Goal: Task Accomplishment & Management: Complete application form

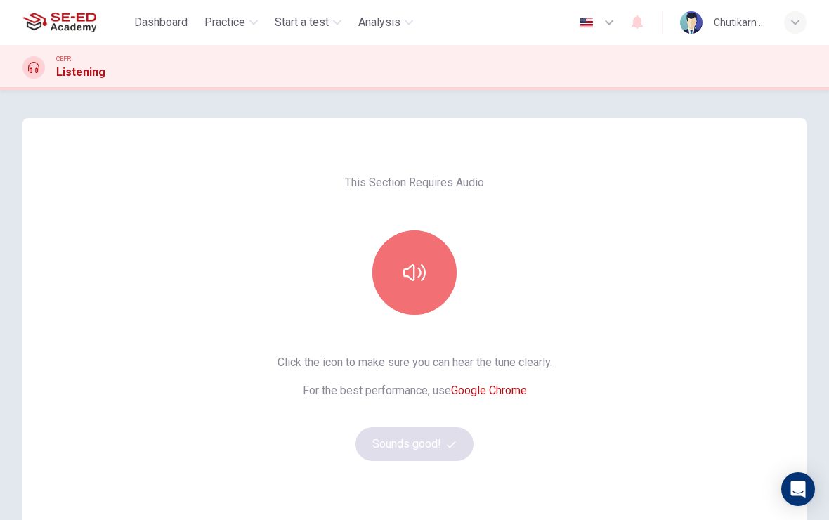
click at [438, 252] on button "button" at bounding box center [414, 272] width 84 height 84
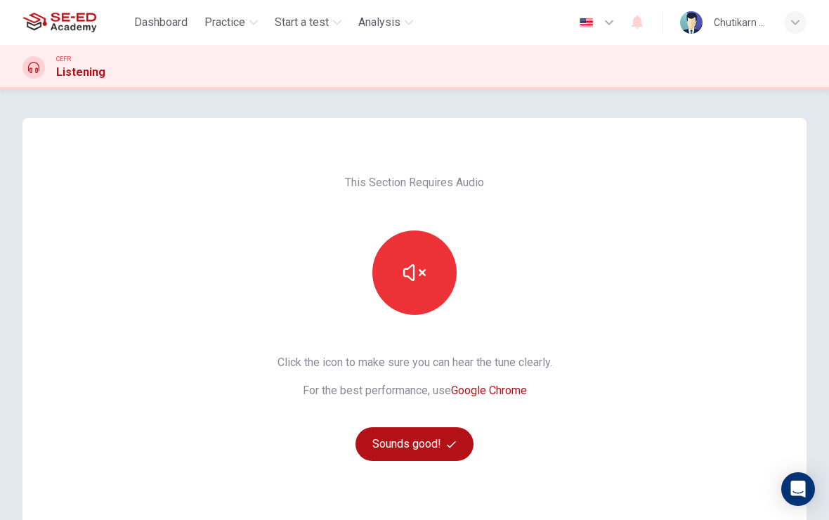
click at [453, 440] on icon "button" at bounding box center [451, 444] width 9 height 9
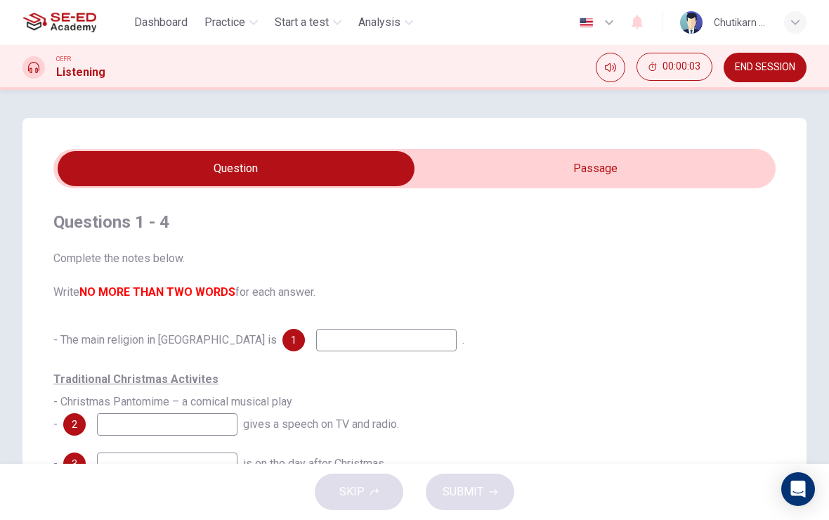
click at [624, 153] on input "checkbox" at bounding box center [236, 168] width 1084 height 35
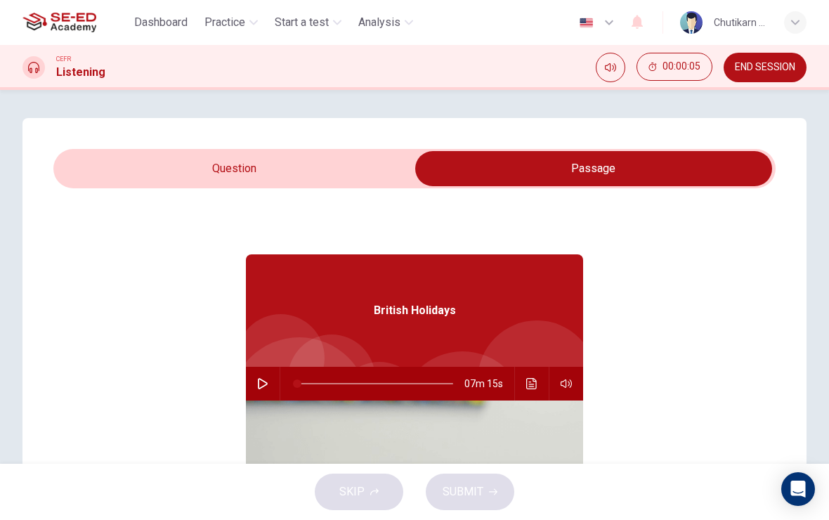
click at [294, 169] on input "checkbox" at bounding box center [594, 168] width 1084 height 35
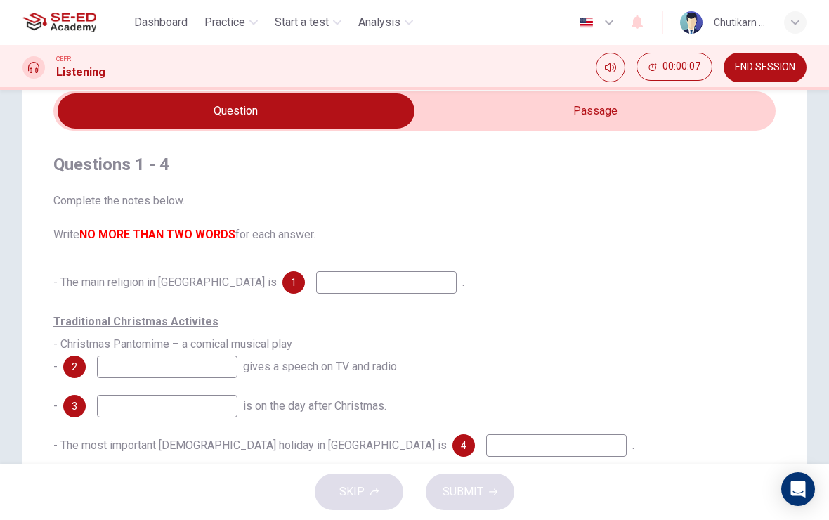
scroll to position [82, 0]
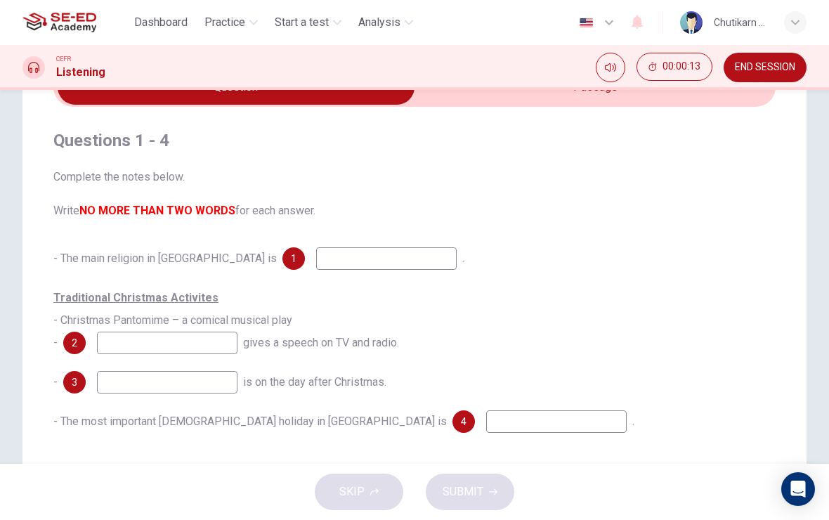
click at [325, 249] on input at bounding box center [386, 258] width 141 height 22
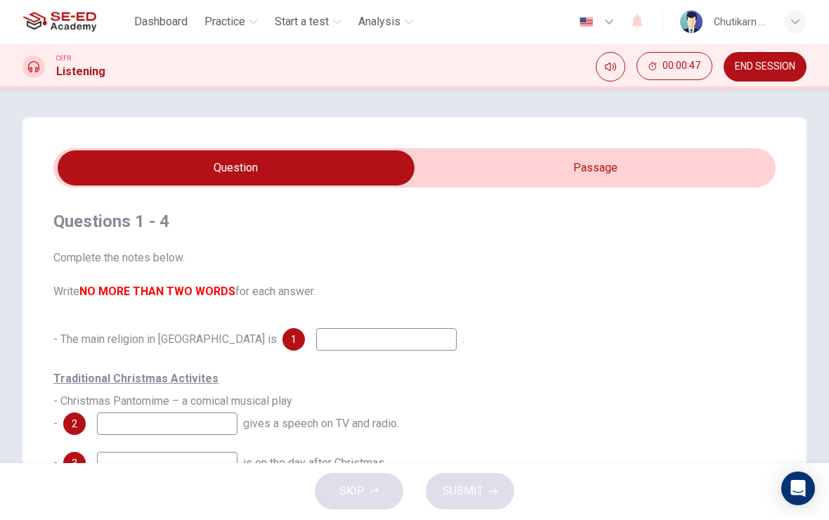
scroll to position [0, 0]
click at [573, 168] on input "checkbox" at bounding box center [236, 168] width 1084 height 35
checkbox input "true"
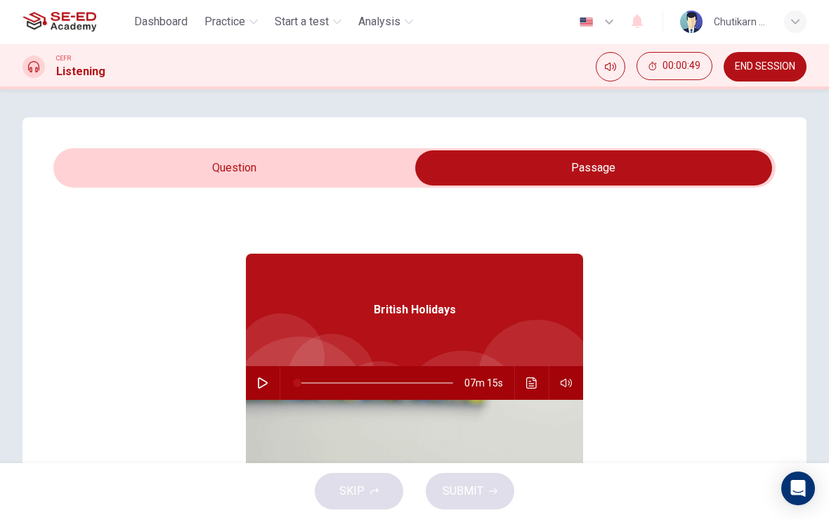
click at [262, 383] on icon "button" at bounding box center [262, 383] width 11 height 11
type input "1"
click at [332, 173] on input "checkbox" at bounding box center [594, 168] width 1084 height 35
checkbox input "false"
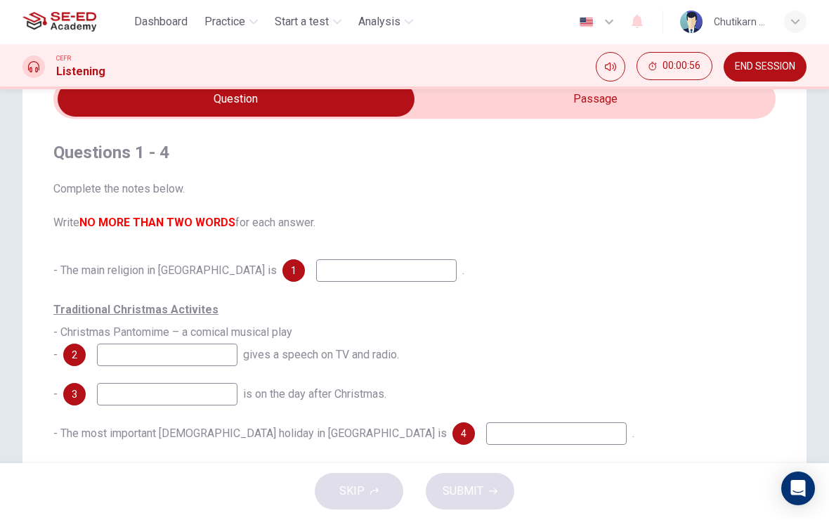
scroll to position [70, 0]
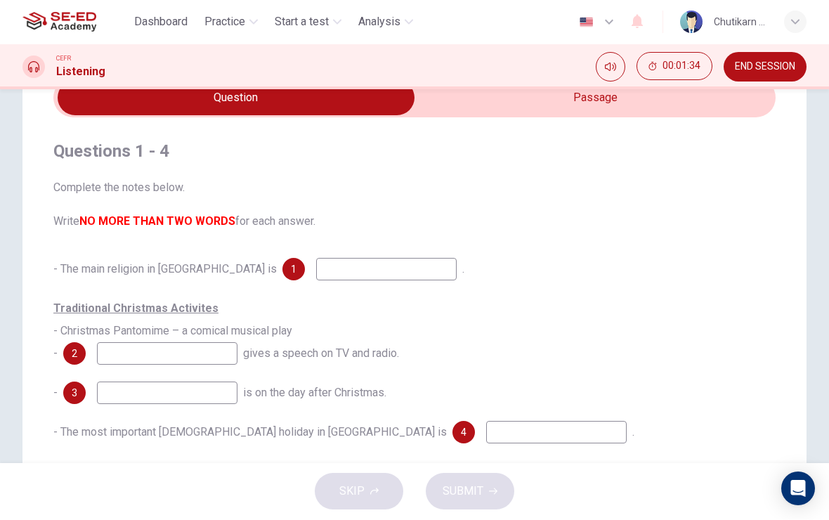
click at [325, 270] on input at bounding box center [386, 270] width 141 height 22
type input "Musical festival"
click at [188, 351] on input at bounding box center [167, 354] width 141 height 22
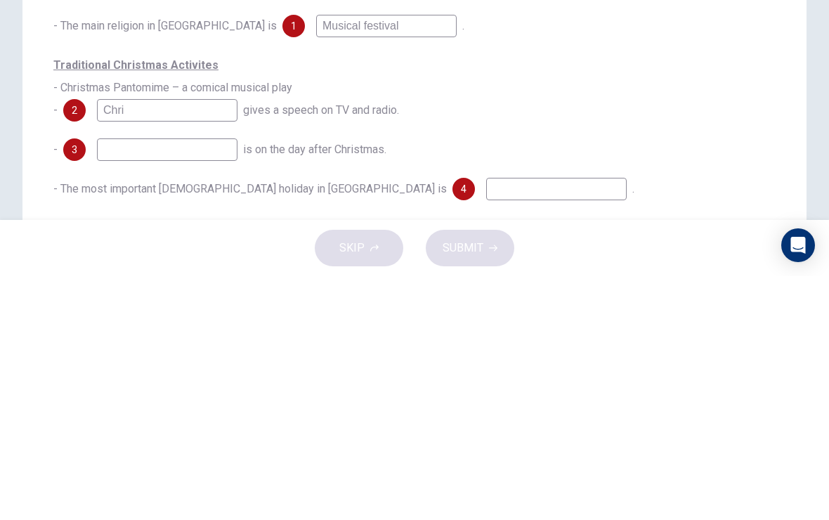
type input "Chri"
click at [181, 382] on input at bounding box center [167, 393] width 141 height 22
type input "Open box"
click at [171, 343] on input "Chri" at bounding box center [167, 354] width 141 height 22
type input "Christmas tree"
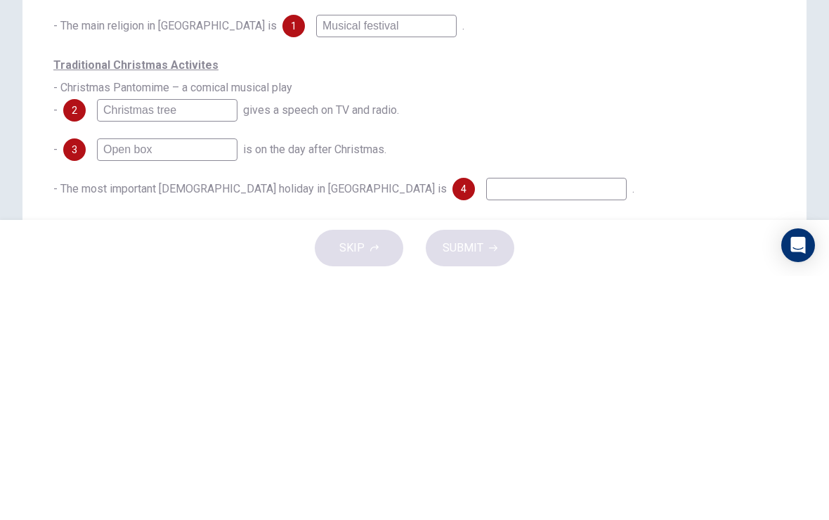
click at [486, 422] on input at bounding box center [556, 433] width 141 height 22
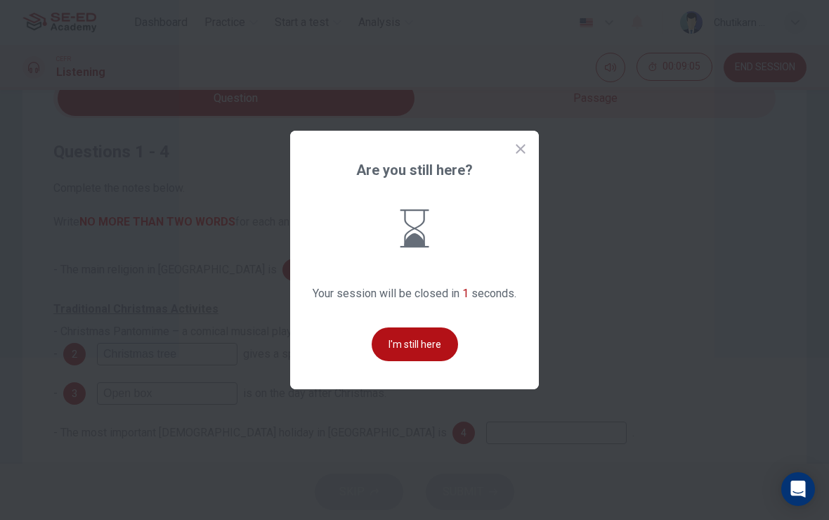
scroll to position [0, 0]
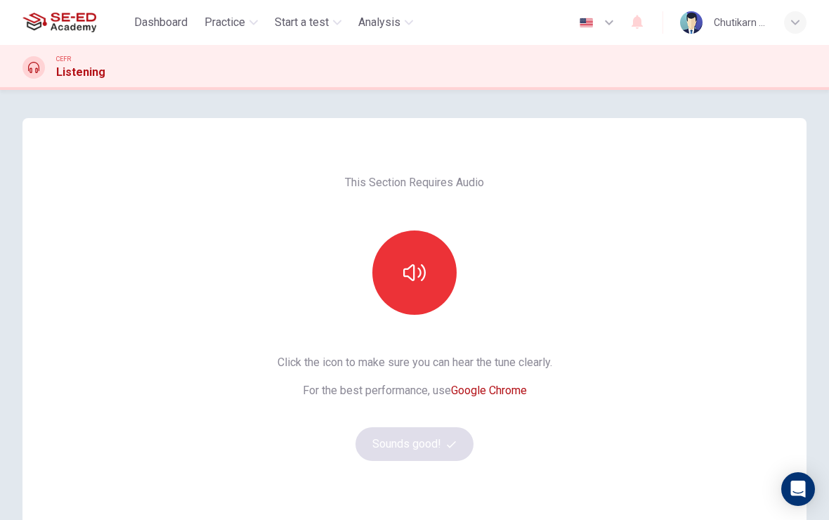
click at [414, 269] on icon "button" at bounding box center [414, 272] width 22 height 17
click at [424, 441] on button "Sounds good!" at bounding box center [415, 444] width 118 height 34
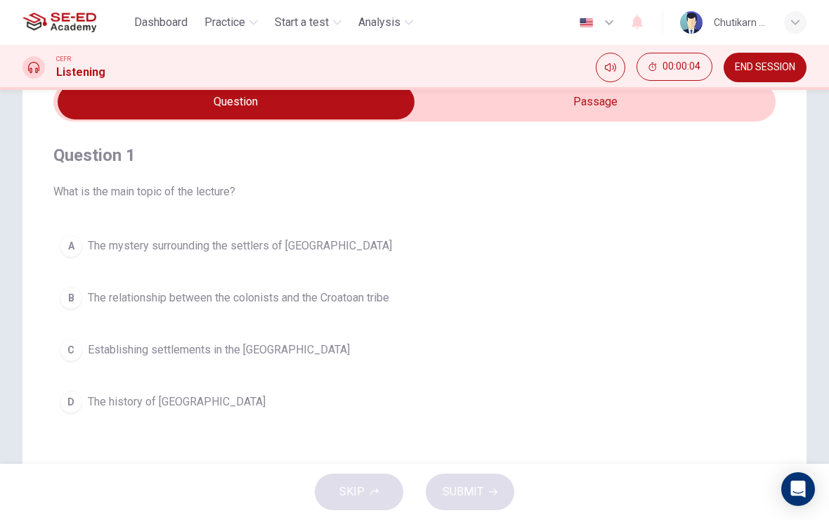
scroll to position [68, 0]
click at [636, 104] on input "checkbox" at bounding box center [236, 100] width 1084 height 35
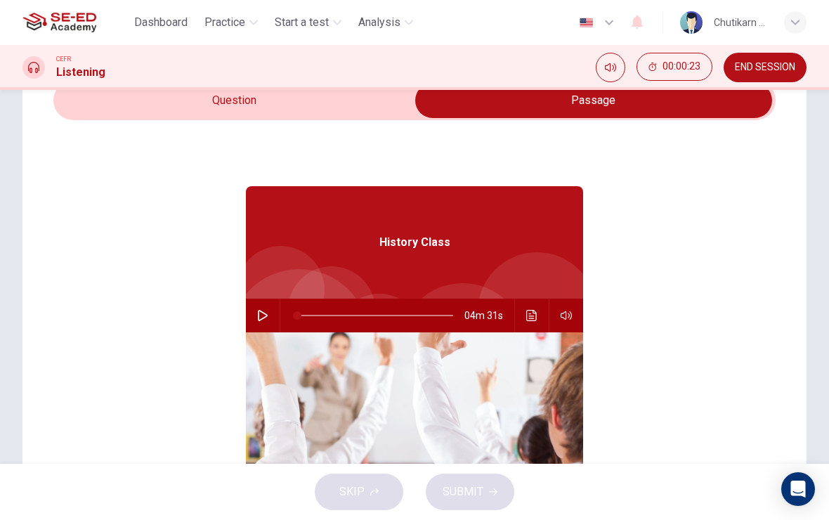
click at [264, 303] on button "button" at bounding box center [263, 316] width 22 height 34
click at [301, 98] on input "checkbox" at bounding box center [594, 100] width 1084 height 35
checkbox input "false"
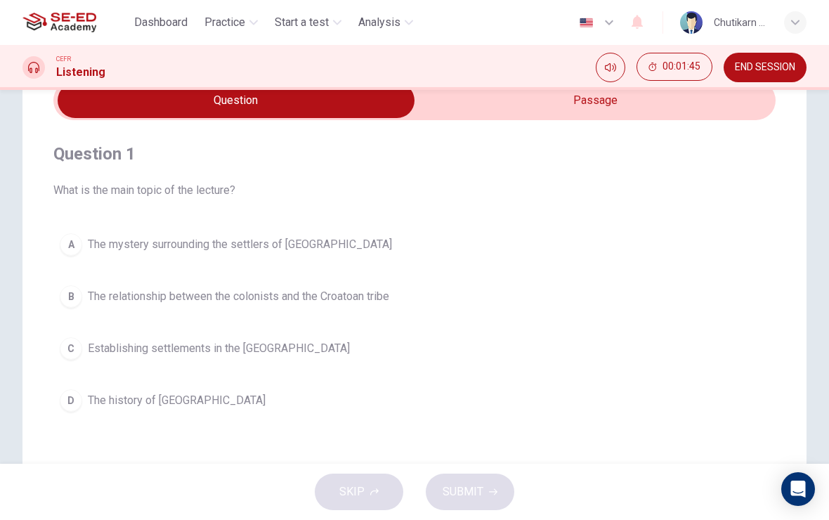
click at [67, 396] on div "D" at bounding box center [71, 400] width 22 height 22
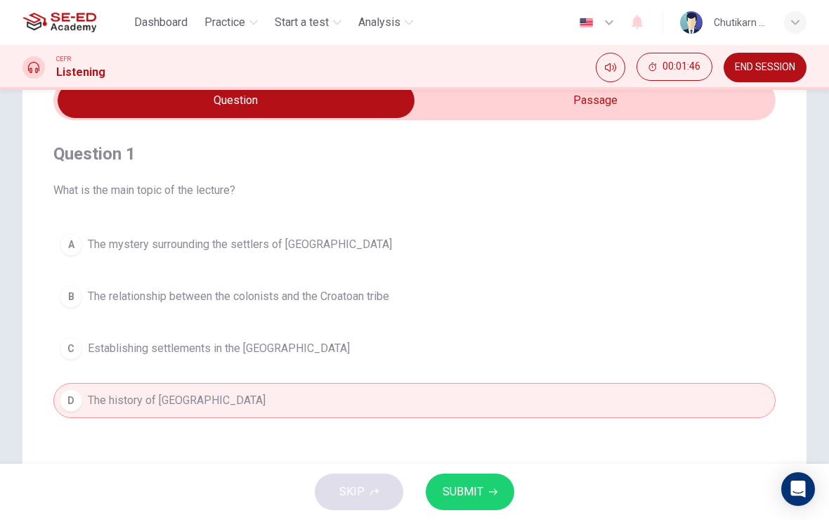
click at [453, 486] on span "SUBMIT" at bounding box center [463, 492] width 41 height 20
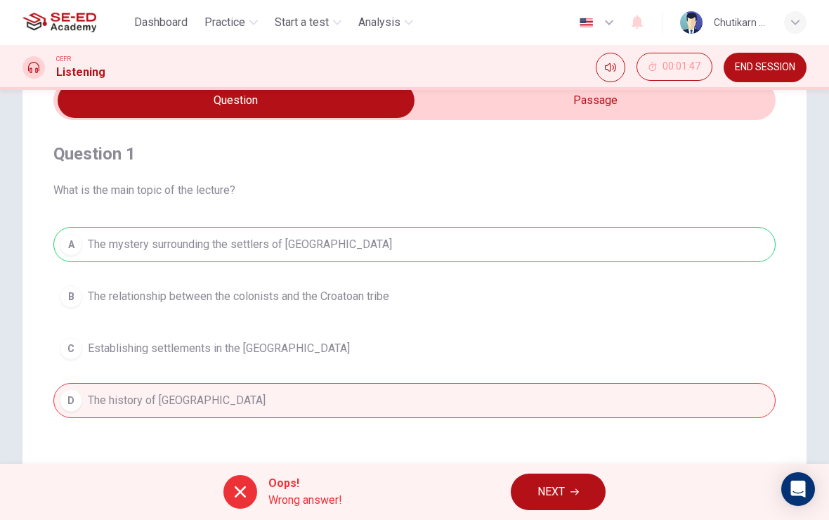
click at [583, 487] on button "NEXT" at bounding box center [558, 492] width 95 height 37
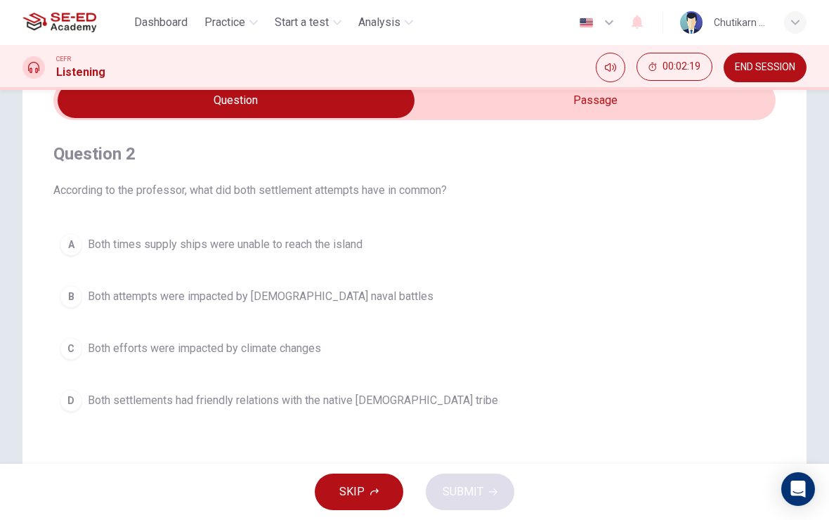
click at [189, 396] on span "Both settlements had friendly relations with the native Croatoan tribe" at bounding box center [293, 400] width 410 height 17
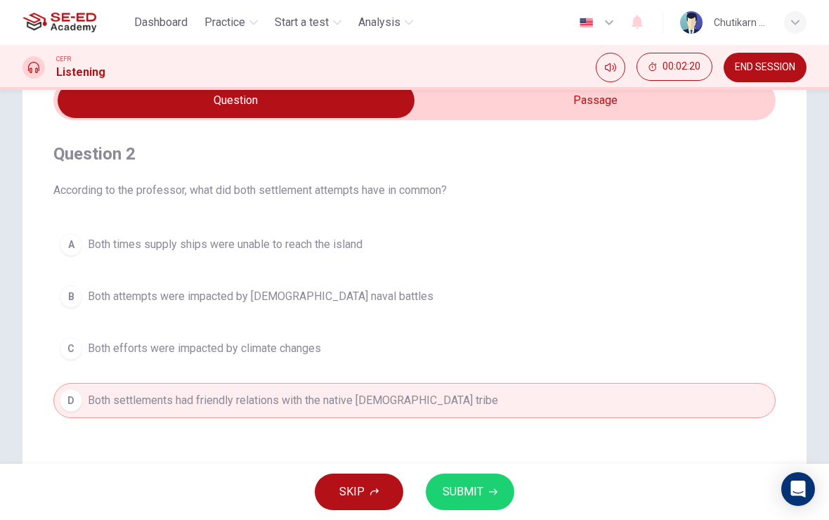
click at [467, 490] on span "SUBMIT" at bounding box center [463, 492] width 41 height 20
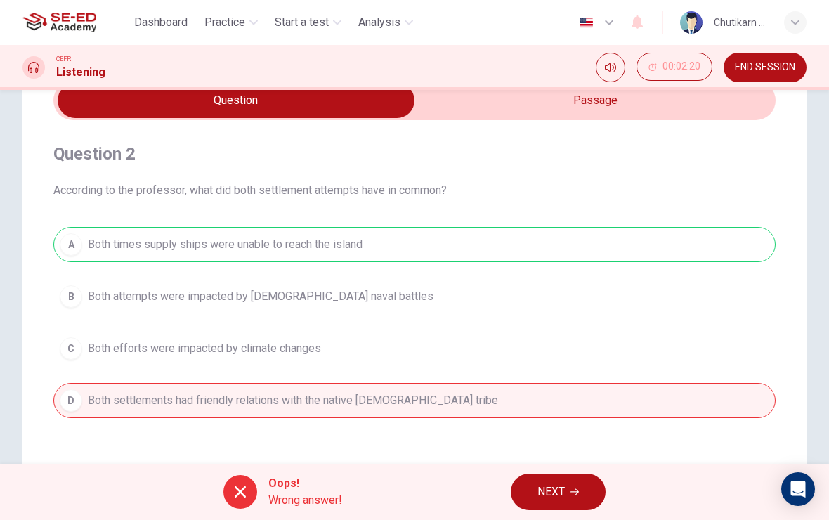
click at [544, 483] on span "NEXT" at bounding box center [551, 492] width 27 height 20
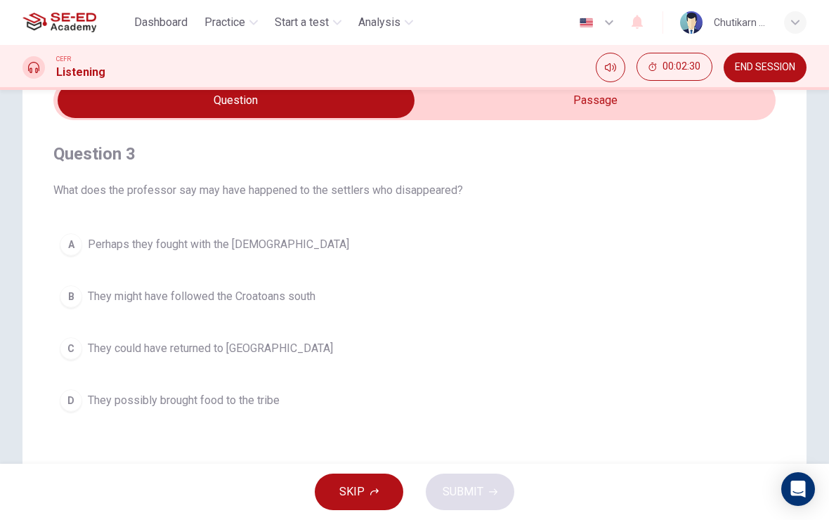
click at [181, 344] on span "They could have returned to England" at bounding box center [210, 348] width 245 height 17
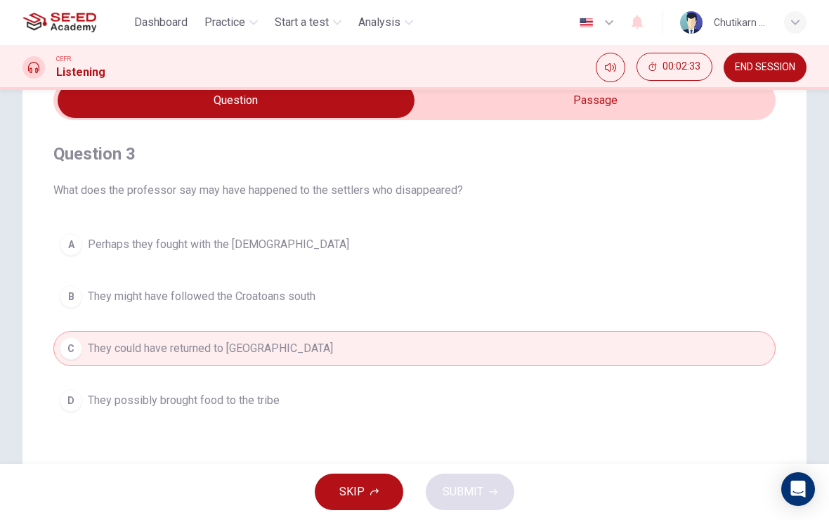
click at [282, 335] on button "C They could have returned to England" at bounding box center [414, 348] width 722 height 35
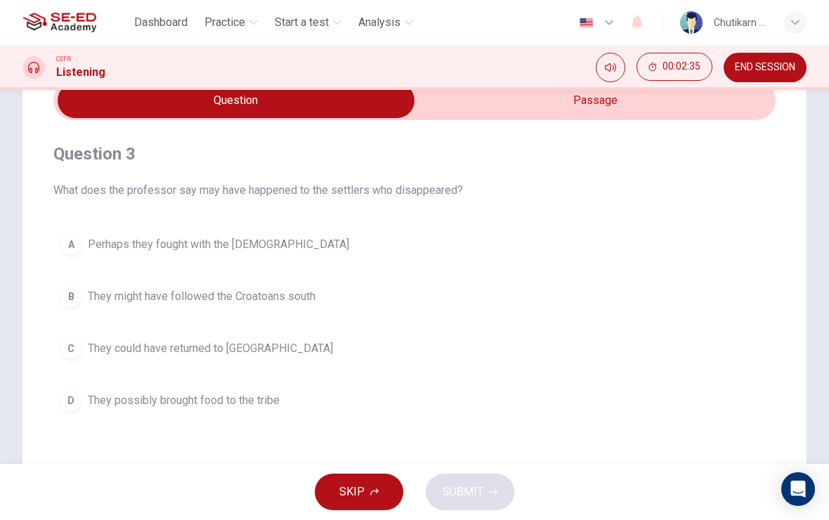
click at [237, 355] on span "They could have returned to England" at bounding box center [210, 348] width 245 height 17
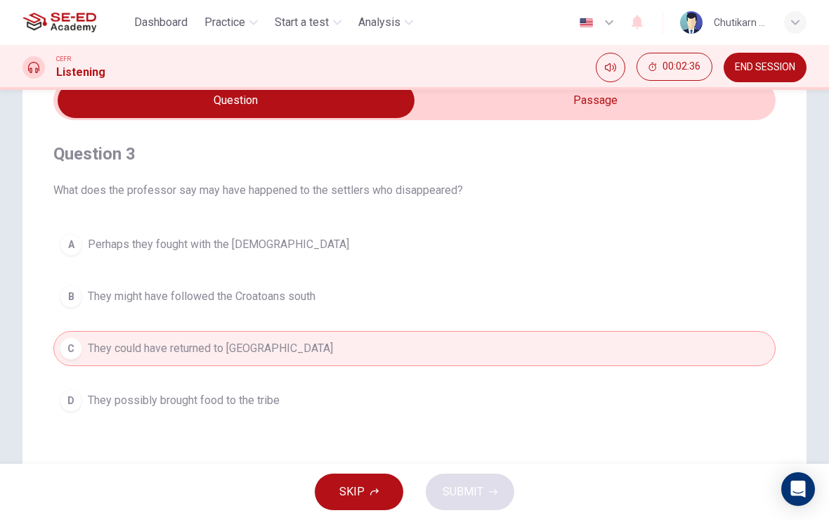
type input "53"
click at [617, 108] on input "checkbox" at bounding box center [236, 100] width 1084 height 35
checkbox input "true"
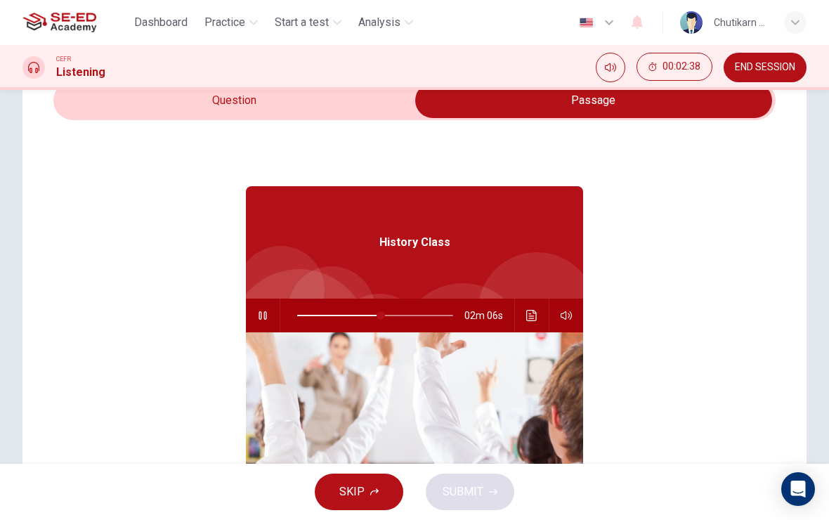
type input "54"
click at [186, 110] on input "checkbox" at bounding box center [594, 100] width 1084 height 35
checkbox input "false"
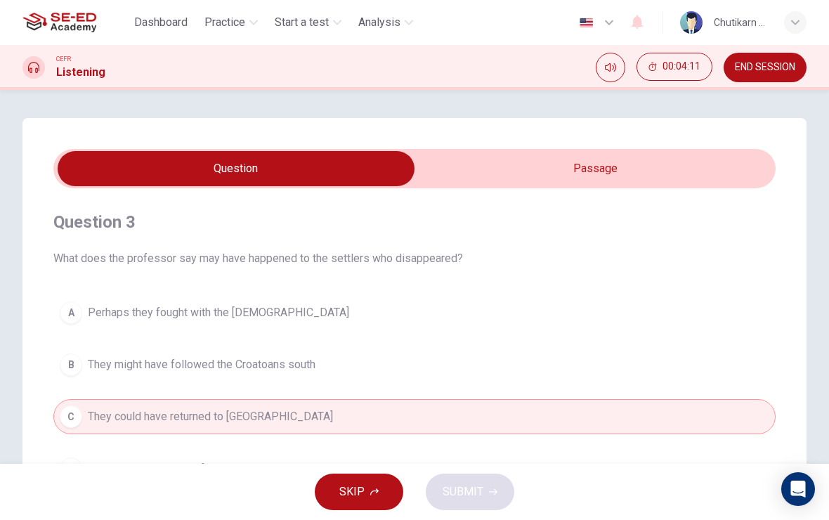
scroll to position [-1, 0]
type input "88"
click at [574, 160] on input "checkbox" at bounding box center [236, 168] width 1084 height 35
checkbox input "true"
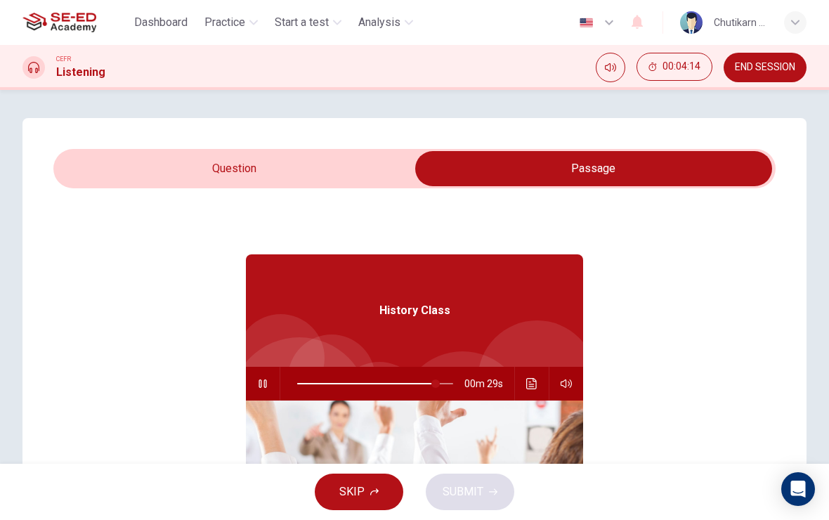
type input "89"
click at [335, 162] on input "checkbox" at bounding box center [594, 168] width 1084 height 35
checkbox input "false"
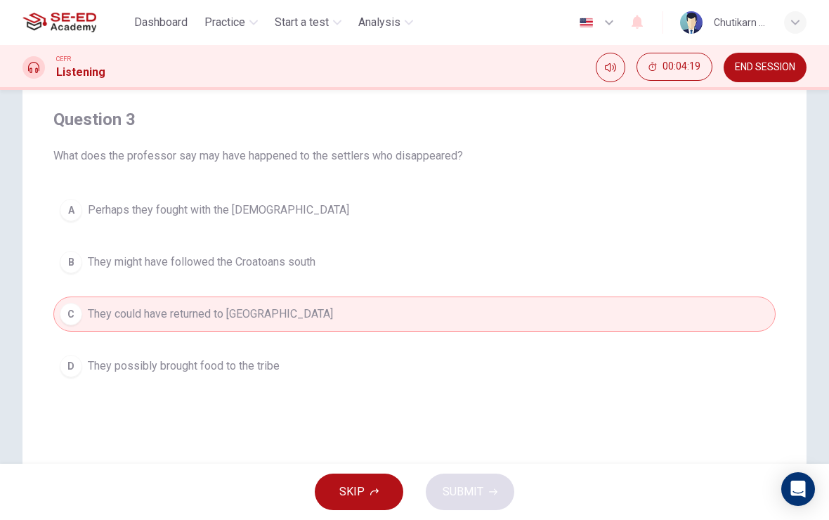
scroll to position [102, 0]
click at [228, 375] on span "They possibly brought food to the tribe" at bounding box center [184, 366] width 192 height 17
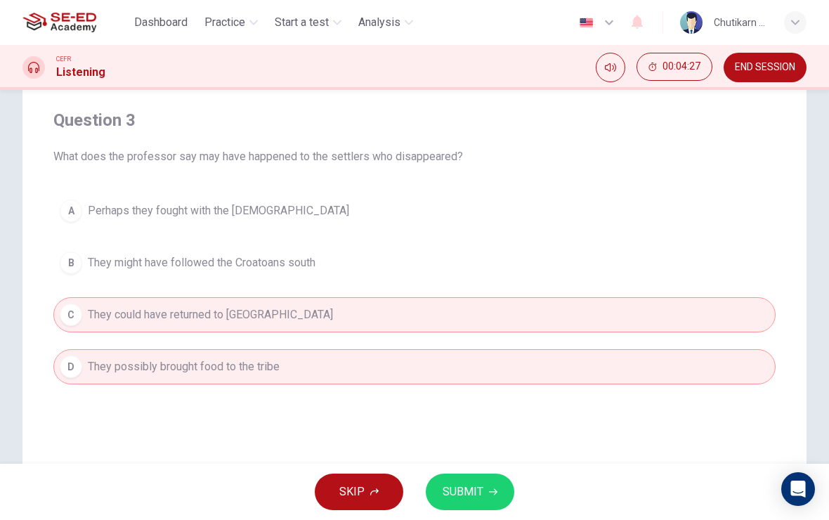
click at [387, 318] on button "C They could have returned to England" at bounding box center [414, 314] width 722 height 35
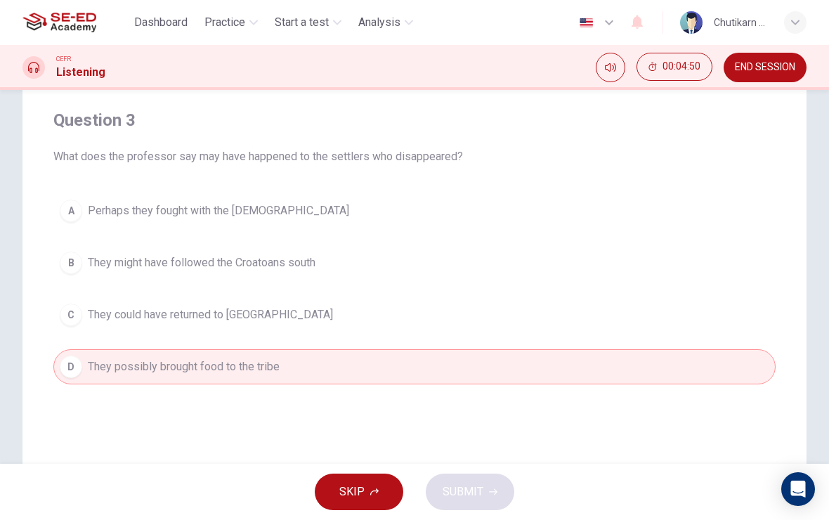
click at [148, 327] on button "C They could have returned to England" at bounding box center [414, 314] width 722 height 35
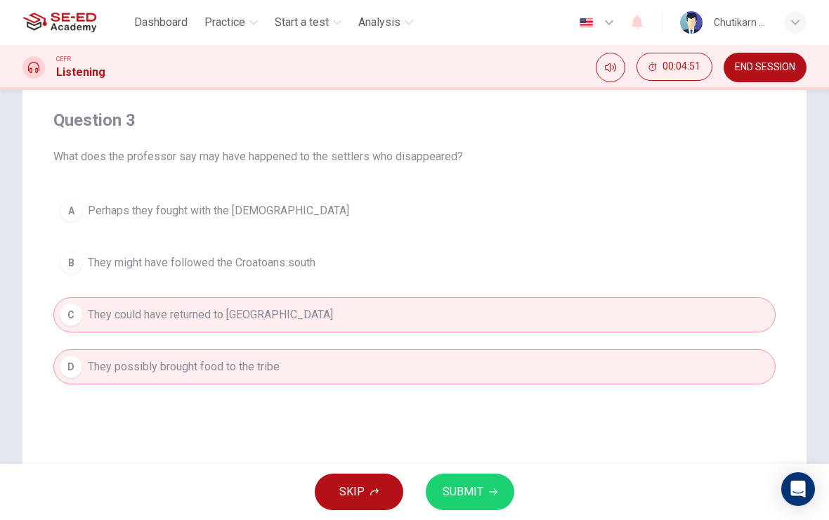
click at [151, 363] on span "They possibly brought food to the tribe" at bounding box center [184, 366] width 192 height 17
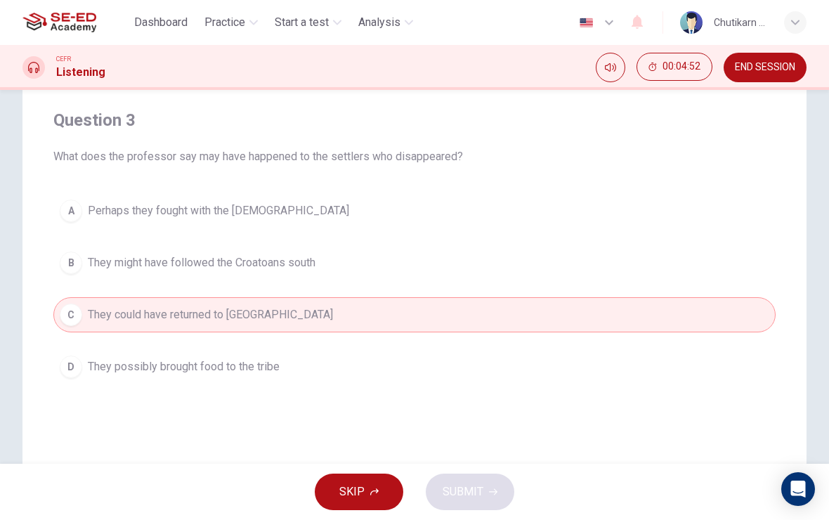
click at [218, 358] on button "D They possibly brought food to the tribe" at bounding box center [414, 366] width 722 height 35
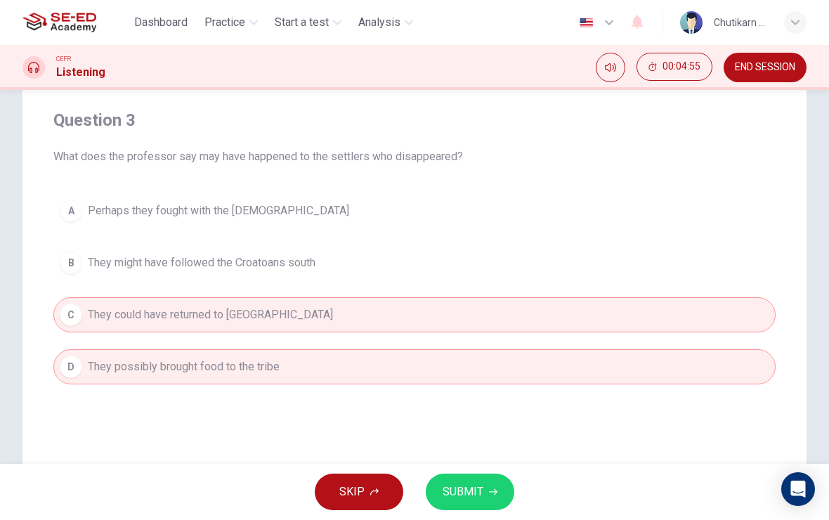
click at [490, 479] on button "SUBMIT" at bounding box center [470, 492] width 89 height 37
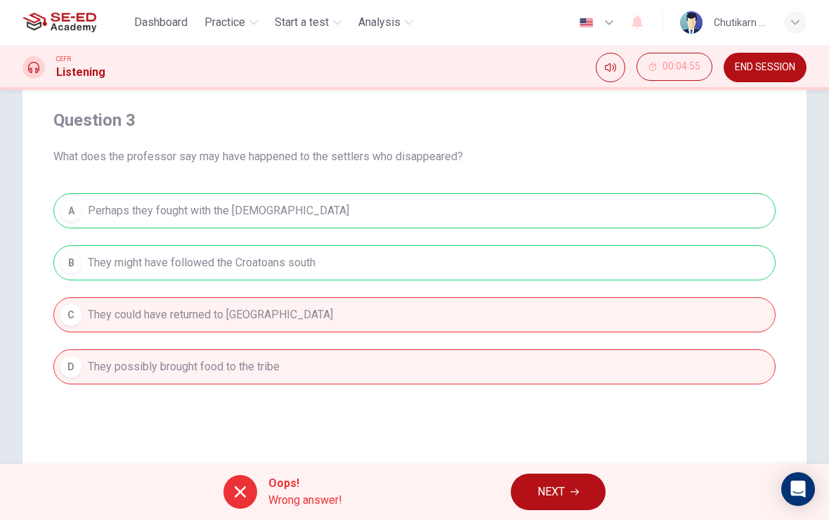
click at [574, 487] on button "NEXT" at bounding box center [558, 492] width 95 height 37
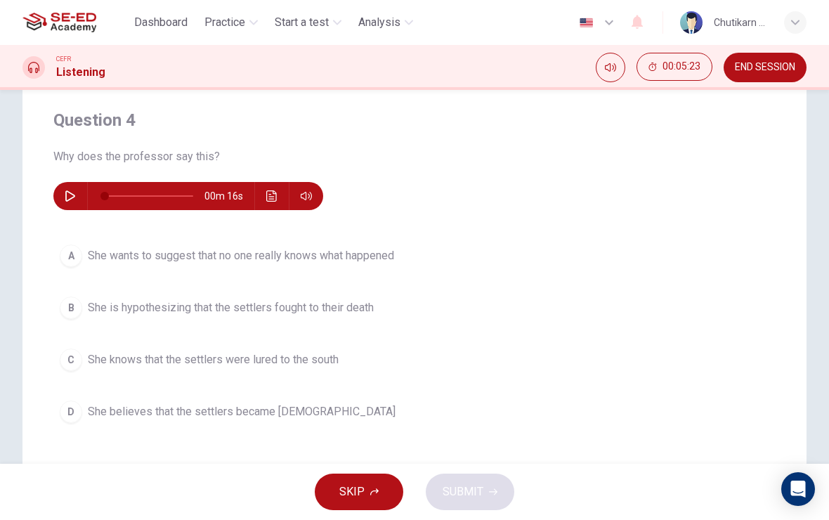
click at [68, 194] on icon "button" at bounding box center [70, 195] width 11 height 11
type input "0"
click at [86, 410] on button "D She believes that the settlers became Native Americans" at bounding box center [414, 411] width 722 height 35
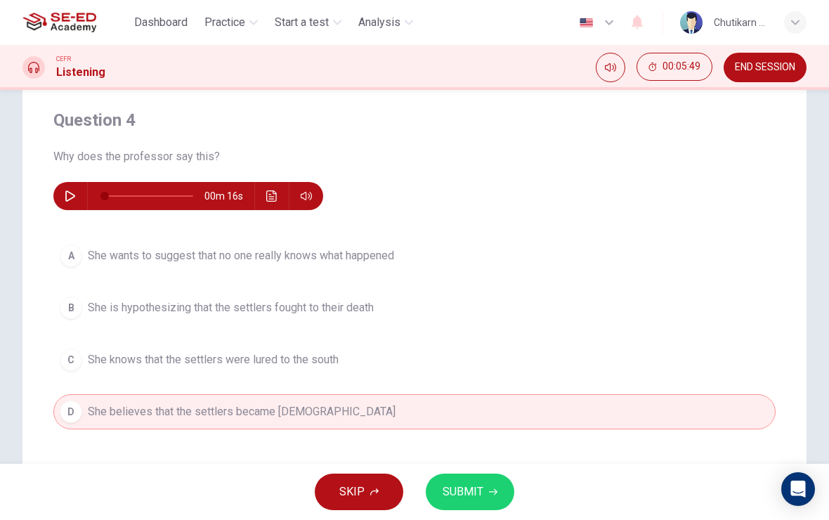
click at [459, 482] on span "SUBMIT" at bounding box center [463, 492] width 41 height 20
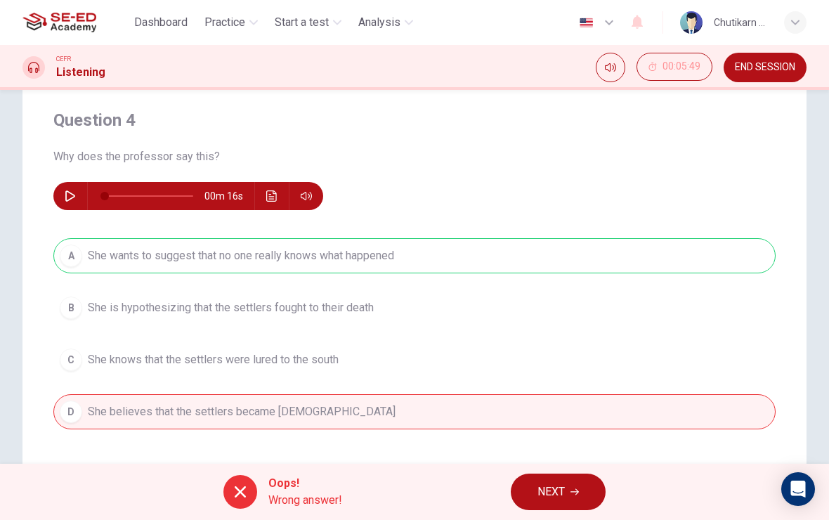
click at [546, 496] on span "NEXT" at bounding box center [551, 492] width 27 height 20
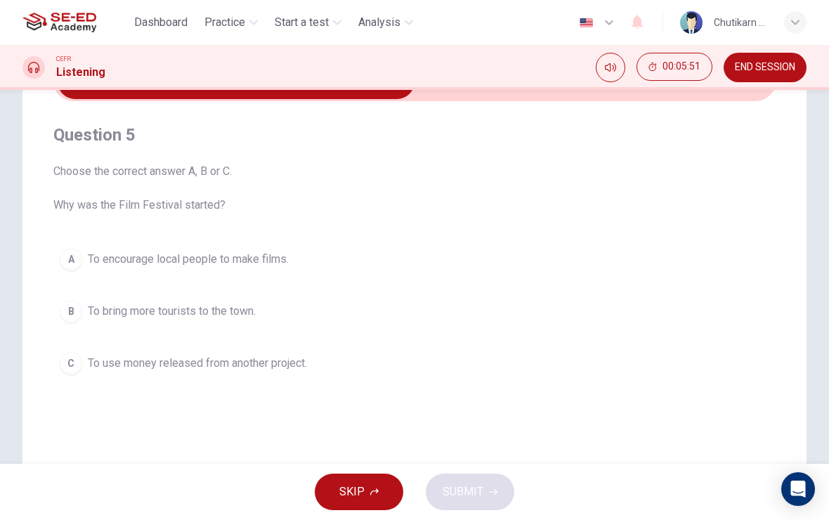
scroll to position [56, 0]
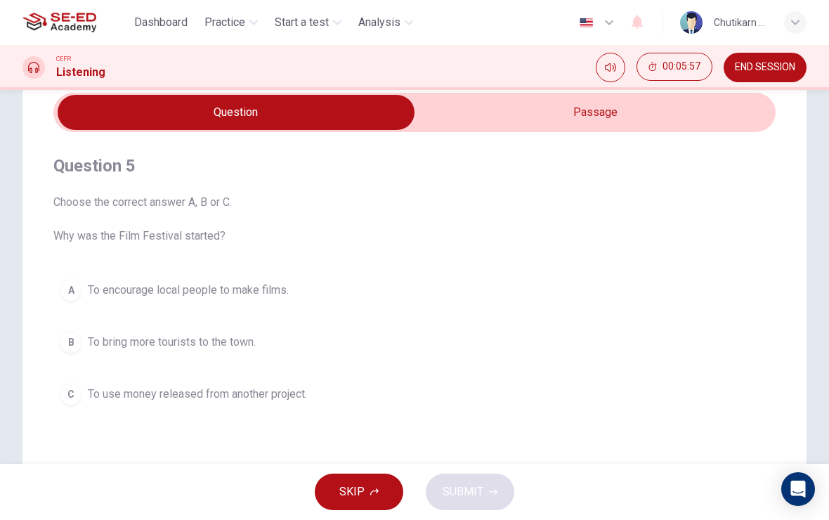
click at [638, 116] on input "checkbox" at bounding box center [236, 112] width 1084 height 35
checkbox input "true"
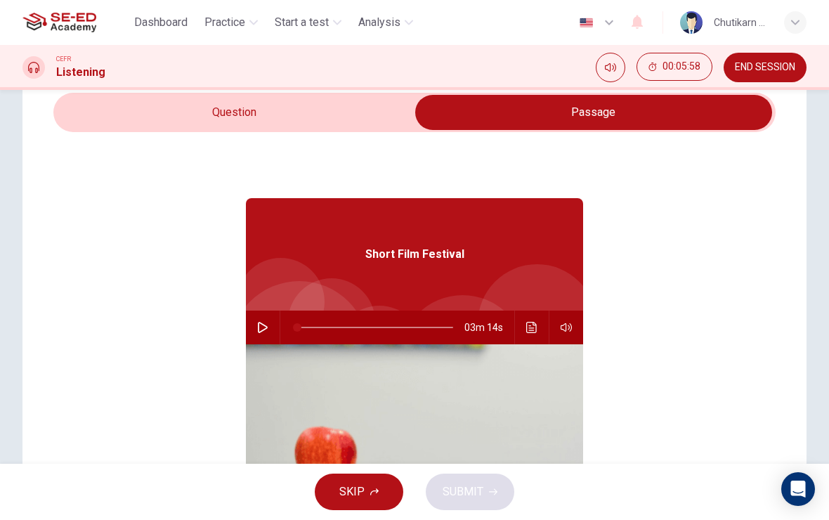
click at [272, 334] on button "button" at bounding box center [263, 328] width 22 height 34
type input "0"
click at [278, 109] on input "checkbox" at bounding box center [594, 112] width 1084 height 35
checkbox input "false"
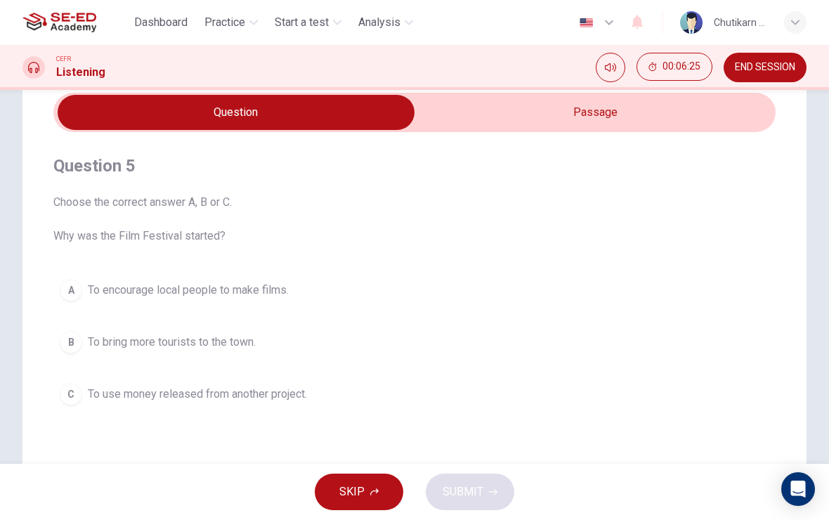
click at [65, 345] on div "B" at bounding box center [71, 342] width 22 height 22
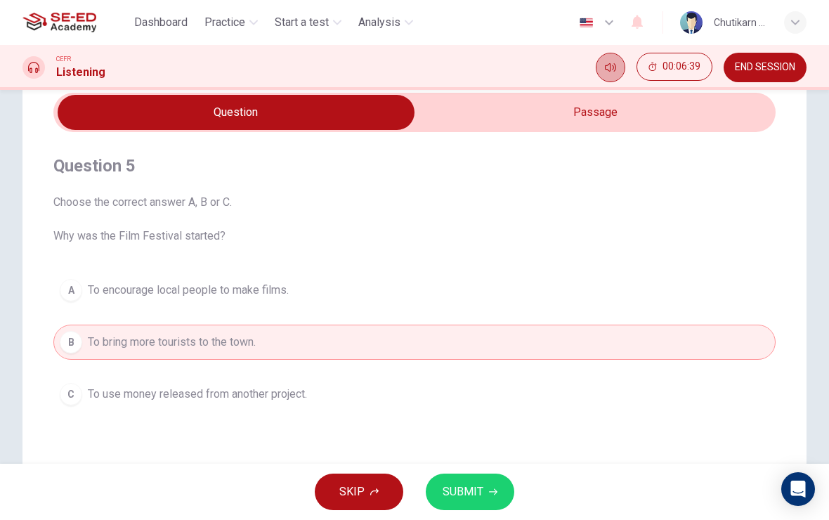
click at [603, 63] on button "Mute" at bounding box center [611, 68] width 30 height 30
click at [619, 61] on button "Unmute" at bounding box center [611, 68] width 30 height 30
click at [480, 496] on span "SUBMIT" at bounding box center [463, 492] width 41 height 20
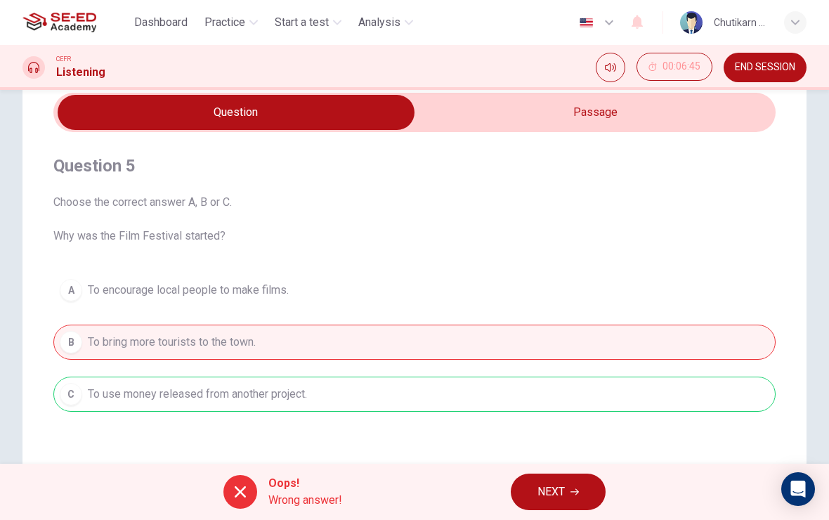
click at [562, 496] on span "NEXT" at bounding box center [551, 492] width 27 height 20
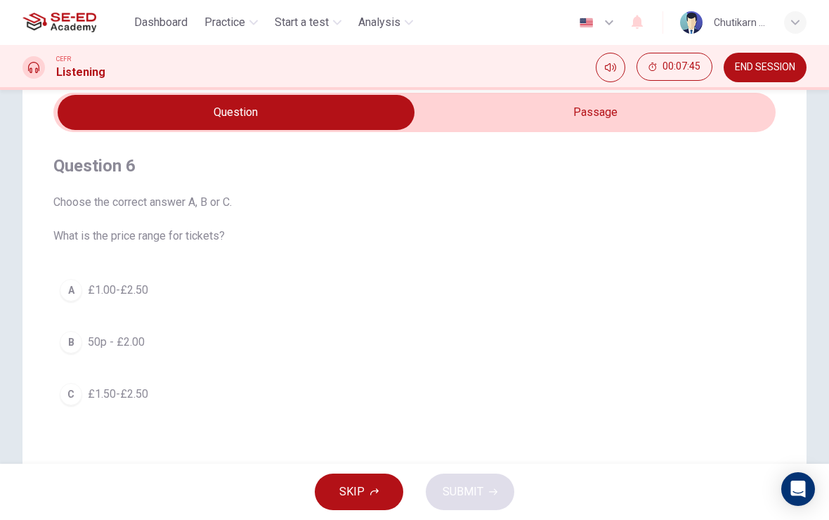
type input "54"
click at [623, 117] on input "checkbox" at bounding box center [236, 112] width 1084 height 35
checkbox input "true"
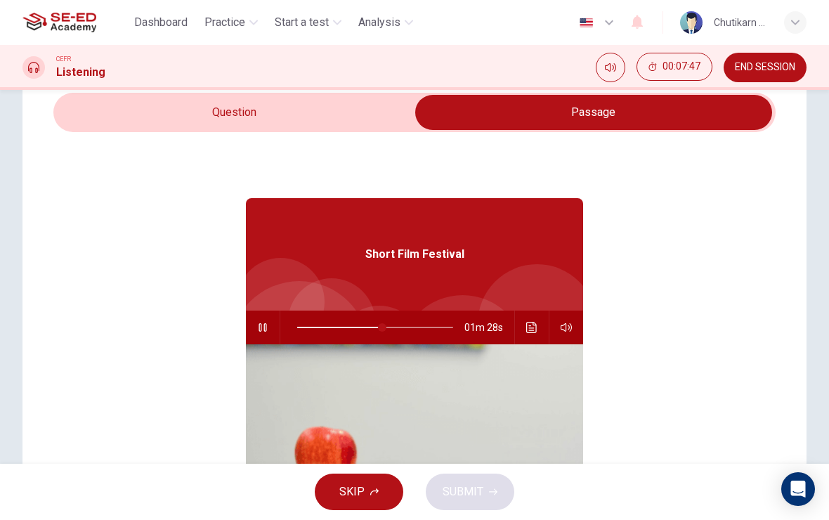
click at [271, 316] on button "button" at bounding box center [263, 328] width 22 height 34
click at [260, 328] on icon "button" at bounding box center [262, 327] width 11 height 11
type input "55"
click at [339, 112] on input "checkbox" at bounding box center [594, 112] width 1084 height 35
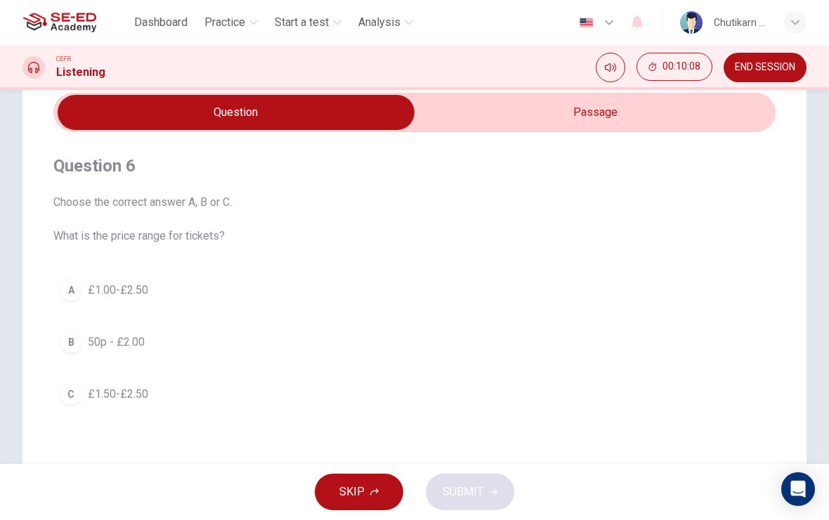
click at [609, 102] on input "checkbox" at bounding box center [236, 112] width 1084 height 35
checkbox input "true"
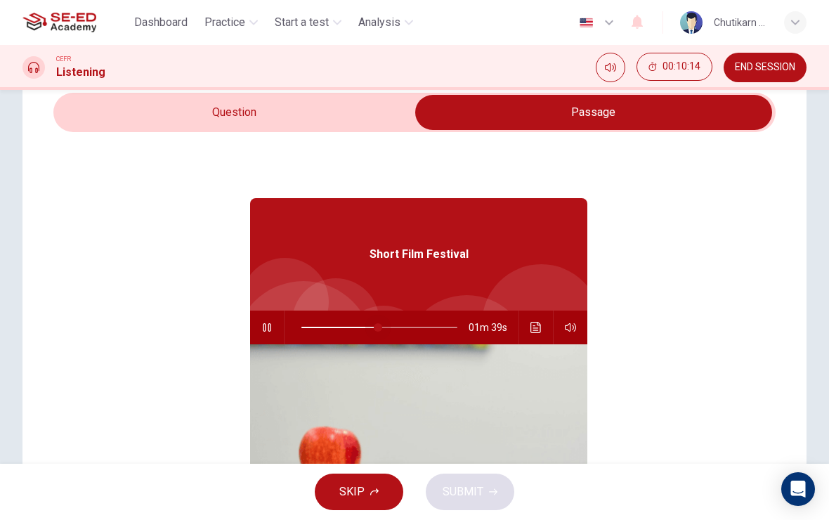
type input "49"
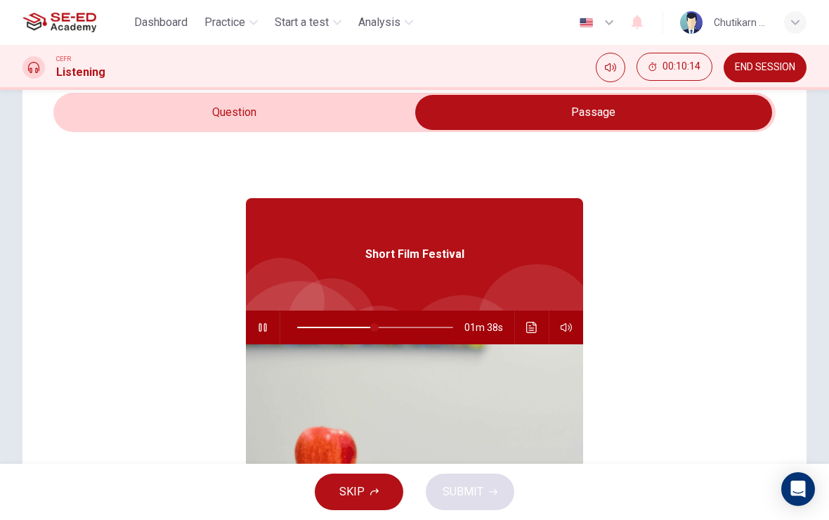
click at [260, 106] on input "checkbox" at bounding box center [594, 112] width 1084 height 35
checkbox input "false"
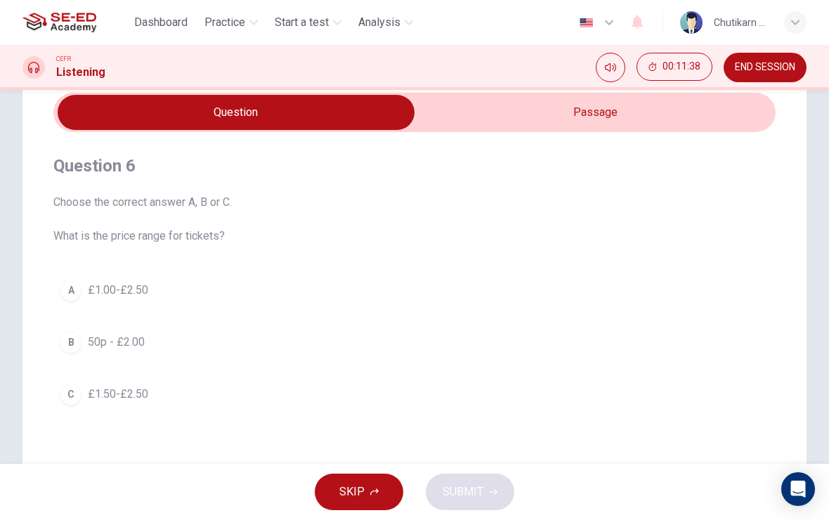
click at [80, 293] on div "A" at bounding box center [71, 290] width 22 height 22
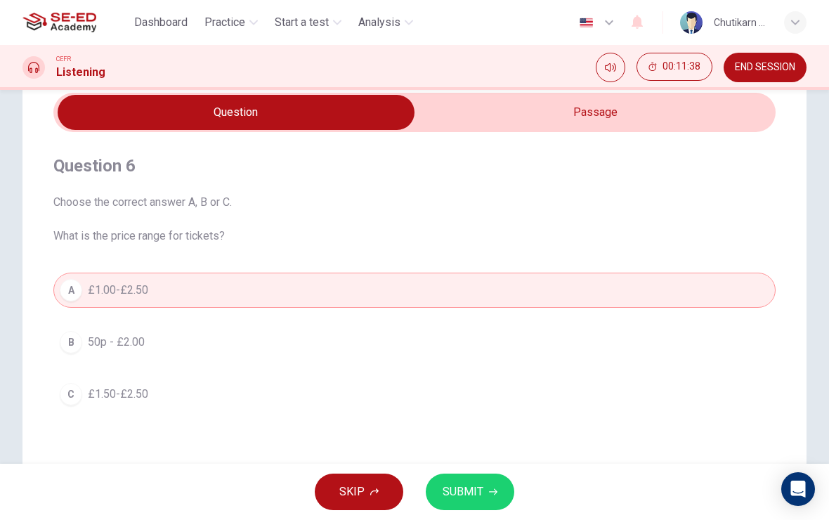
click at [481, 488] on span "SUBMIT" at bounding box center [463, 492] width 41 height 20
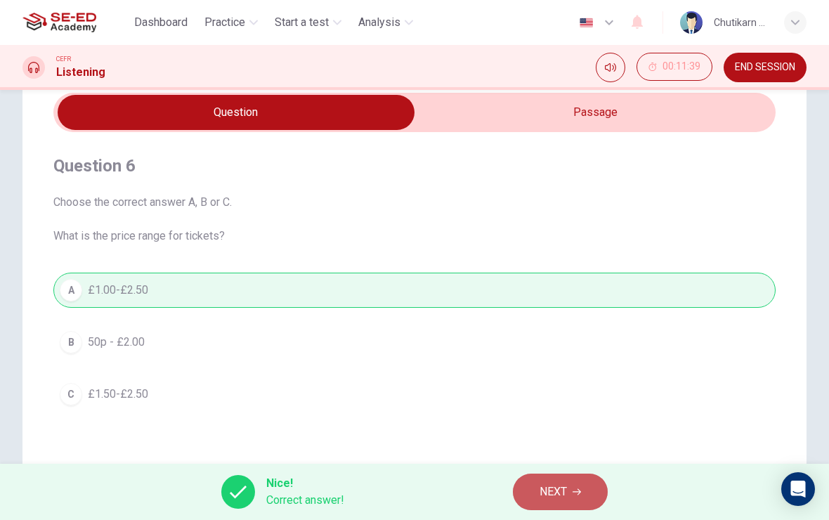
click at [564, 484] on span "NEXT" at bounding box center [553, 492] width 27 height 20
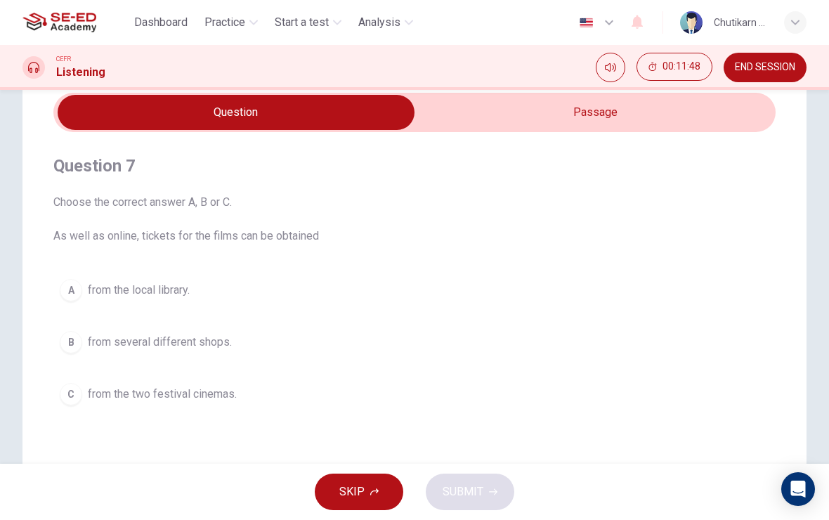
scroll to position [55, 0]
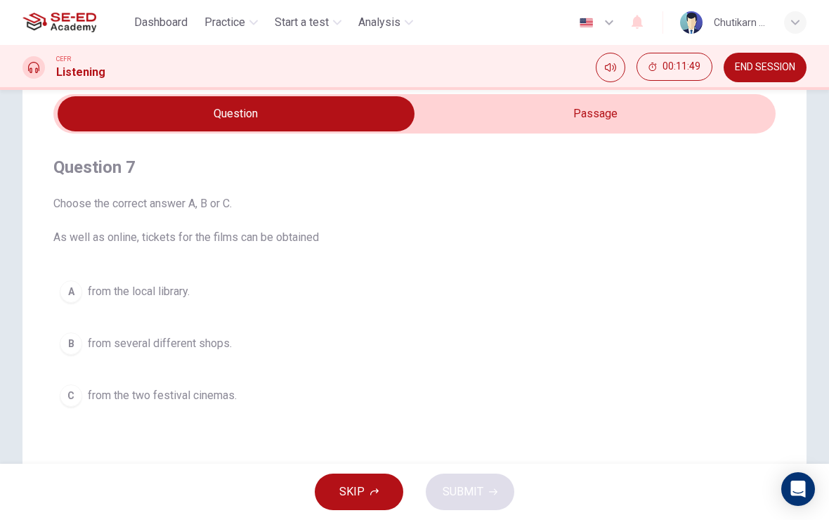
click at [71, 357] on button "B from several different shops." at bounding box center [414, 343] width 722 height 35
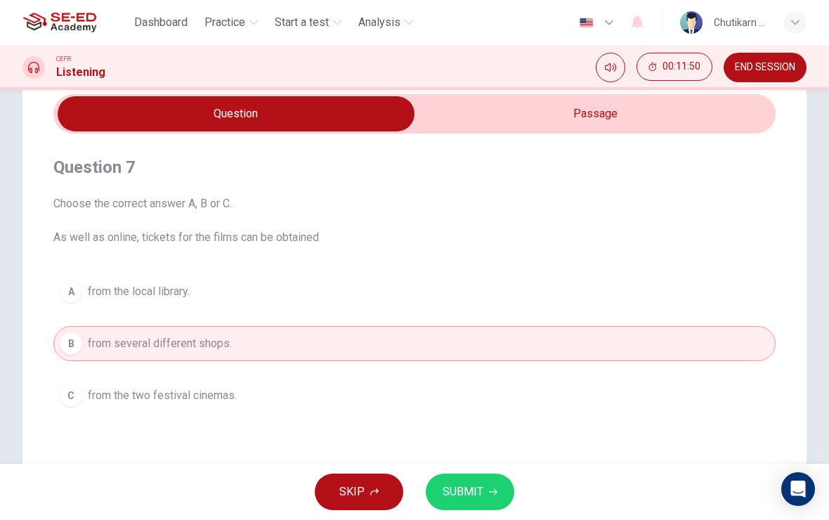
click at [480, 486] on span "SUBMIT" at bounding box center [463, 492] width 41 height 20
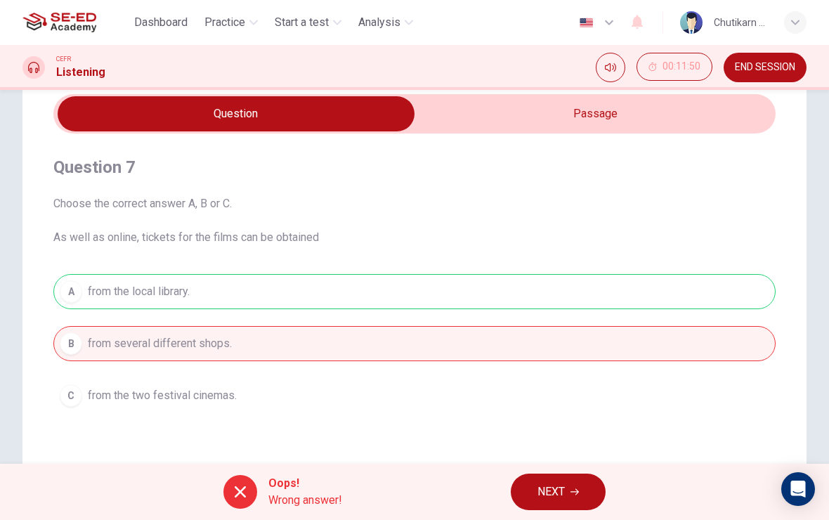
click at [578, 492] on icon "button" at bounding box center [575, 492] width 8 height 6
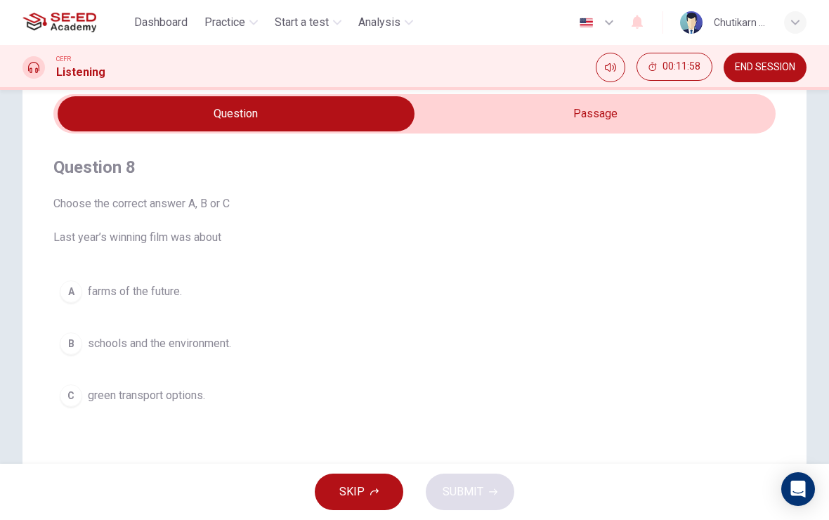
click at [183, 358] on button "B schools and the environment." at bounding box center [414, 343] width 722 height 35
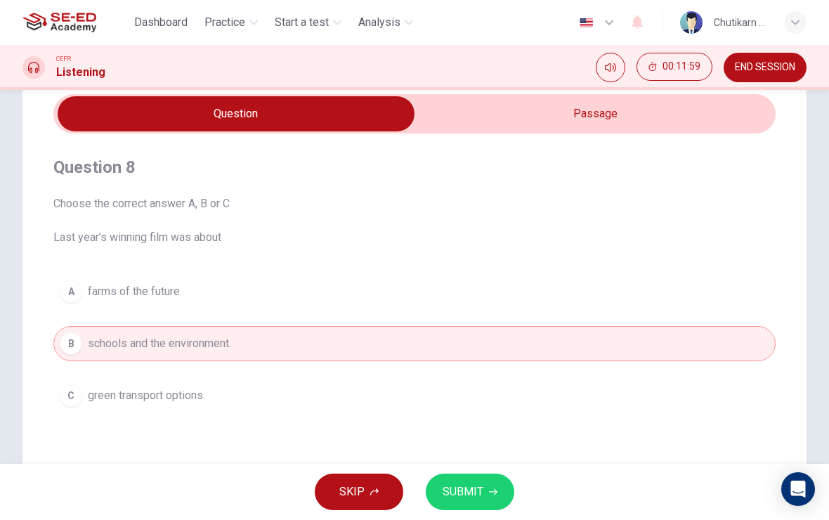
click at [489, 486] on button "SUBMIT" at bounding box center [470, 492] width 89 height 37
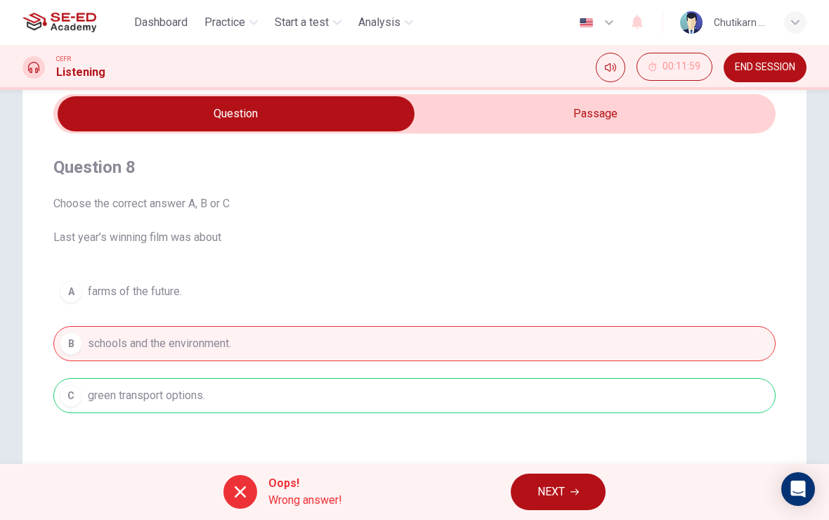
click at [561, 496] on span "NEXT" at bounding box center [551, 492] width 27 height 20
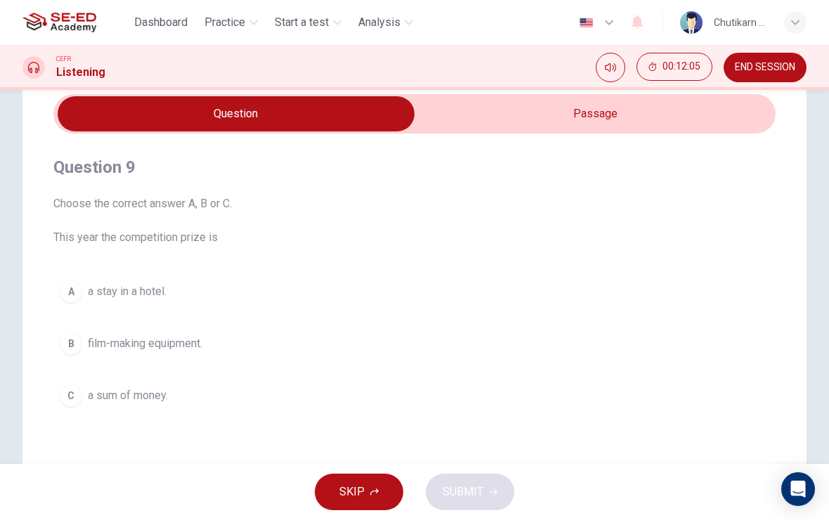
click at [188, 343] on span "film-making equipment." at bounding box center [145, 343] width 115 height 17
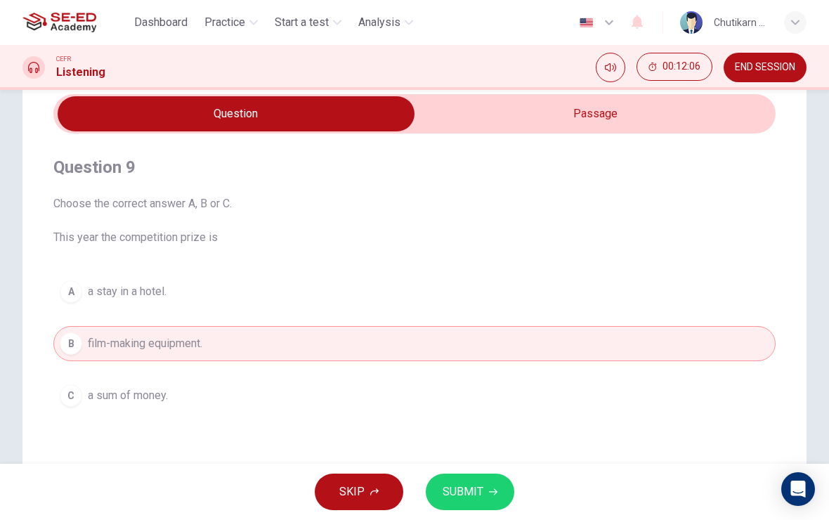
click at [505, 501] on button "SUBMIT" at bounding box center [470, 492] width 89 height 37
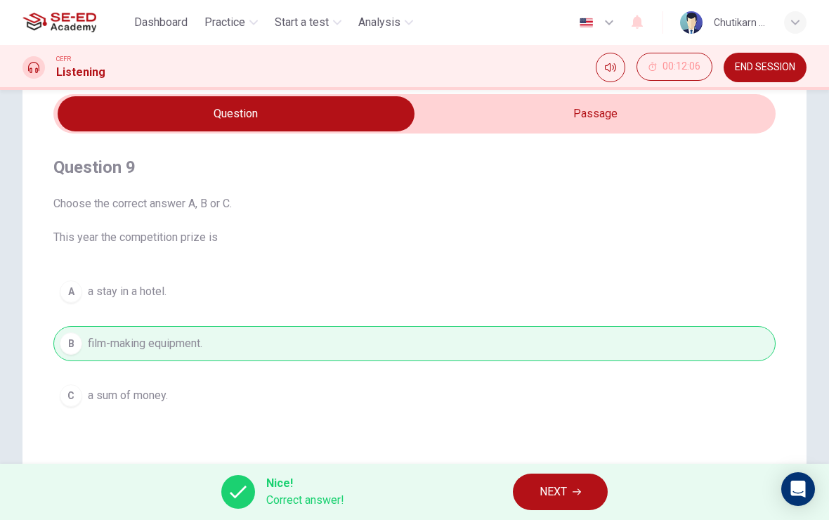
click at [560, 480] on button "NEXT" at bounding box center [560, 492] width 95 height 37
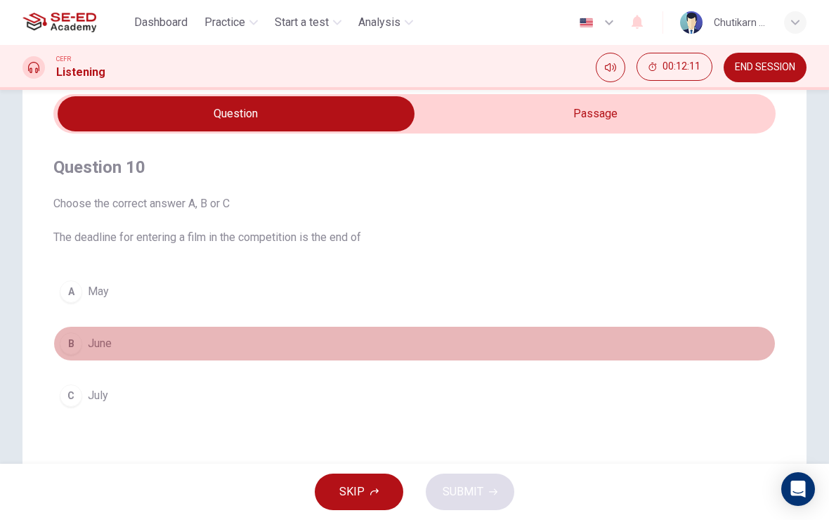
click at [87, 337] on button "B June" at bounding box center [414, 343] width 722 height 35
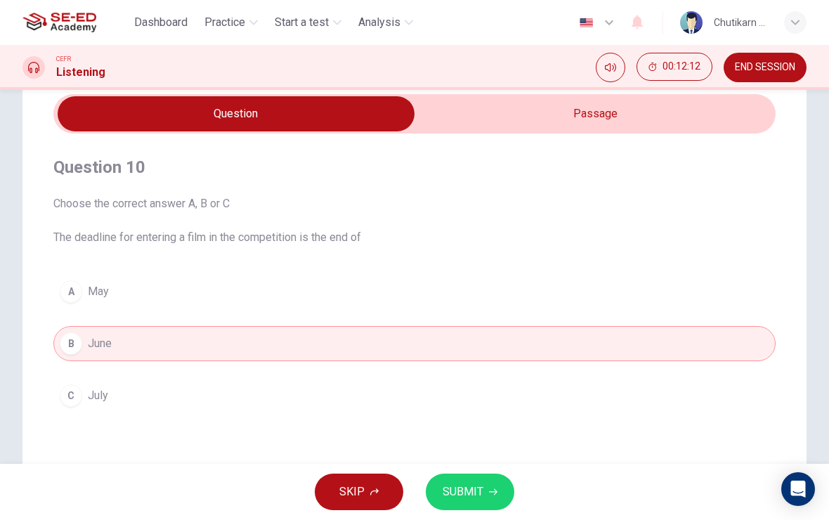
click at [102, 391] on span "July" at bounding box center [98, 395] width 20 height 17
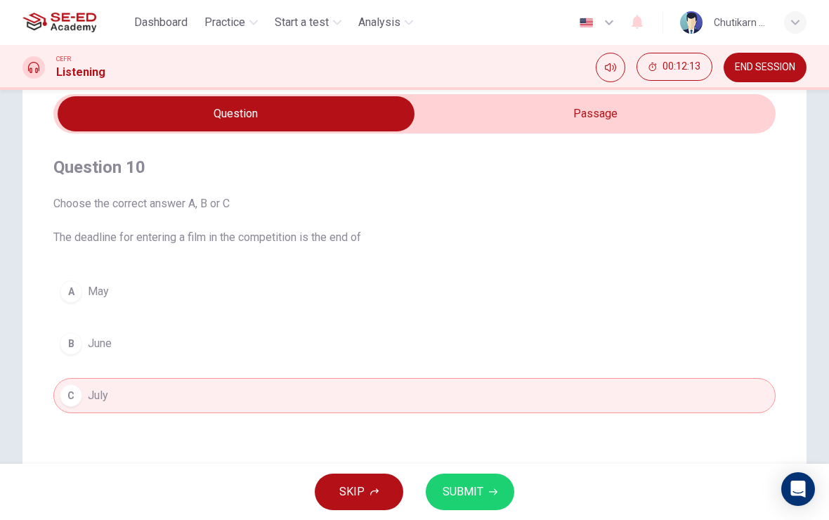
click at [489, 493] on icon "button" at bounding box center [493, 492] width 8 height 8
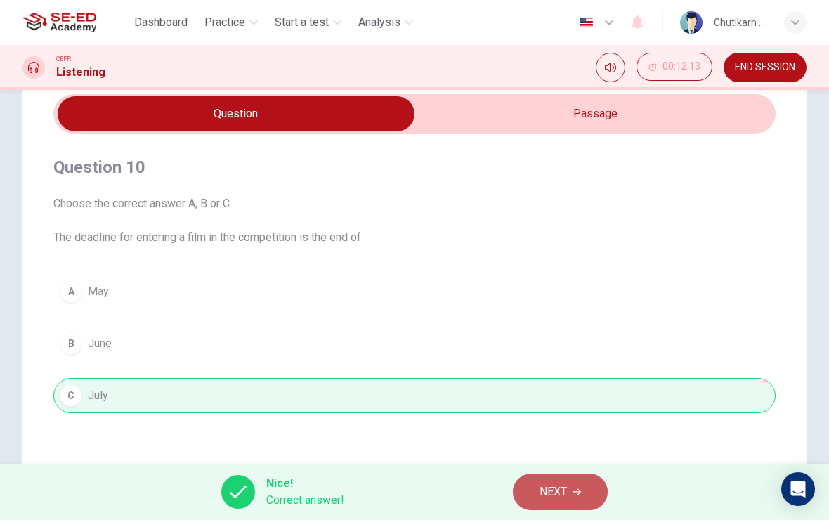
click at [547, 497] on span "NEXT" at bounding box center [553, 492] width 27 height 20
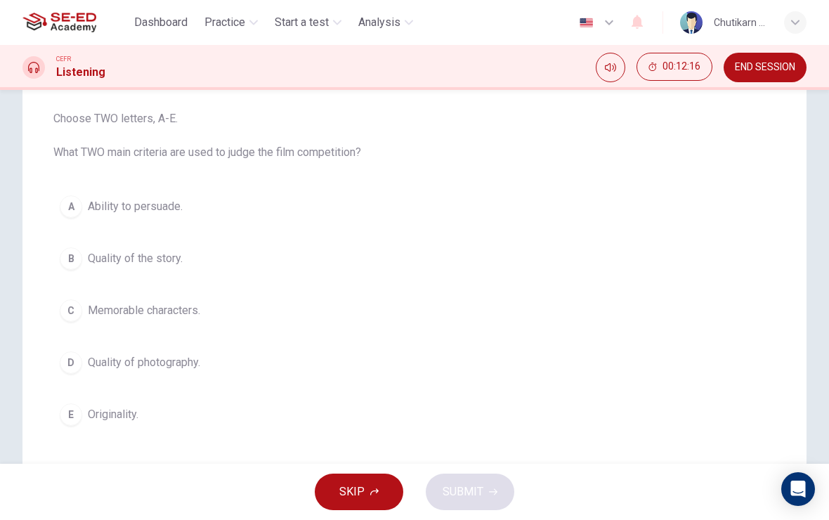
scroll to position [143, 0]
click at [82, 358] on div "D" at bounding box center [71, 359] width 22 height 22
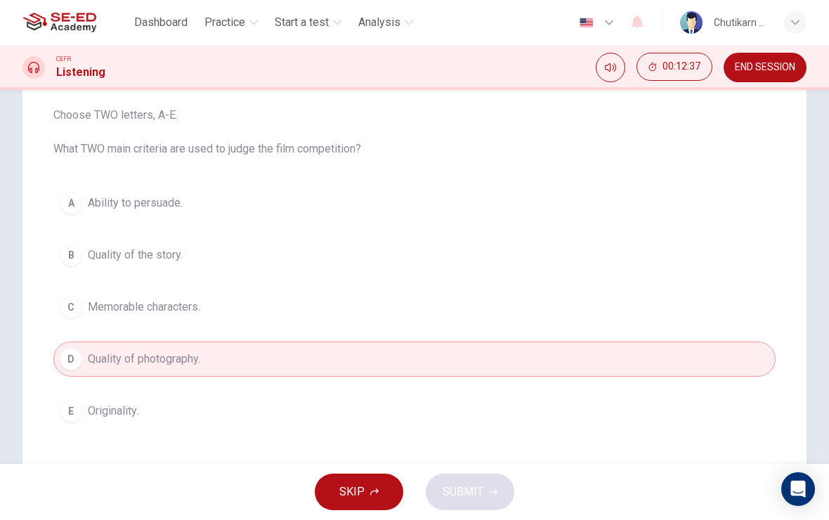
click at [166, 422] on button "E Originality." at bounding box center [414, 411] width 722 height 35
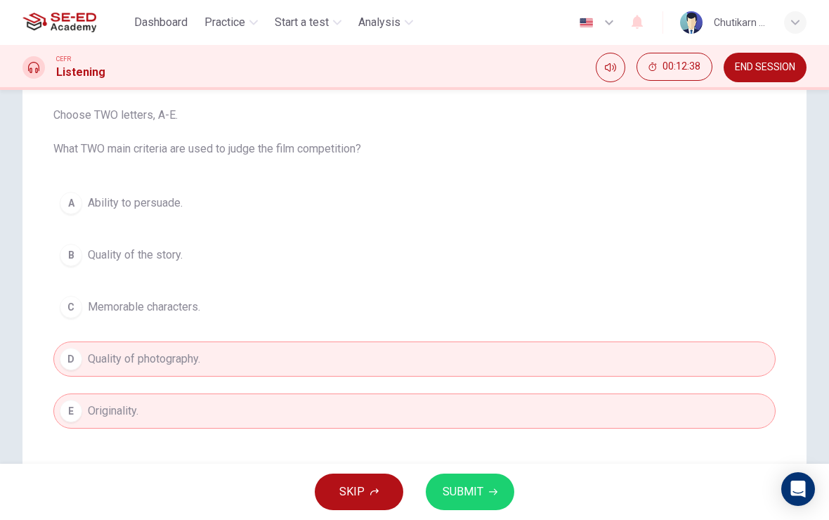
click at [493, 478] on button "SUBMIT" at bounding box center [470, 492] width 89 height 37
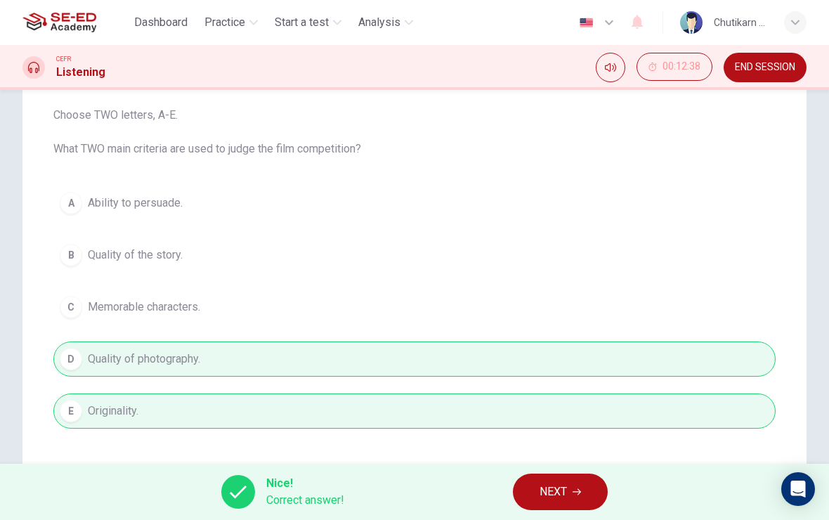
click at [563, 490] on span "NEXT" at bounding box center [553, 492] width 27 height 20
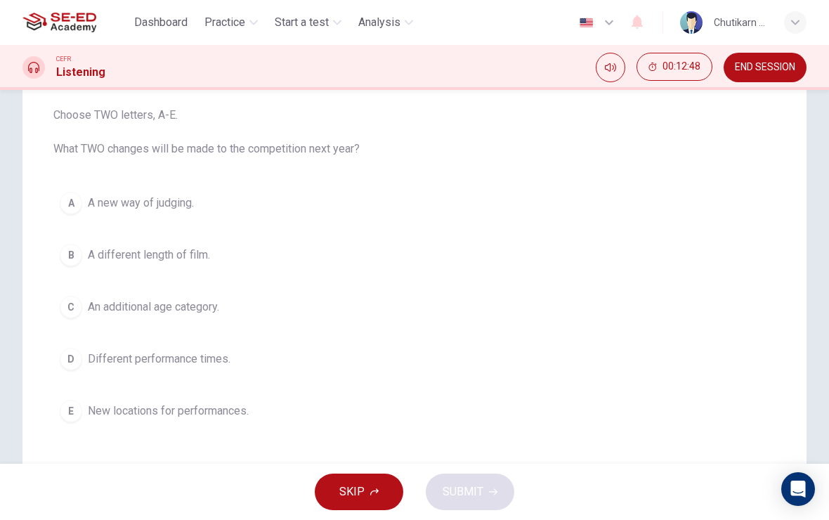
click at [98, 360] on span "Different performance times." at bounding box center [159, 359] width 143 height 17
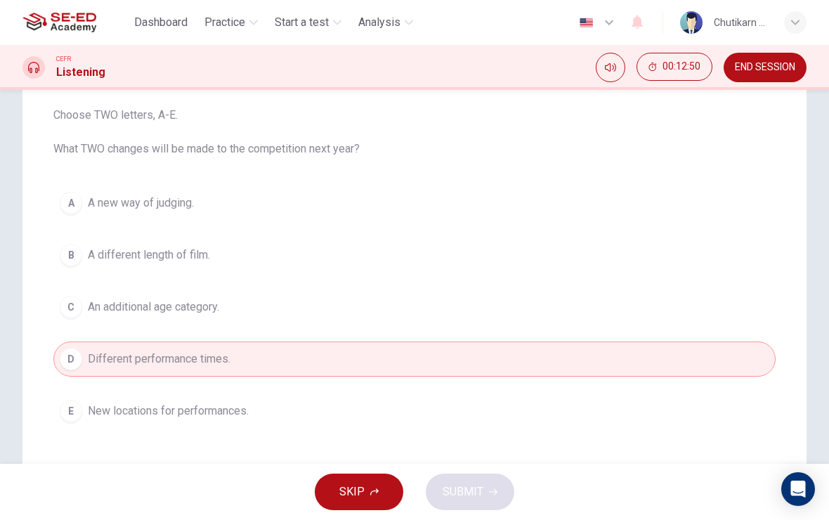
click at [101, 412] on span "New locations for performances." at bounding box center [168, 411] width 161 height 17
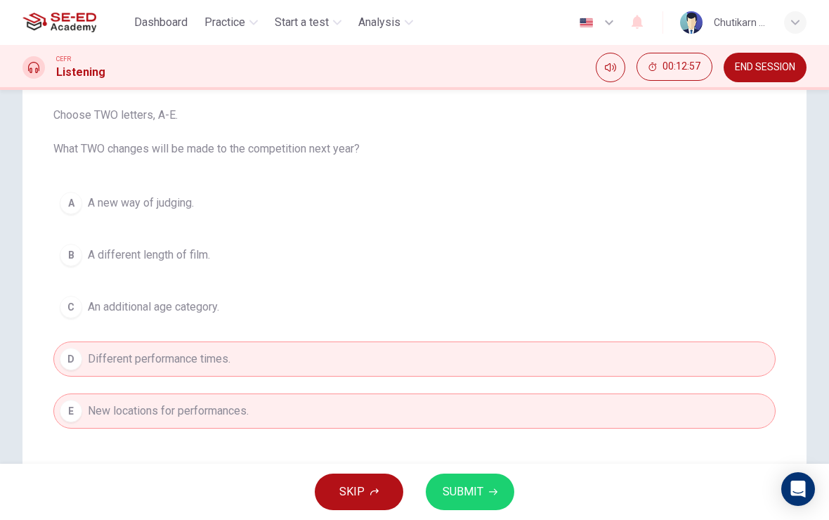
click at [475, 496] on span "SUBMIT" at bounding box center [463, 492] width 41 height 20
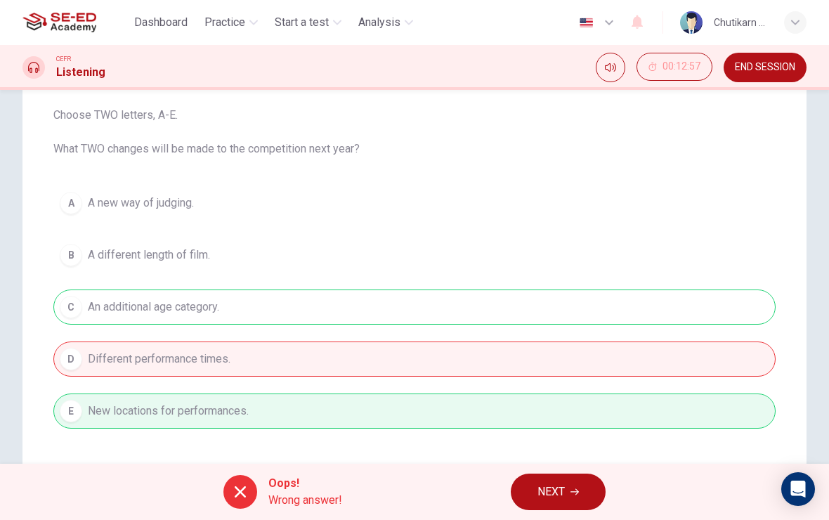
click at [578, 494] on icon "button" at bounding box center [575, 492] width 8 height 6
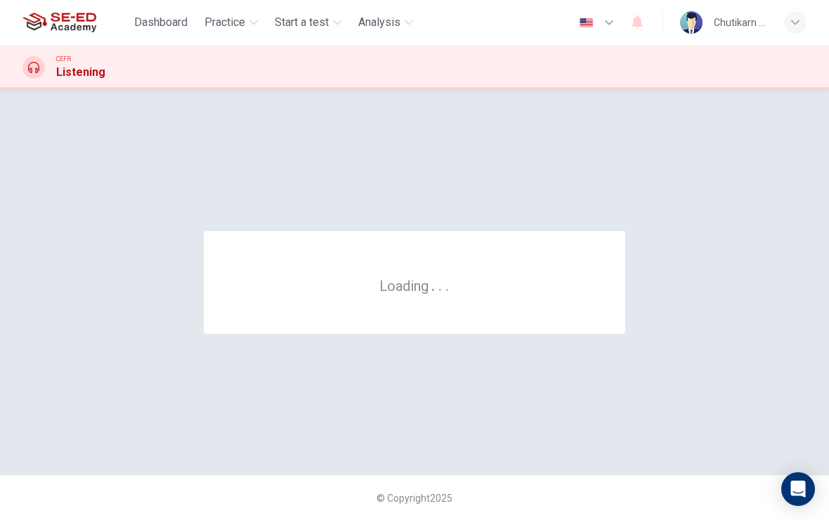
scroll to position [0, 0]
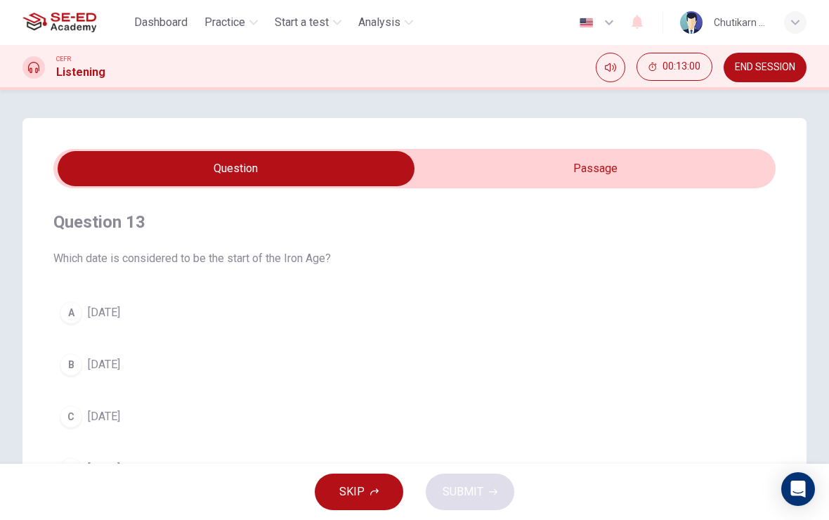
click at [566, 181] on input "checkbox" at bounding box center [236, 168] width 1084 height 35
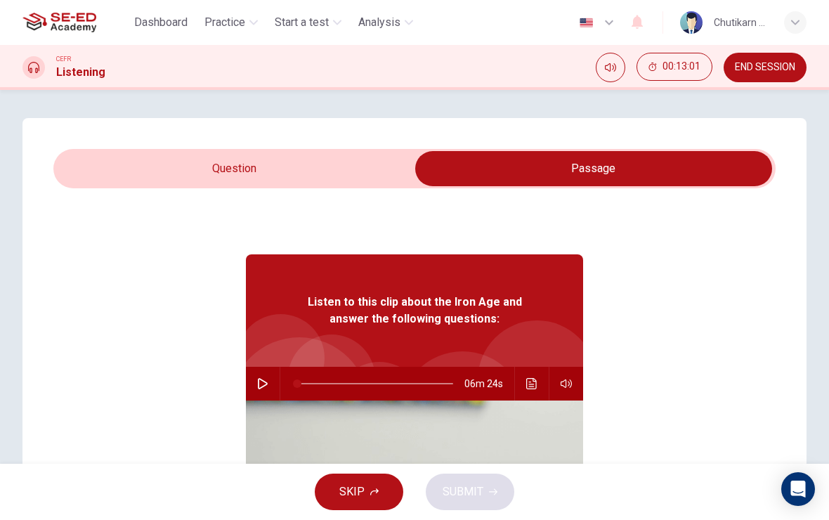
click at [364, 167] on input "checkbox" at bounding box center [594, 168] width 1084 height 35
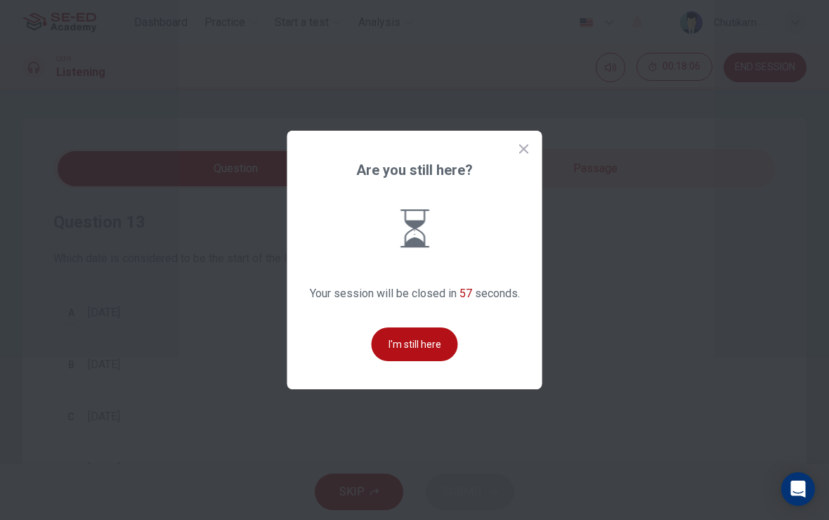
click at [427, 360] on button "I'm still here" at bounding box center [415, 344] width 86 height 34
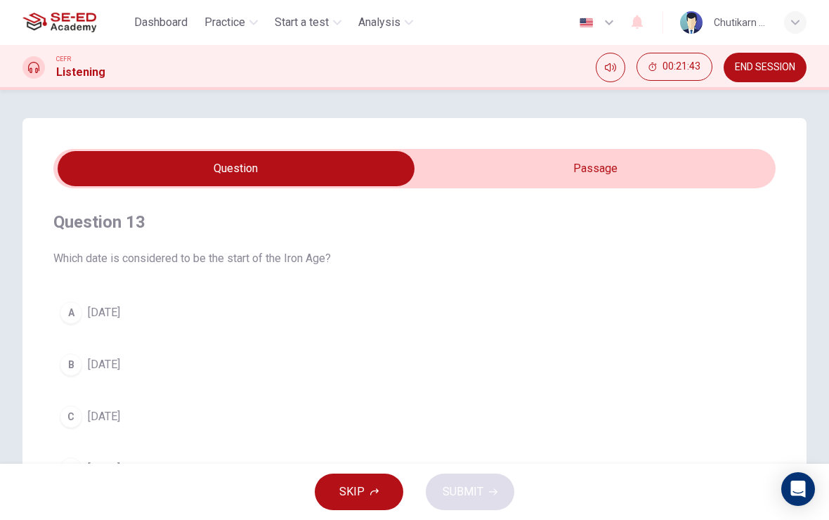
click at [548, 162] on input "checkbox" at bounding box center [236, 168] width 1084 height 35
checkbox input "true"
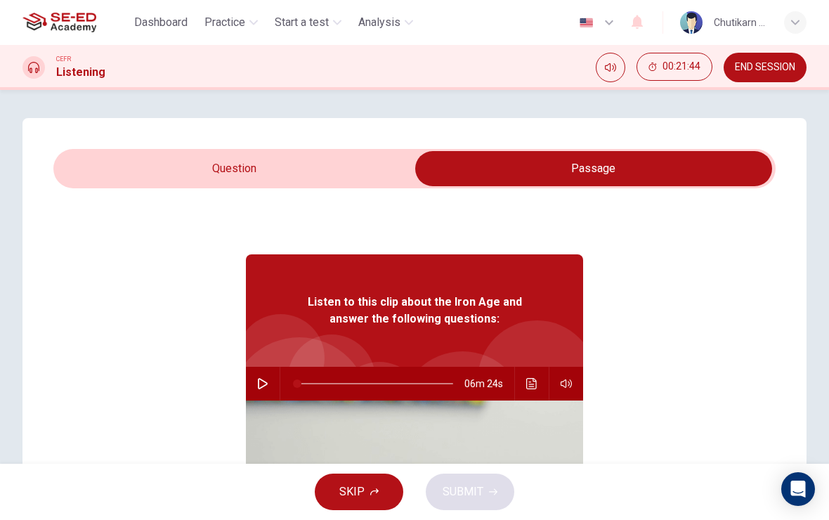
click at [267, 383] on icon "button" at bounding box center [263, 383] width 10 height 11
type input "0"
click at [280, 175] on input "checkbox" at bounding box center [594, 168] width 1084 height 35
checkbox input "false"
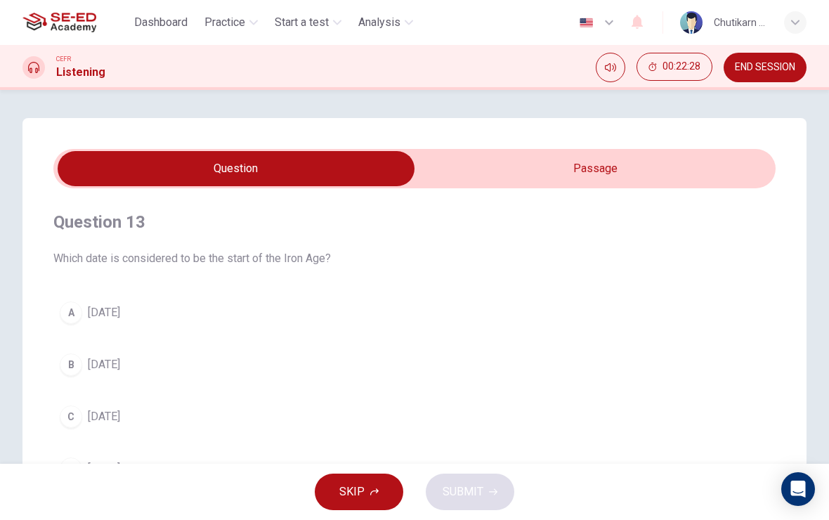
type input "11"
click at [620, 173] on input "checkbox" at bounding box center [236, 168] width 1084 height 35
checkbox input "true"
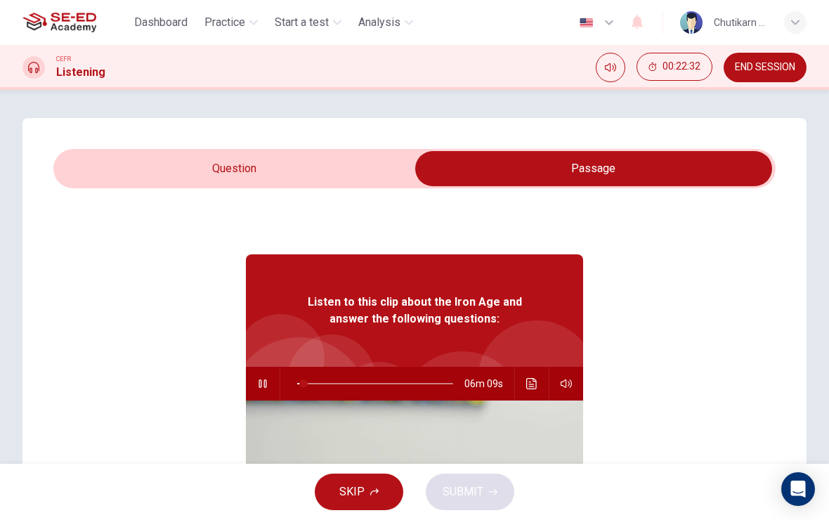
type input "4"
click at [339, 174] on input "checkbox" at bounding box center [594, 168] width 1084 height 35
checkbox input "false"
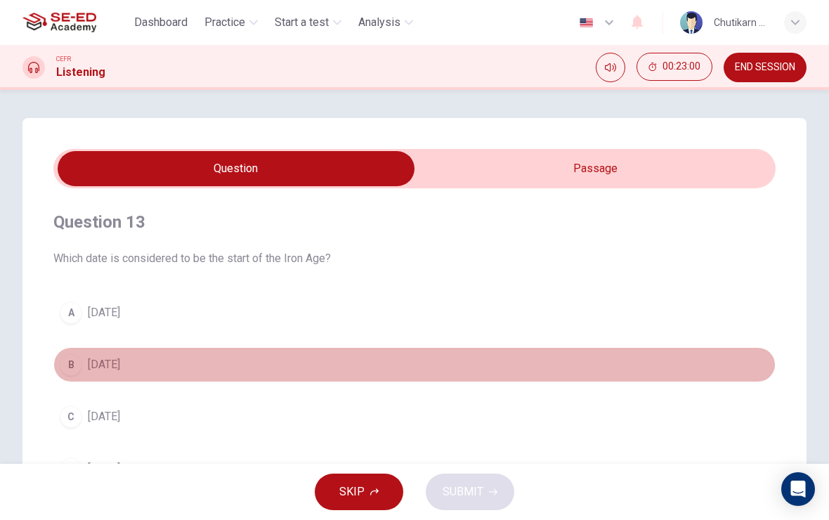
click at [659, 374] on button "B 1800 BC" at bounding box center [414, 364] width 722 height 35
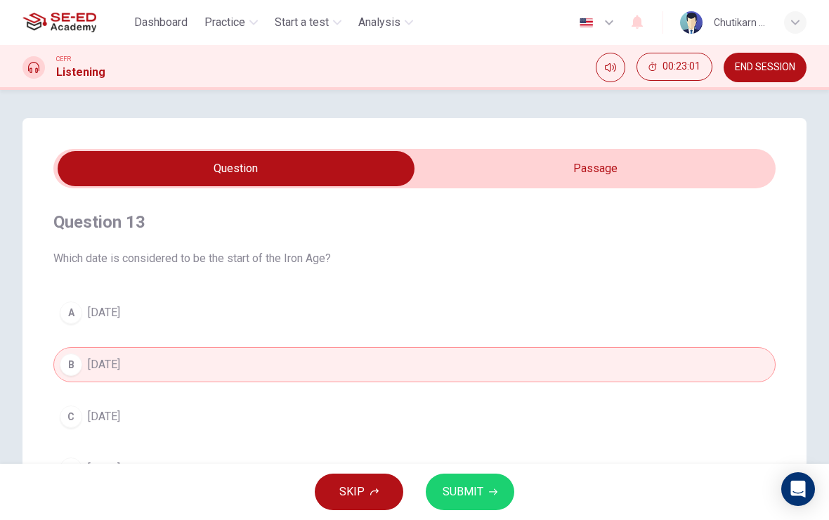
click at [566, 329] on button "A 2000 BC" at bounding box center [414, 312] width 722 height 35
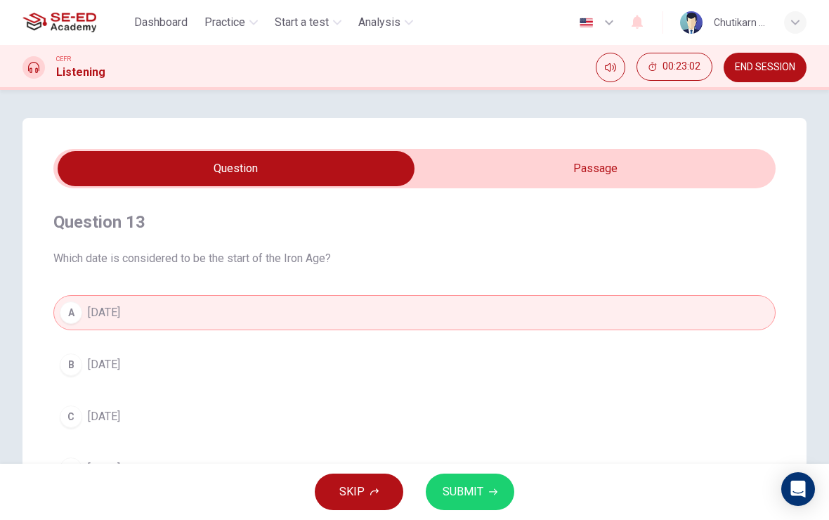
click at [478, 496] on span "SUBMIT" at bounding box center [463, 492] width 41 height 20
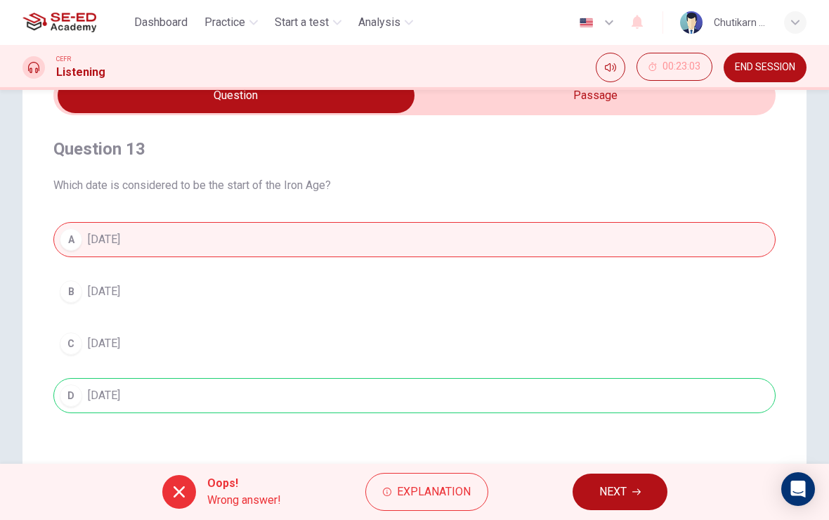
scroll to position [72, 0]
click at [623, 486] on span "NEXT" at bounding box center [612, 492] width 27 height 20
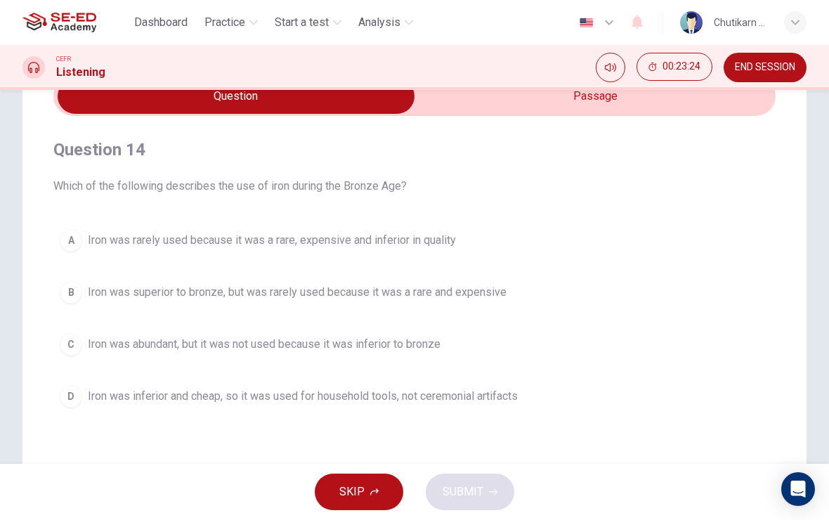
click at [791, 149] on div "Question 14 Which of the following describes the use of iron during the Bronze …" at bounding box center [414, 328] width 784 height 565
click at [415, 342] on span "Iron was abundant, but it was not used because it was inferior to bronze" at bounding box center [264, 344] width 353 height 17
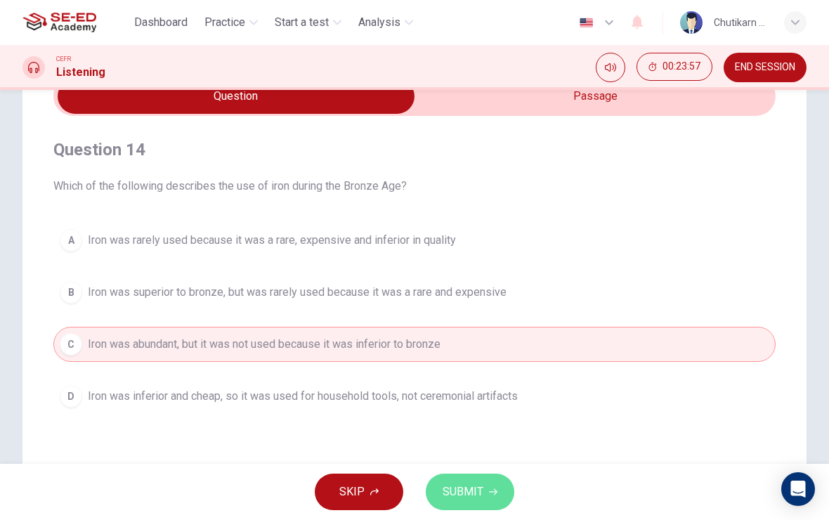
click at [471, 490] on span "SUBMIT" at bounding box center [463, 492] width 41 height 20
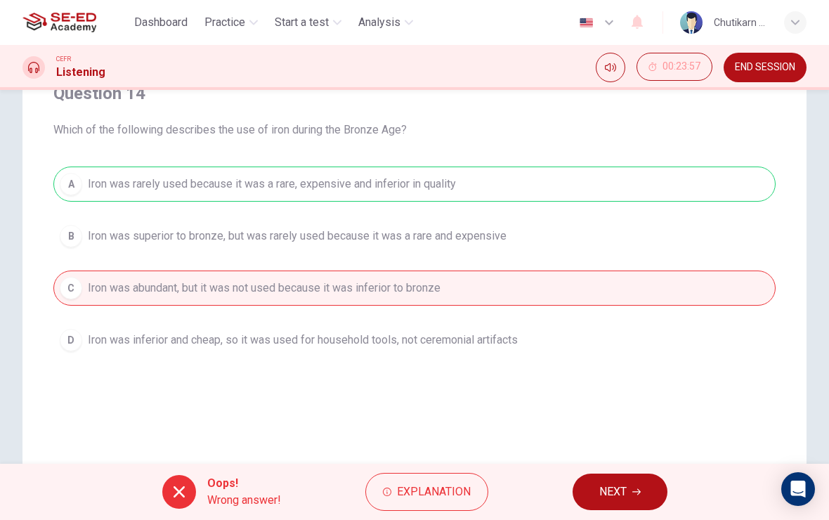
scroll to position [130, 0]
click at [622, 484] on span "NEXT" at bounding box center [612, 492] width 27 height 20
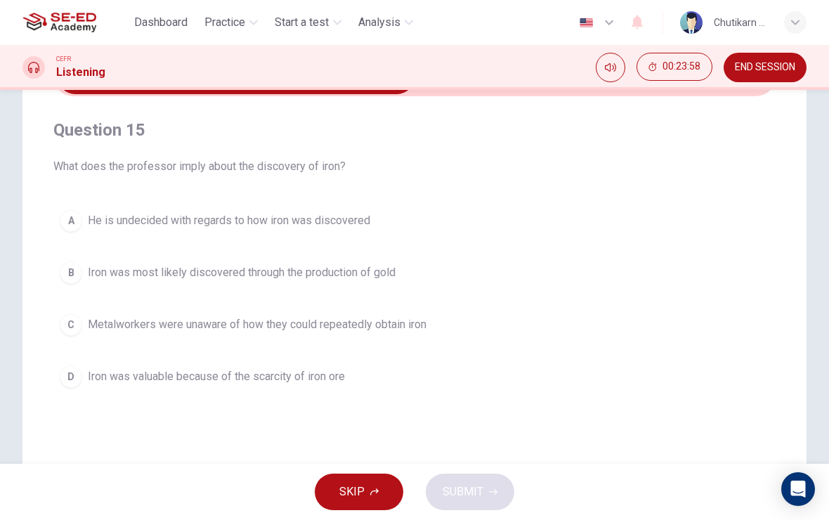
scroll to position [87, 0]
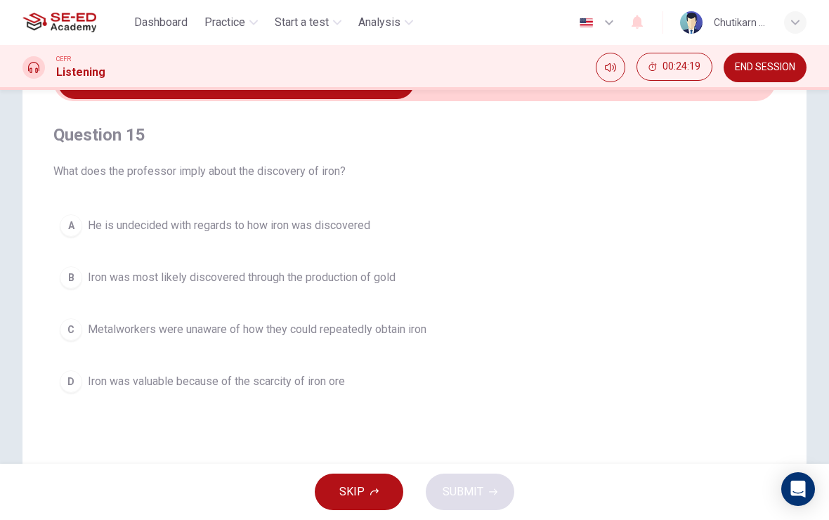
click at [346, 273] on span "Iron was most likely discovered through the production of gold" at bounding box center [242, 277] width 308 height 17
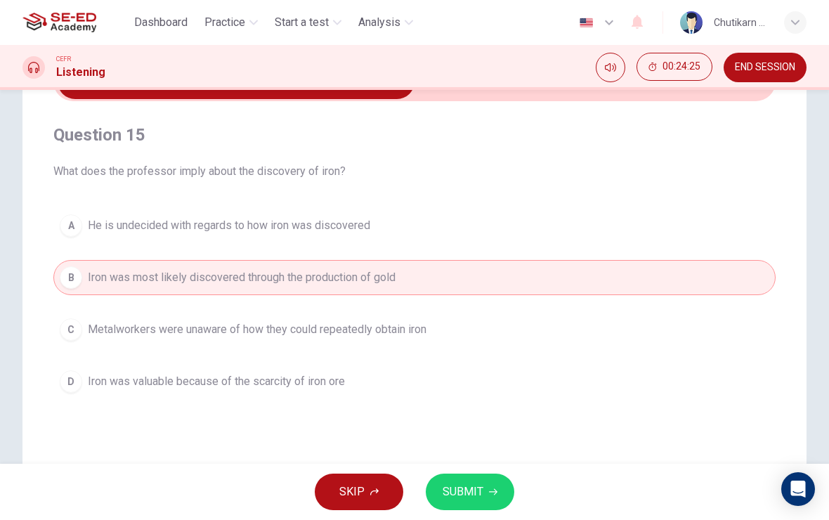
click at [473, 492] on span "SUBMIT" at bounding box center [463, 492] width 41 height 20
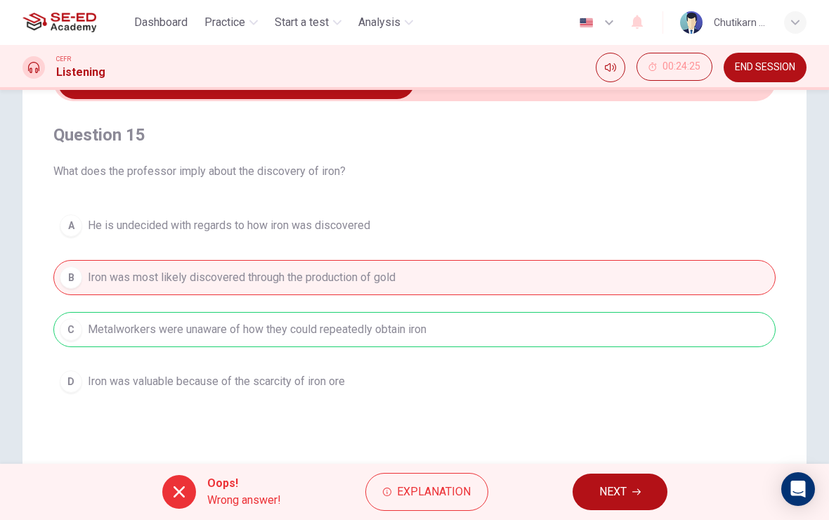
click at [604, 495] on span "NEXT" at bounding box center [612, 492] width 27 height 20
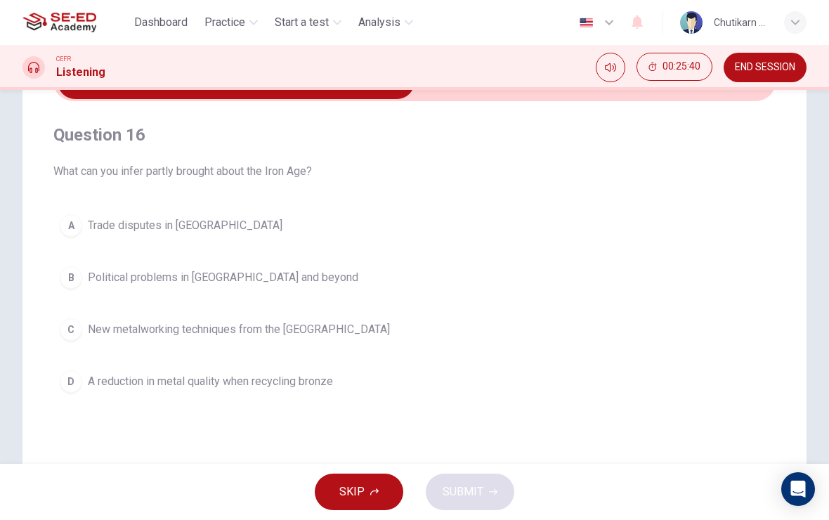
click at [266, 286] on button "B Political problems in Iran and beyond" at bounding box center [414, 277] width 722 height 35
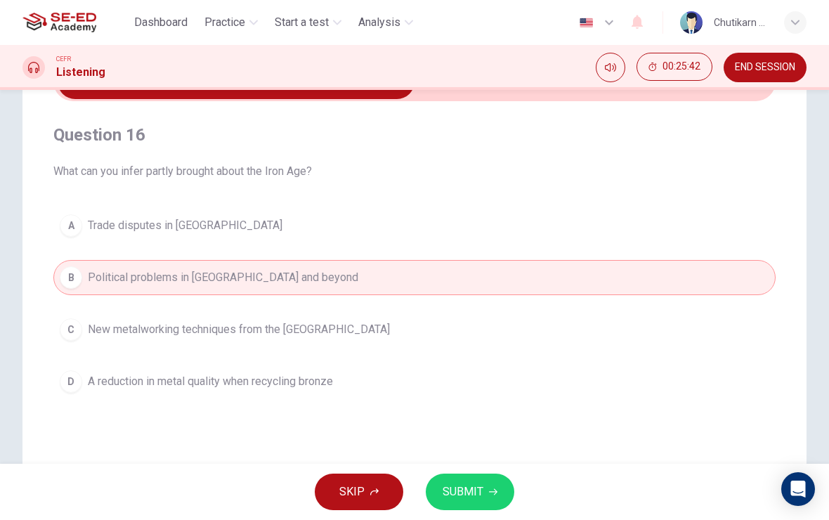
click at [304, 337] on span "New metalworking techniques from the Near East" at bounding box center [239, 329] width 302 height 17
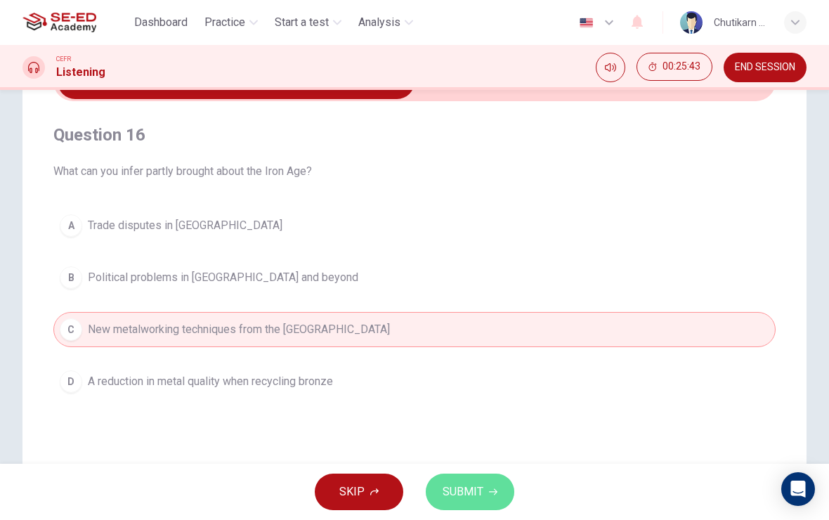
click at [481, 500] on span "SUBMIT" at bounding box center [463, 492] width 41 height 20
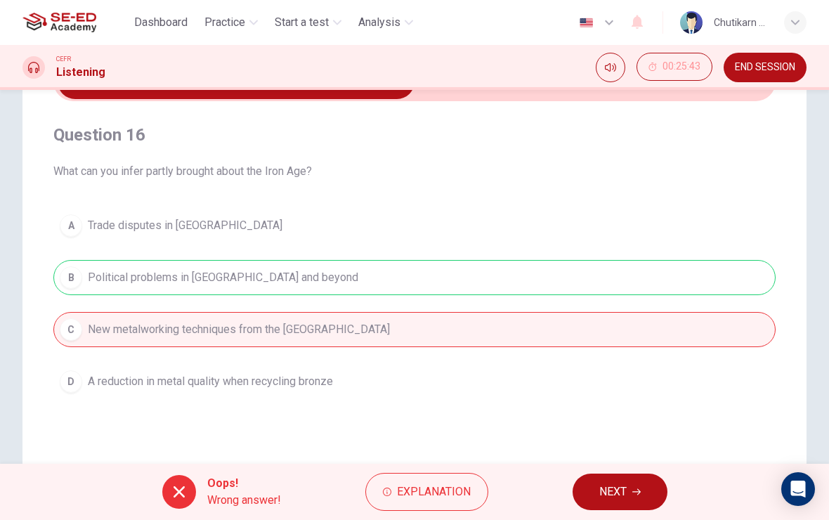
click at [616, 497] on span "NEXT" at bounding box center [612, 492] width 27 height 20
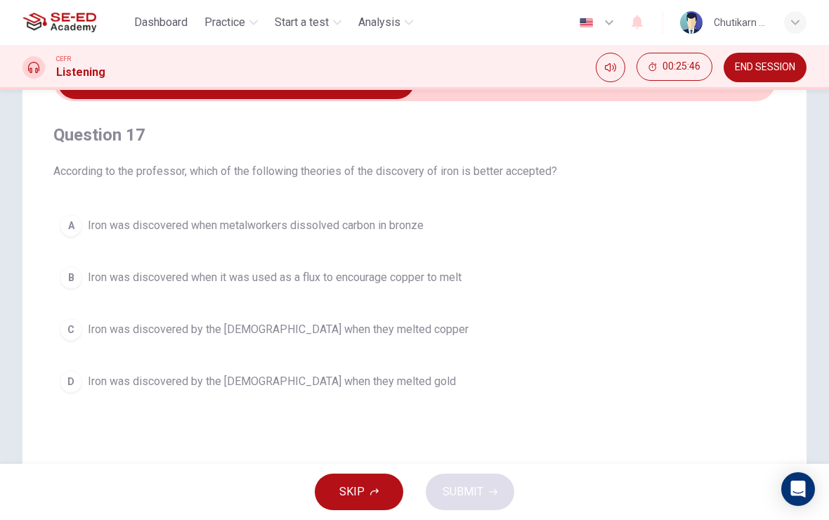
click at [391, 290] on button "B Iron was discovered when it was used as a flux to encourage copper to melt" at bounding box center [414, 277] width 722 height 35
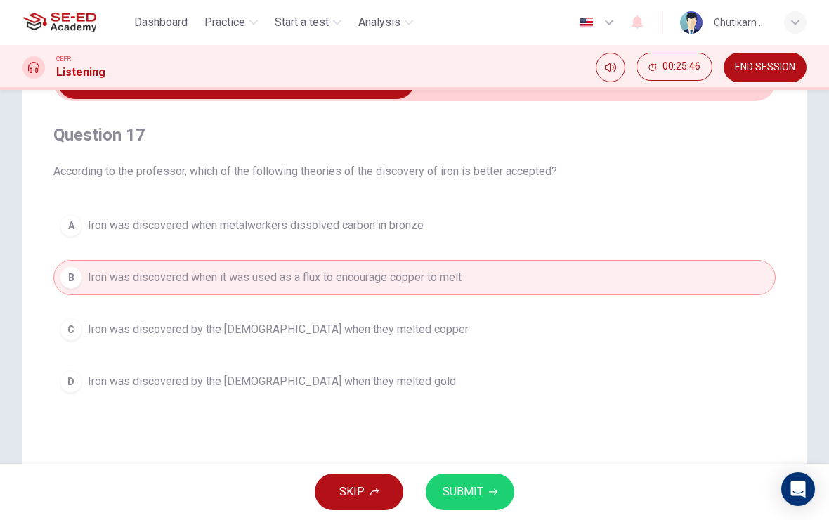
click at [487, 502] on button "SUBMIT" at bounding box center [470, 492] width 89 height 37
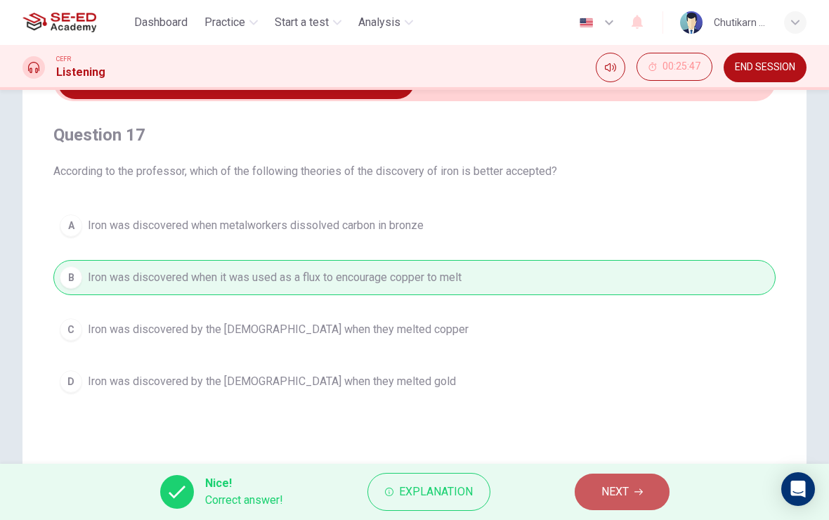
click at [618, 501] on span "NEXT" at bounding box center [614, 492] width 27 height 20
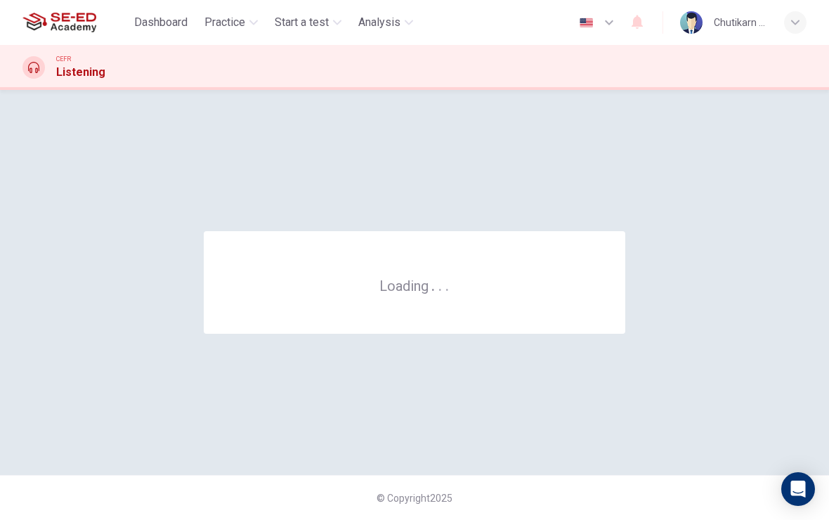
scroll to position [0, 0]
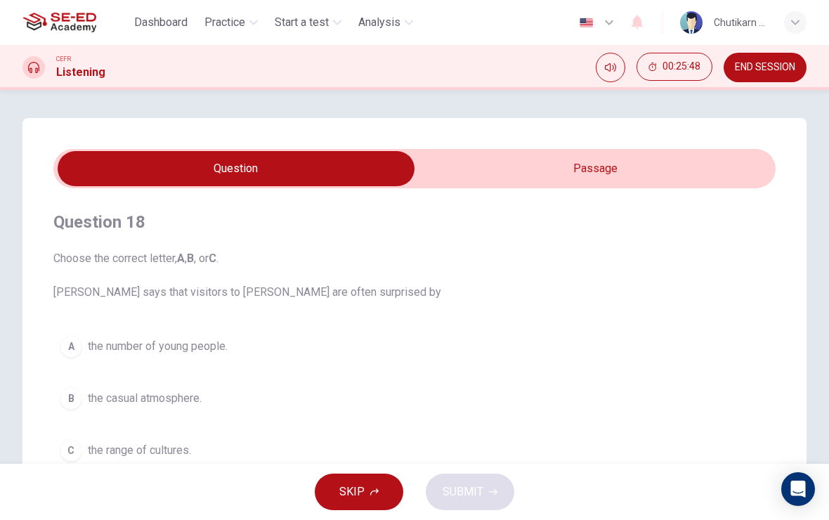
click at [613, 169] on input "checkbox" at bounding box center [236, 168] width 1084 height 35
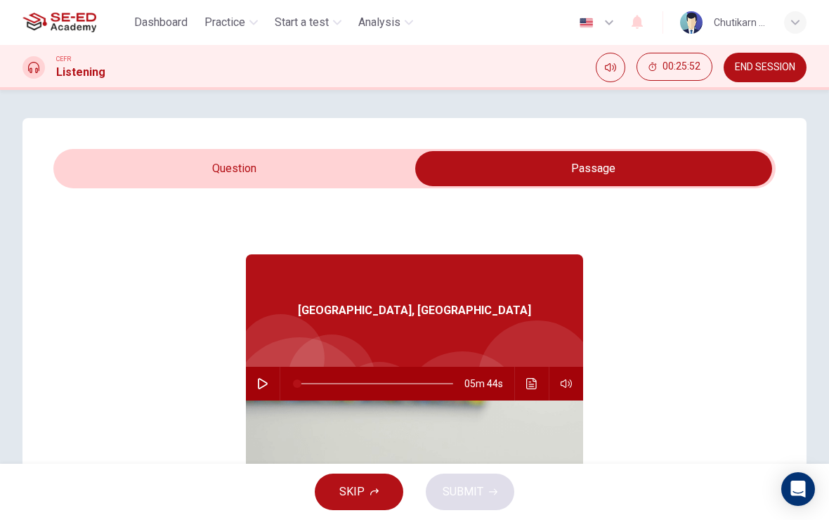
click at [368, 164] on input "checkbox" at bounding box center [594, 168] width 1084 height 35
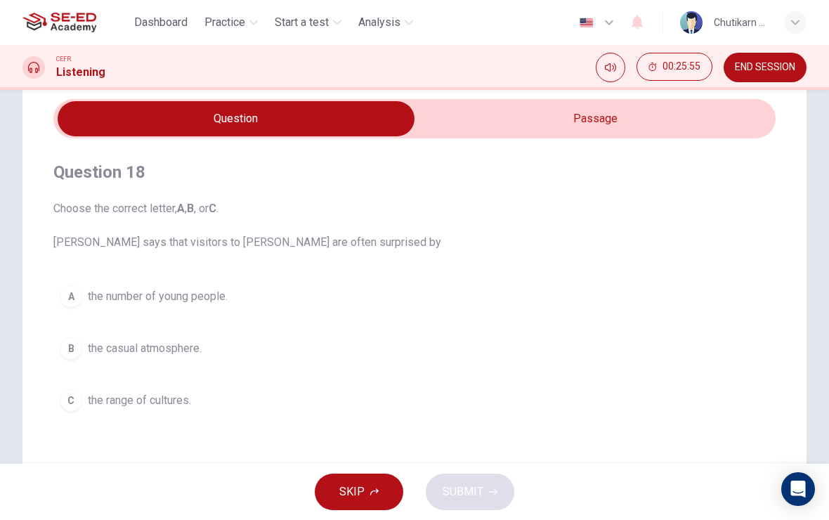
scroll to position [48, 0]
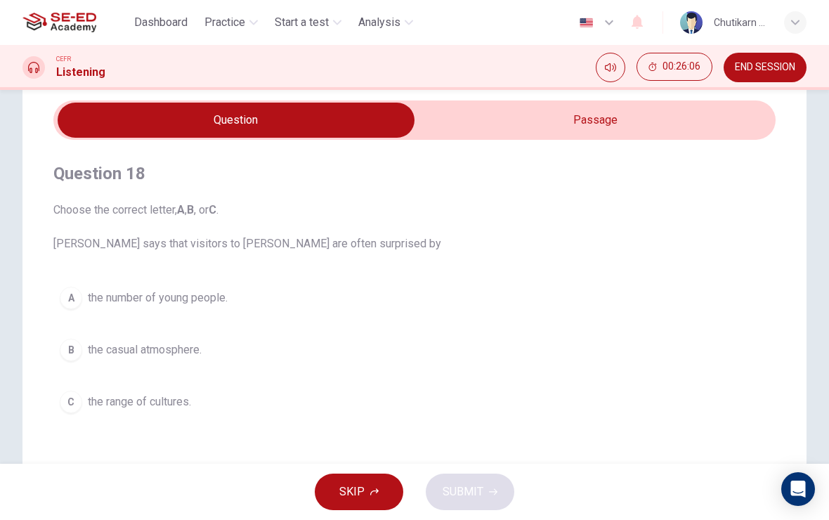
click at [597, 127] on input "checkbox" at bounding box center [236, 120] width 1084 height 35
checkbox input "true"
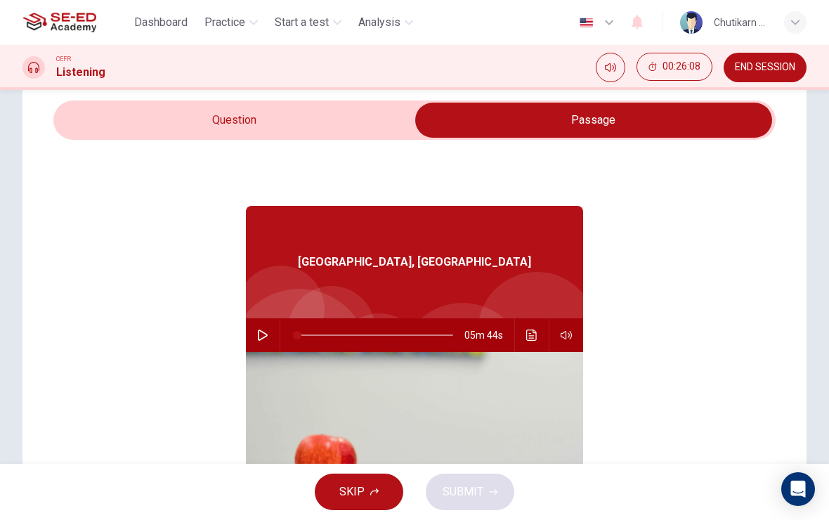
click at [259, 341] on button "button" at bounding box center [263, 335] width 22 height 34
type input "0"
click at [322, 129] on input "checkbox" at bounding box center [594, 120] width 1084 height 35
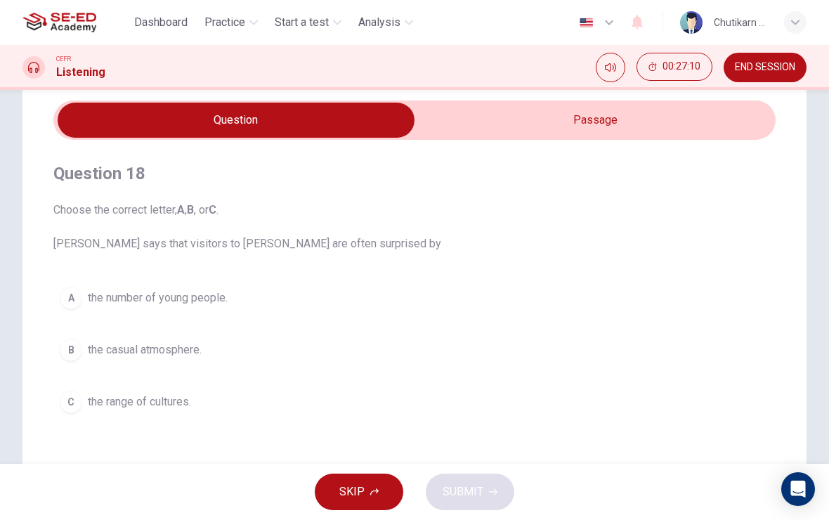
click at [161, 409] on span "the range of cultures." at bounding box center [139, 402] width 103 height 17
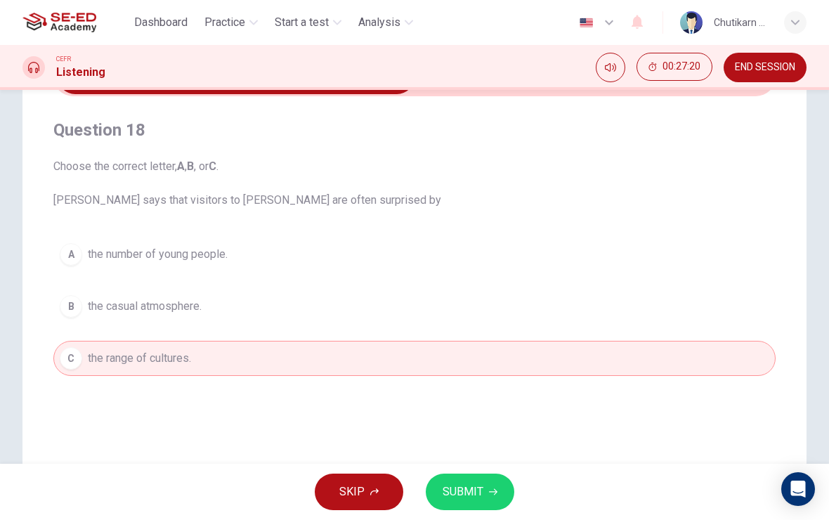
scroll to position [91, 0]
click at [466, 482] on span "SUBMIT" at bounding box center [463, 492] width 41 height 20
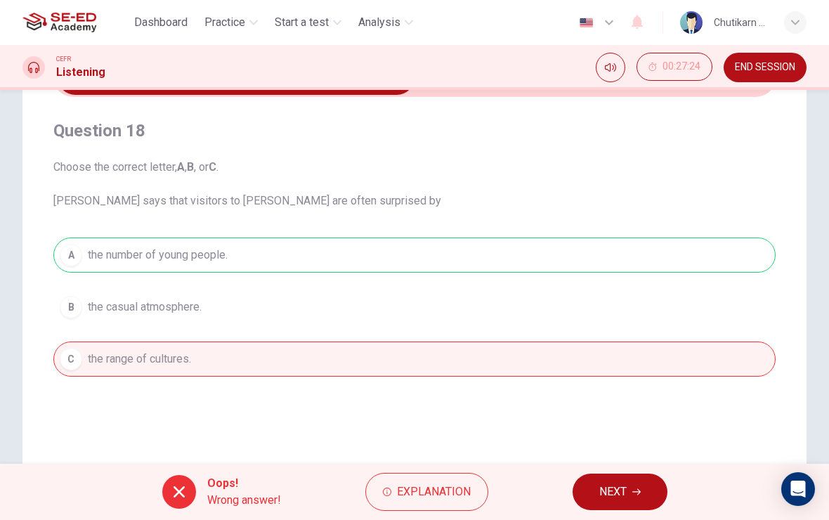
click at [216, 260] on div "A the number of young people. B the casual atmosphere. C the range of cultures." at bounding box center [414, 307] width 722 height 139
click at [619, 482] on span "NEXT" at bounding box center [612, 492] width 27 height 20
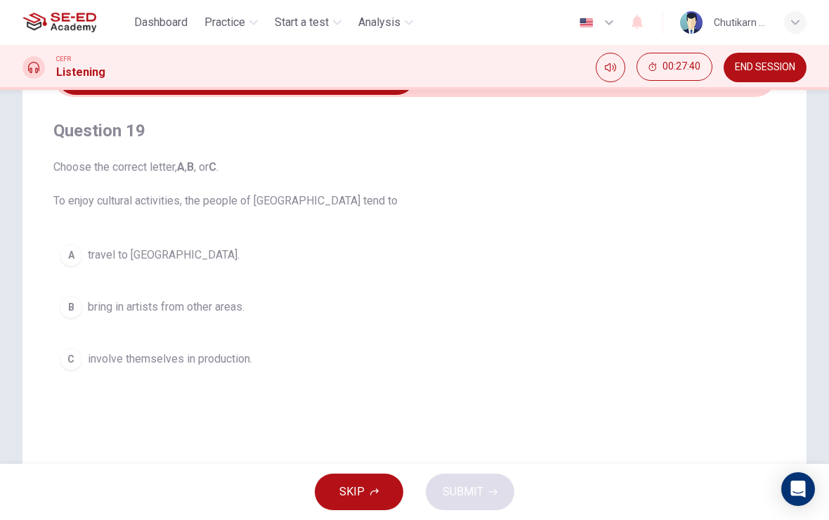
click at [178, 311] on span "bring in artists from other areas." at bounding box center [166, 307] width 157 height 17
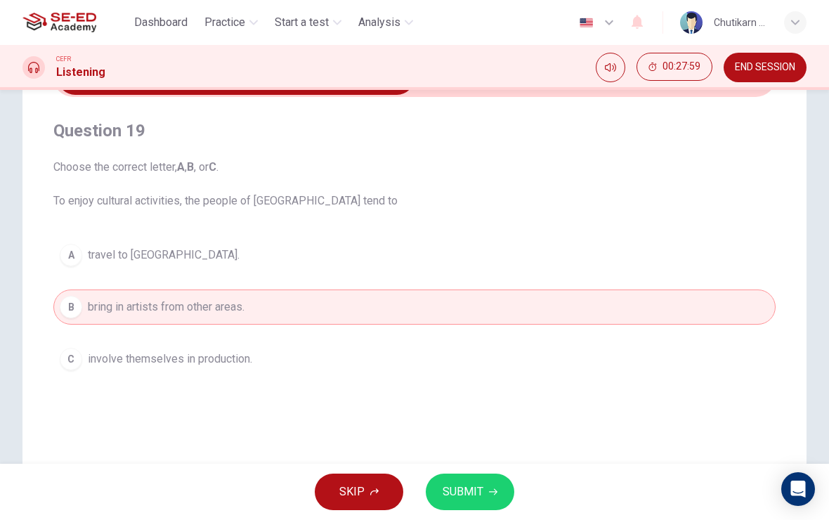
click at [477, 509] on button "SUBMIT" at bounding box center [470, 492] width 89 height 37
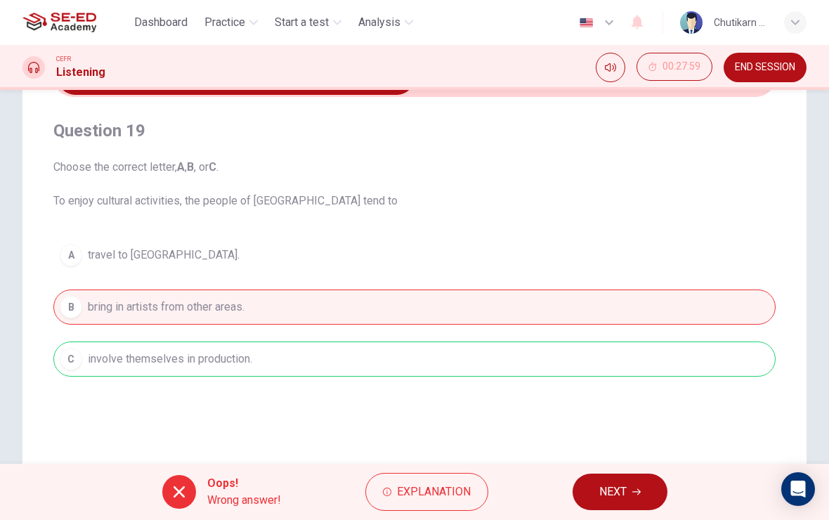
click at [613, 496] on span "NEXT" at bounding box center [612, 492] width 27 height 20
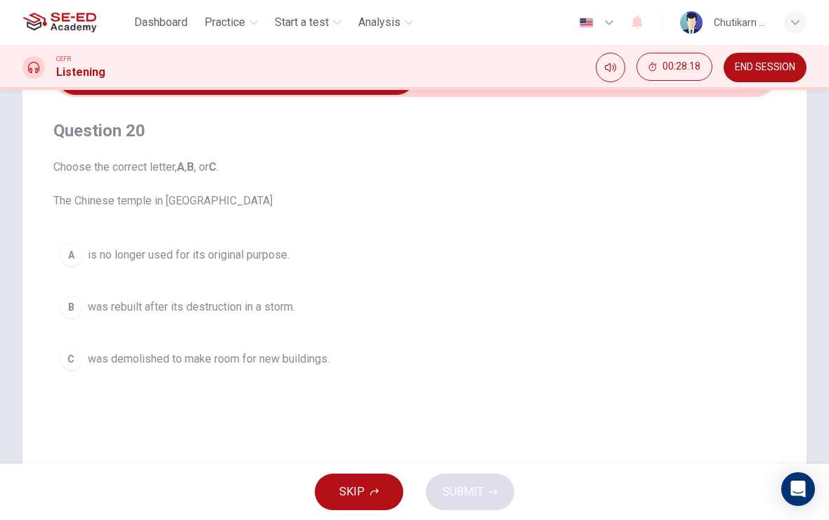
click at [74, 271] on button "A is no longer used for its original purpose." at bounding box center [414, 255] width 722 height 35
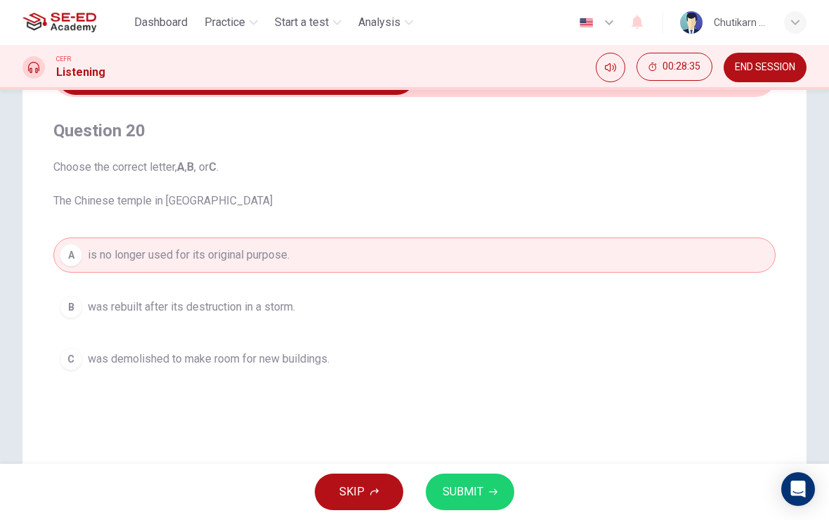
click at [267, 316] on button "B was rebuilt after its destruction in a storm." at bounding box center [414, 307] width 722 height 35
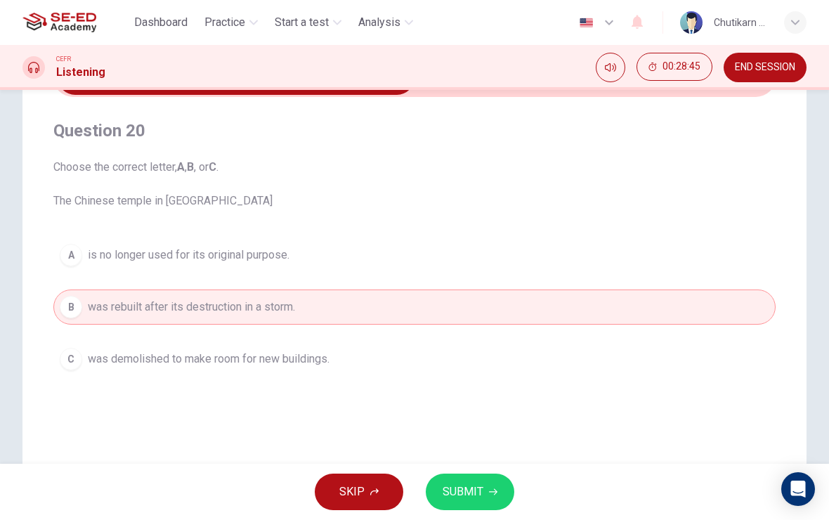
click at [498, 486] on button "SUBMIT" at bounding box center [470, 492] width 89 height 37
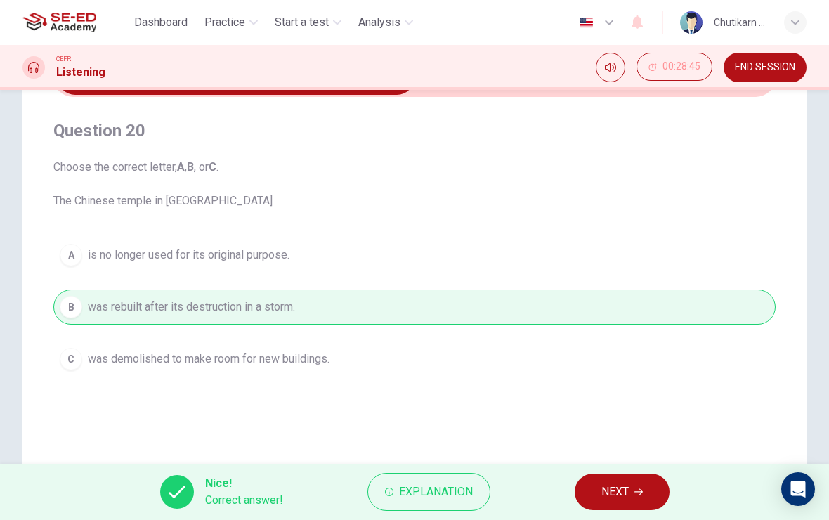
click at [631, 491] on button "NEXT" at bounding box center [622, 492] width 95 height 37
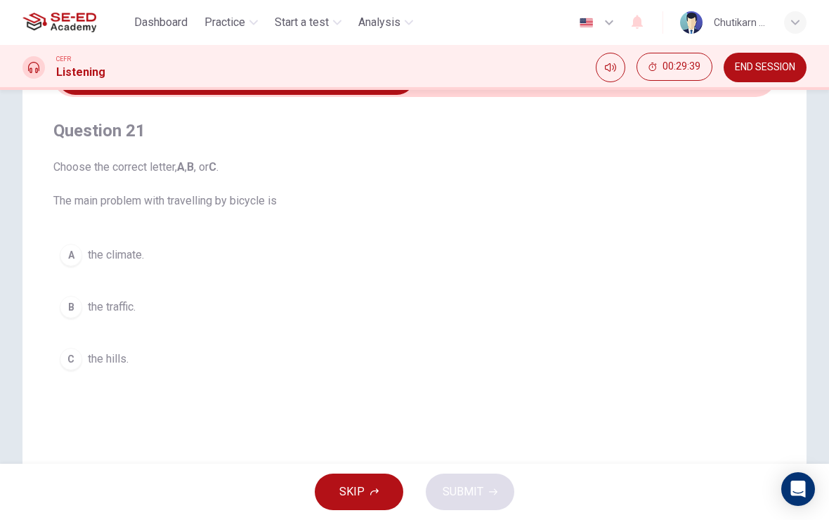
click at [127, 300] on span "the traffic." at bounding box center [112, 307] width 48 height 17
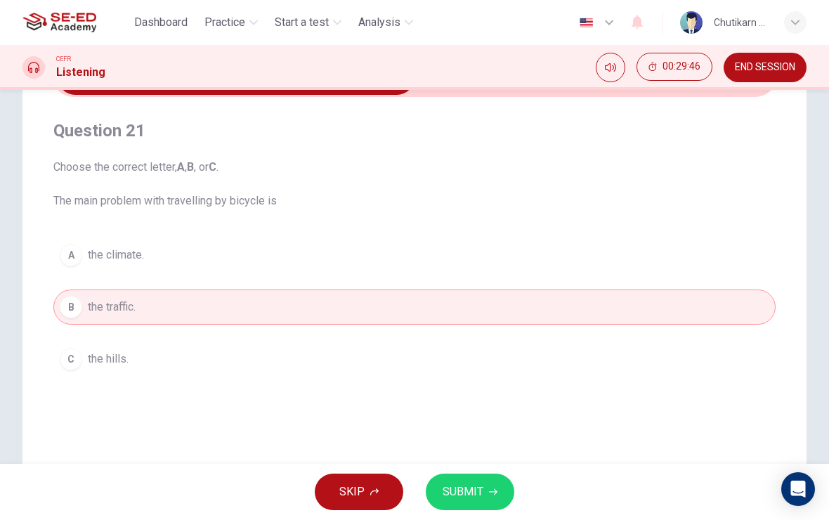
click at [465, 495] on span "SUBMIT" at bounding box center [463, 492] width 41 height 20
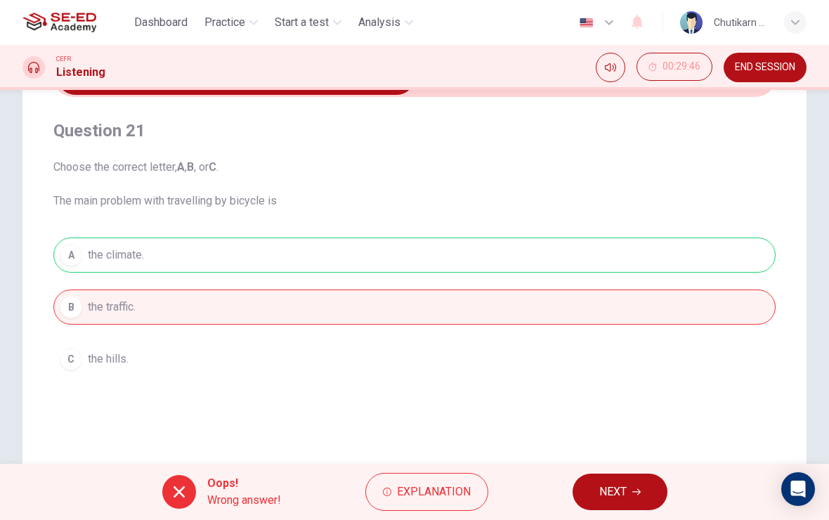
click at [622, 485] on span "NEXT" at bounding box center [612, 492] width 27 height 20
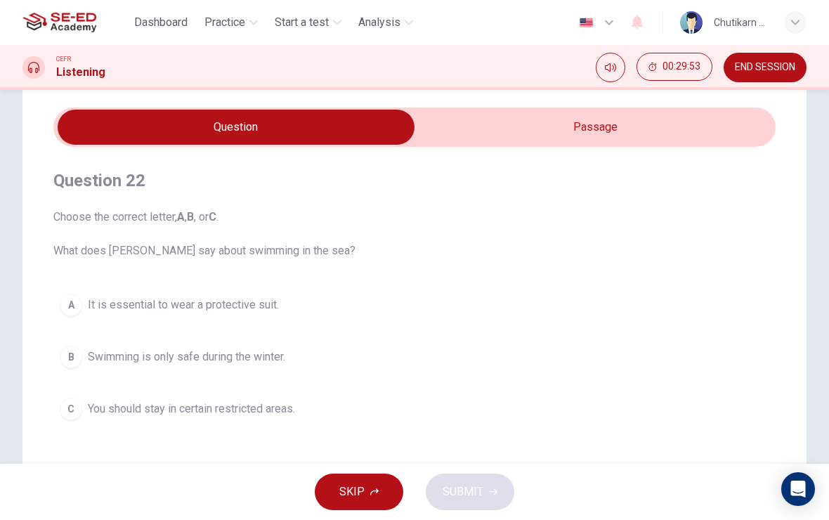
scroll to position [39, 0]
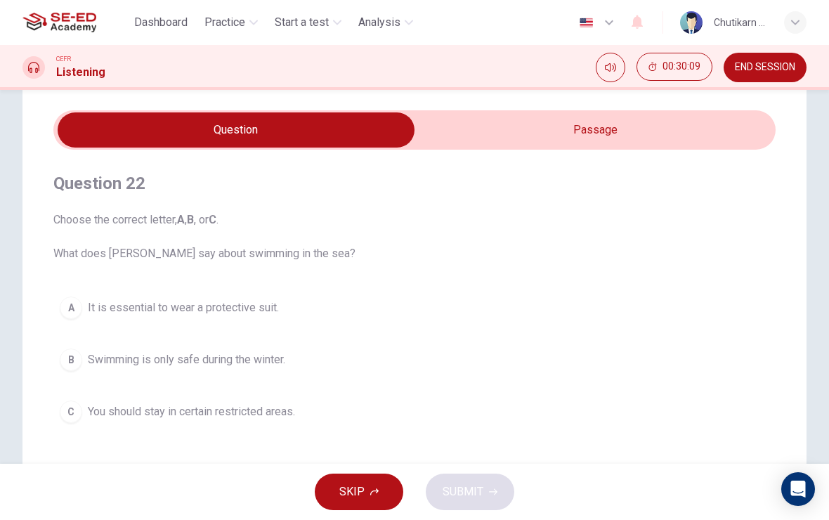
click at [653, 129] on input "checkbox" at bounding box center [236, 129] width 1084 height 35
checkbox input "true"
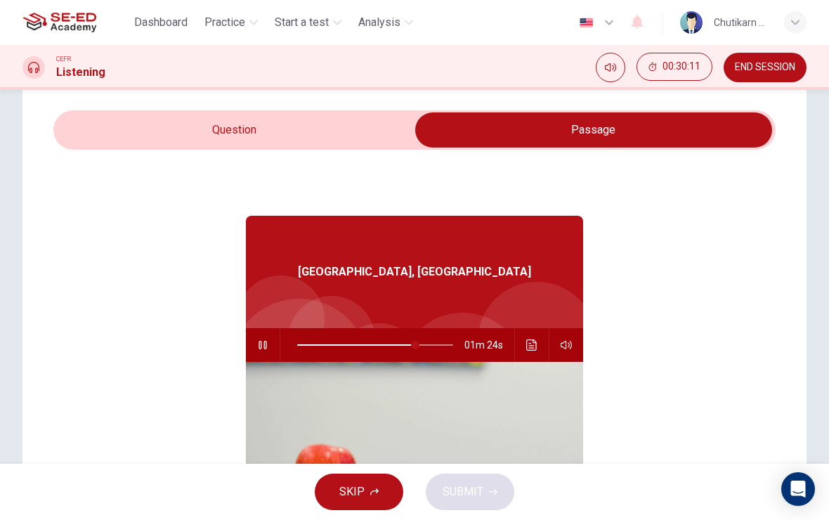
type input "76"
click at [331, 134] on input "checkbox" at bounding box center [594, 129] width 1084 height 35
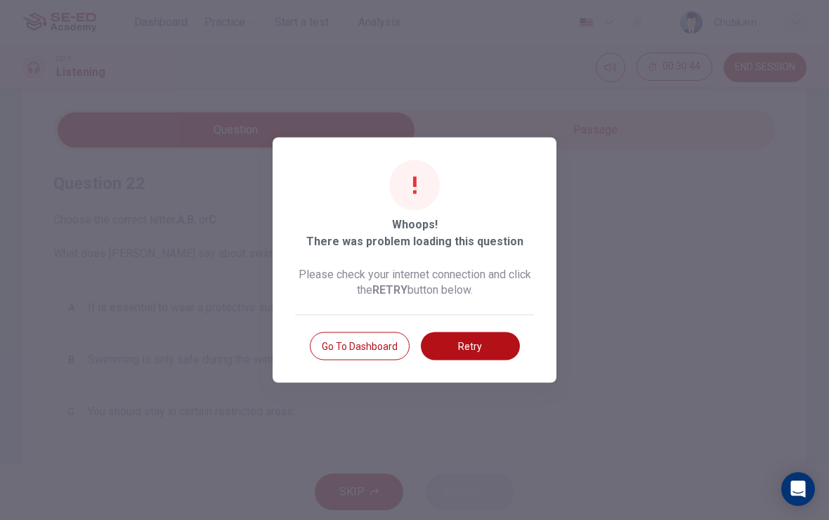
click at [492, 342] on button "Retry" at bounding box center [470, 346] width 99 height 28
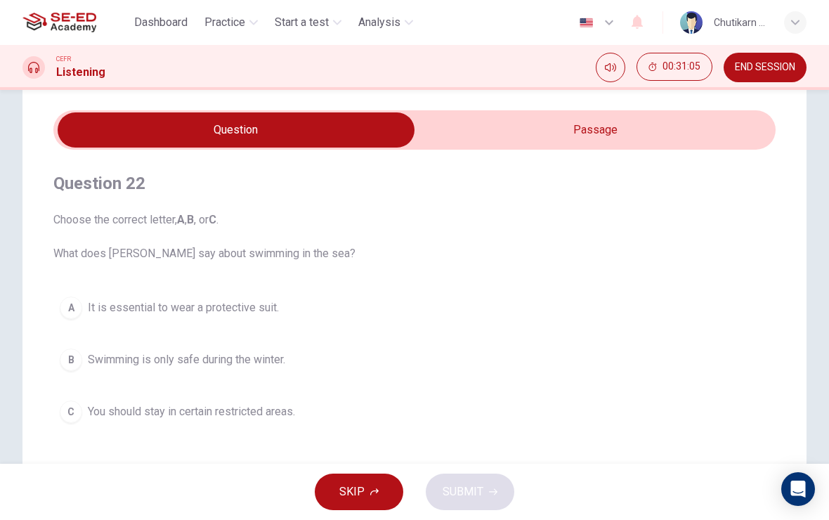
click at [442, 313] on button "A It is essential to wear a protective suit." at bounding box center [414, 307] width 722 height 35
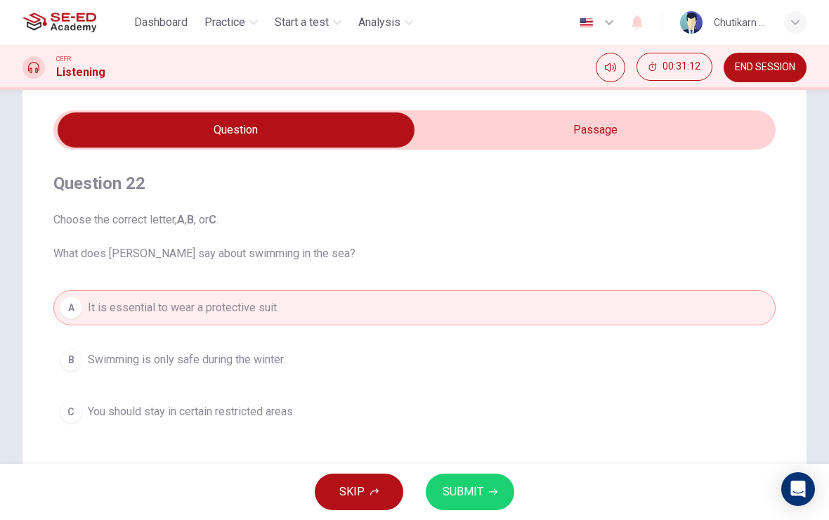
click at [291, 413] on span "You should stay in certain restricted areas." at bounding box center [191, 411] width 207 height 17
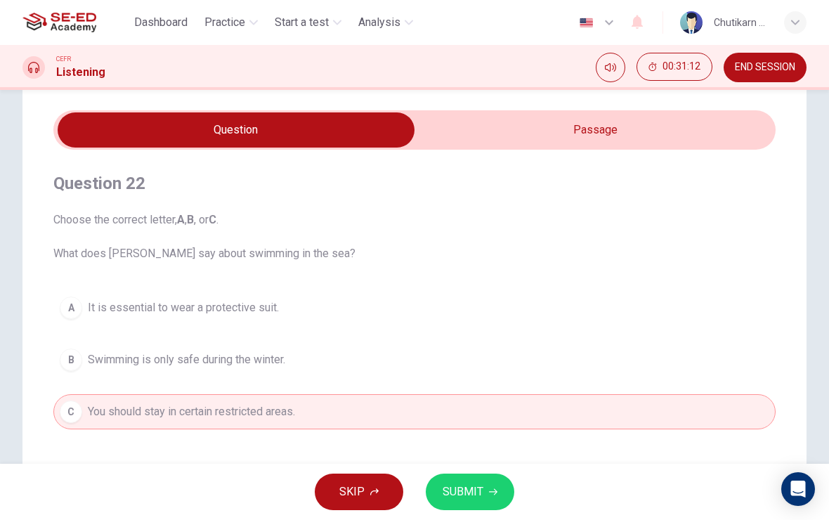
click at [489, 493] on icon "button" at bounding box center [493, 492] width 8 height 8
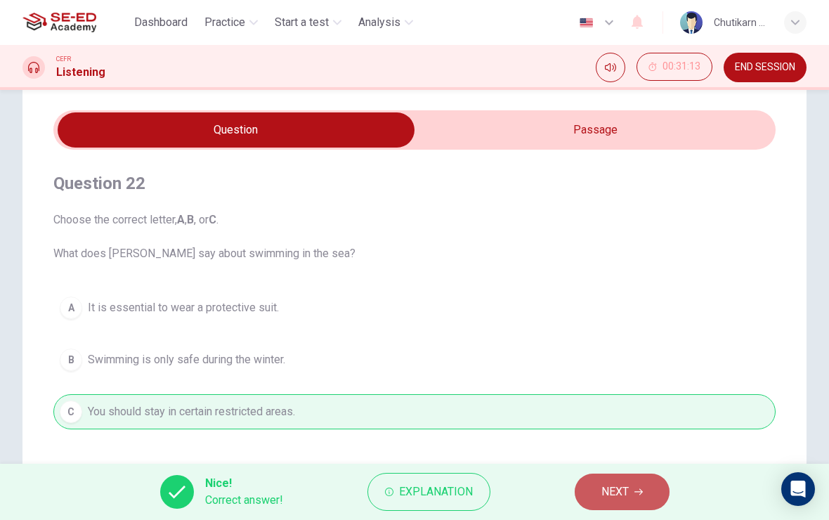
click at [622, 493] on span "NEXT" at bounding box center [614, 492] width 27 height 20
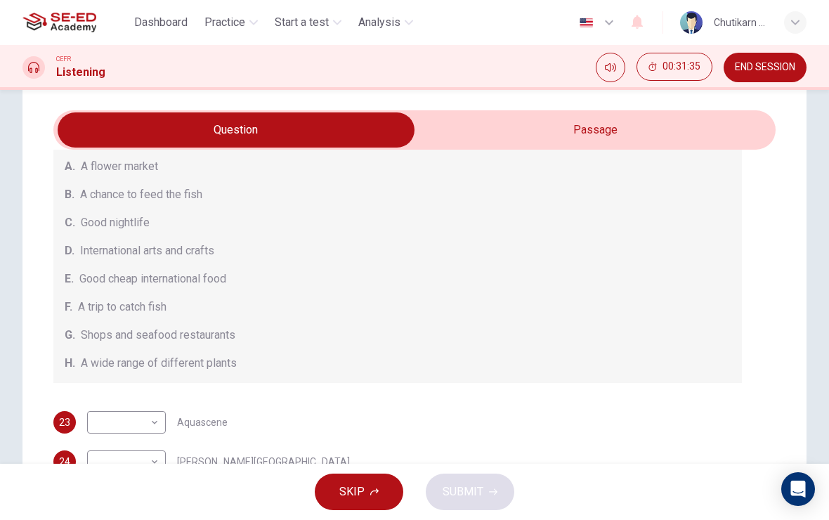
scroll to position [155, 0]
click at [155, 419] on body "This site uses cookies, as explained in our Privacy Policy . If you agree to th…" at bounding box center [414, 260] width 829 height 520
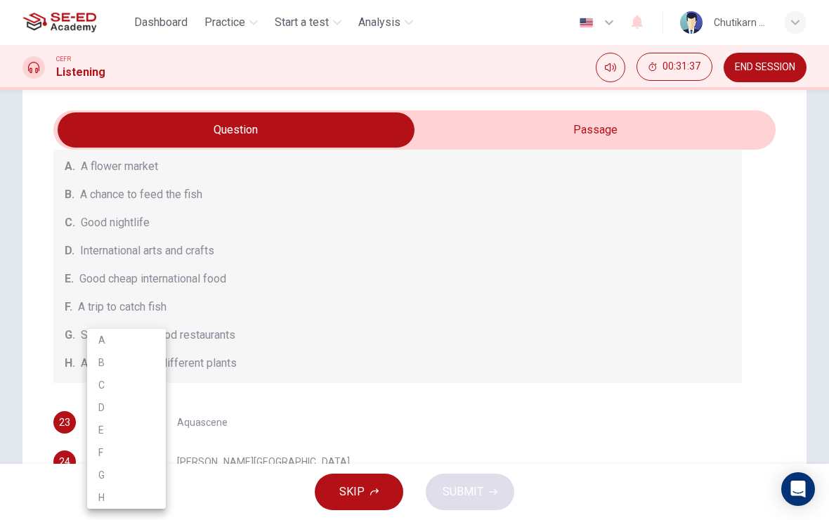
click at [394, 308] on div at bounding box center [414, 260] width 829 height 520
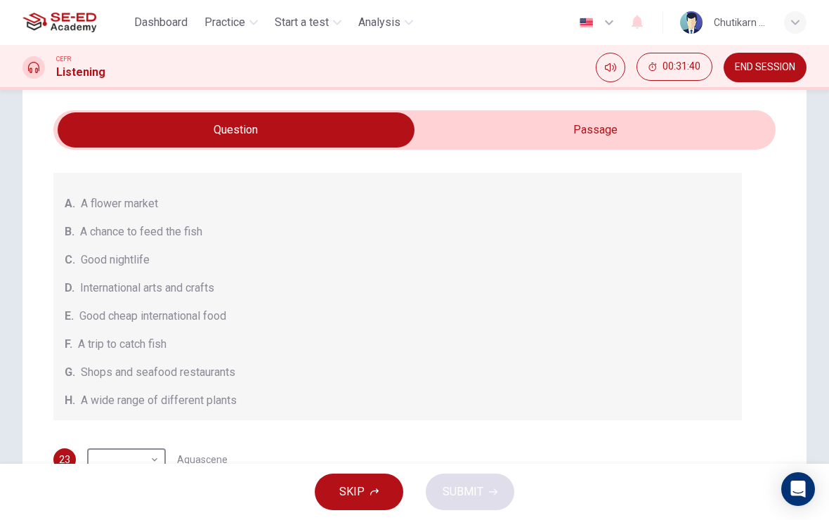
click at [568, 134] on input "checkbox" at bounding box center [236, 129] width 1084 height 35
checkbox input "true"
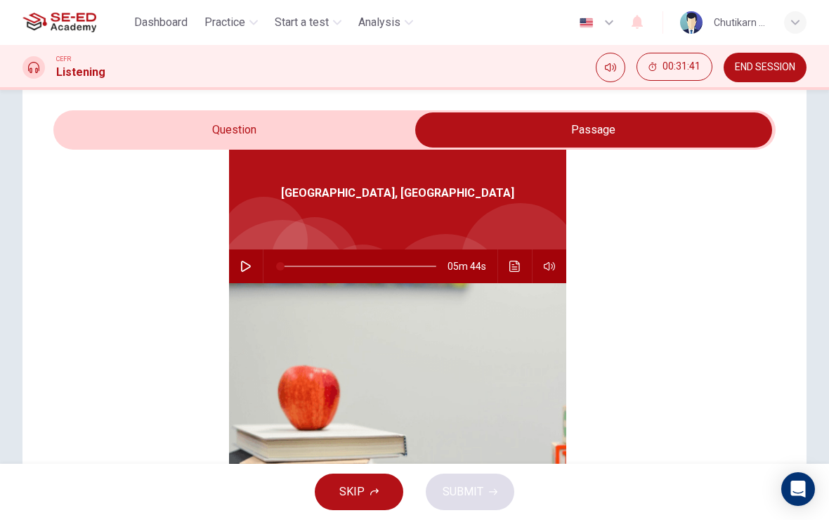
click at [251, 264] on icon "button" at bounding box center [245, 266] width 11 height 11
type input "0"
click at [364, 134] on input "checkbox" at bounding box center [594, 129] width 1084 height 35
checkbox input "false"
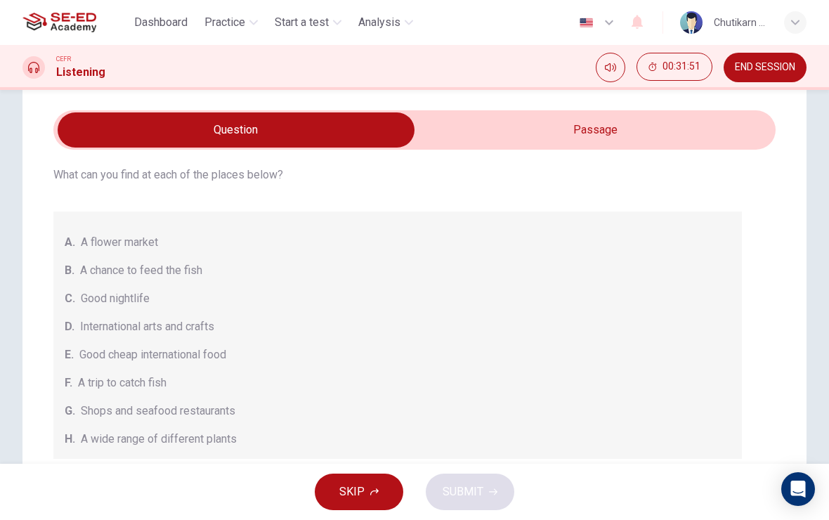
type input "3"
click at [609, 122] on input "checkbox" at bounding box center [236, 129] width 1084 height 35
checkbox input "true"
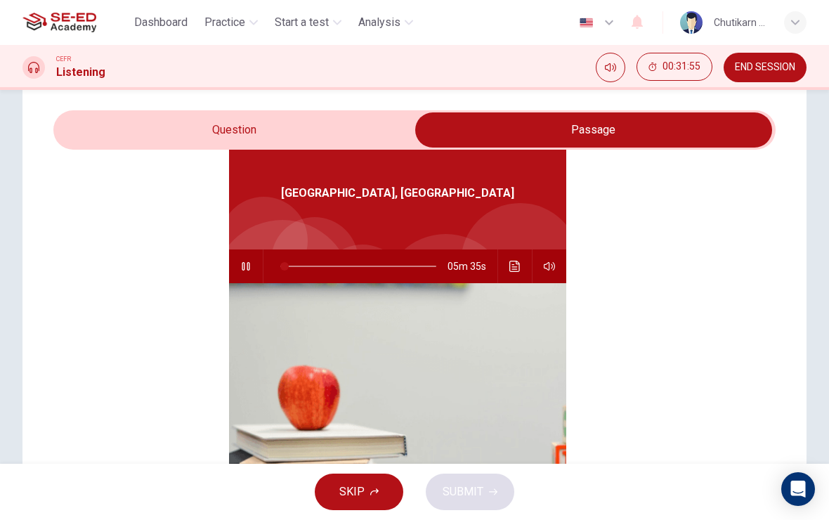
click at [253, 268] on button "button" at bounding box center [246, 266] width 22 height 34
click at [248, 266] on icon "button" at bounding box center [245, 266] width 11 height 11
type input "4"
click at [284, 131] on input "checkbox" at bounding box center [594, 129] width 1084 height 35
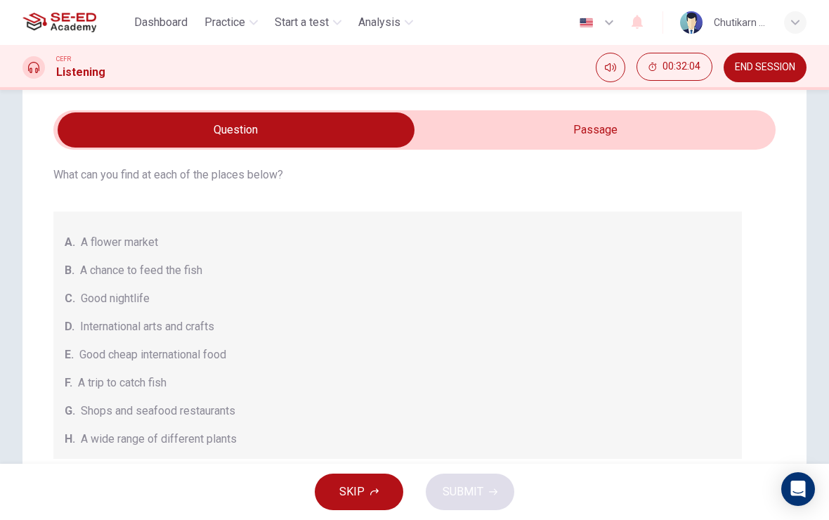
click at [606, 126] on input "checkbox" at bounding box center [236, 129] width 1084 height 35
checkbox input "true"
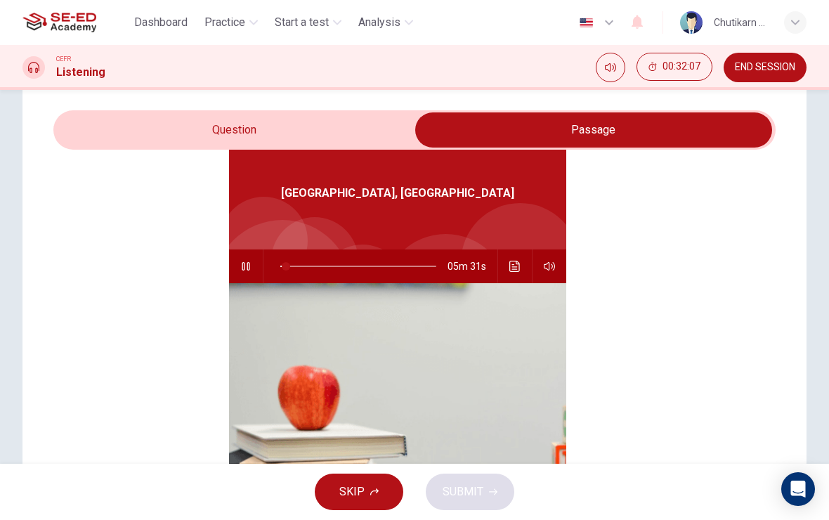
click at [331, 221] on div at bounding box center [314, 260] width 87 height 87
click at [251, 269] on icon "button" at bounding box center [245, 266] width 11 height 11
click at [248, 270] on icon "button" at bounding box center [245, 266] width 11 height 11
type input "4"
click at [311, 133] on input "checkbox" at bounding box center [594, 129] width 1084 height 35
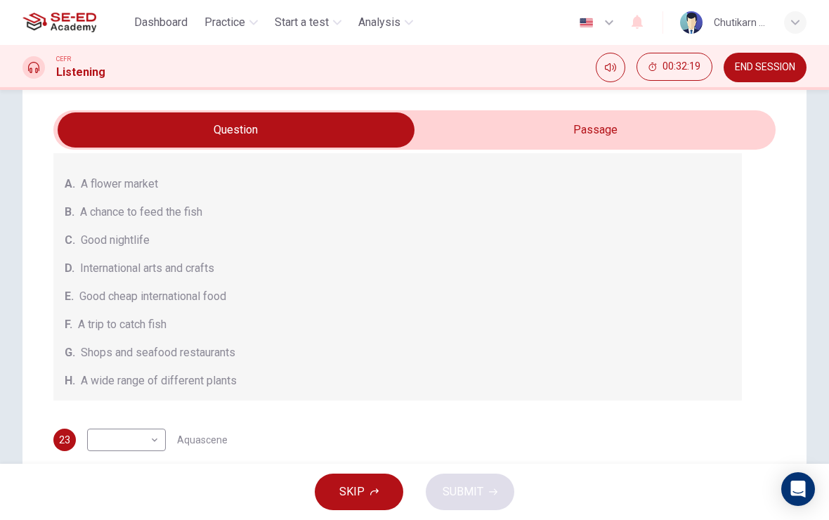
scroll to position [138, 0]
click at [615, 140] on input "checkbox" at bounding box center [236, 129] width 1084 height 35
checkbox input "true"
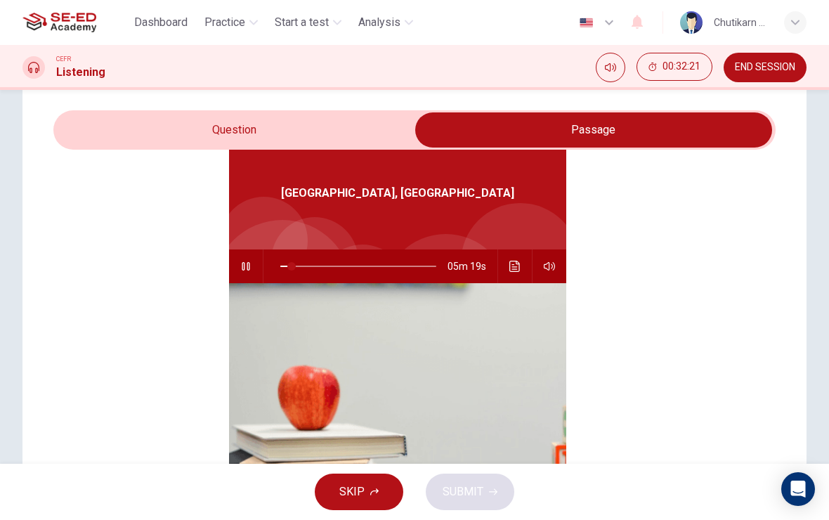
type input "7"
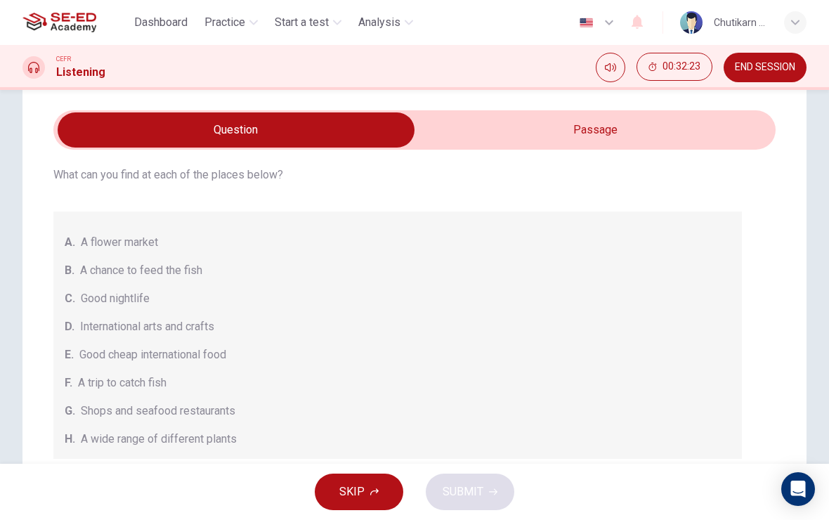
click at [568, 120] on input "checkbox" at bounding box center [236, 129] width 1084 height 35
checkbox input "true"
type input "10"
click at [538, 126] on input "checkbox" at bounding box center [236, 129] width 1084 height 35
checkbox input "true"
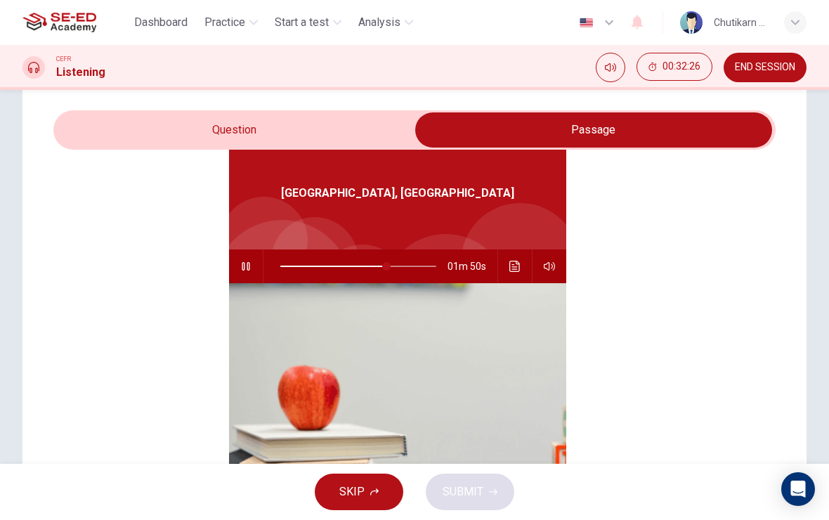
click at [386, 266] on span at bounding box center [386, 266] width 8 height 8
type input "68"
click at [370, 134] on input "checkbox" at bounding box center [594, 129] width 1084 height 35
checkbox input "false"
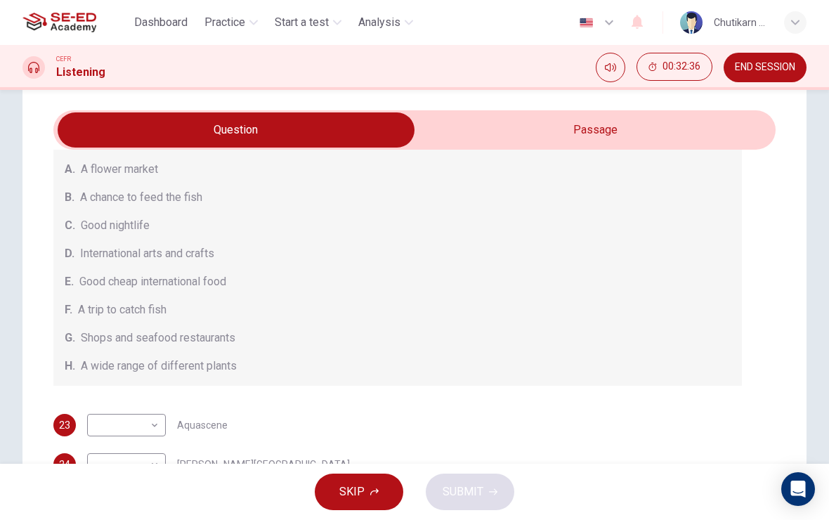
scroll to position [152, 0]
click at [776, 82] on button "END SESSION" at bounding box center [765, 68] width 83 height 30
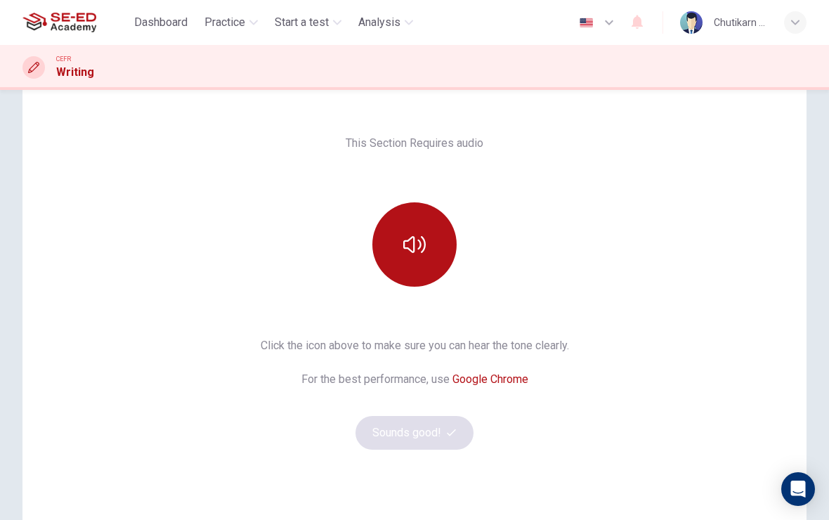
scroll to position [80, 0]
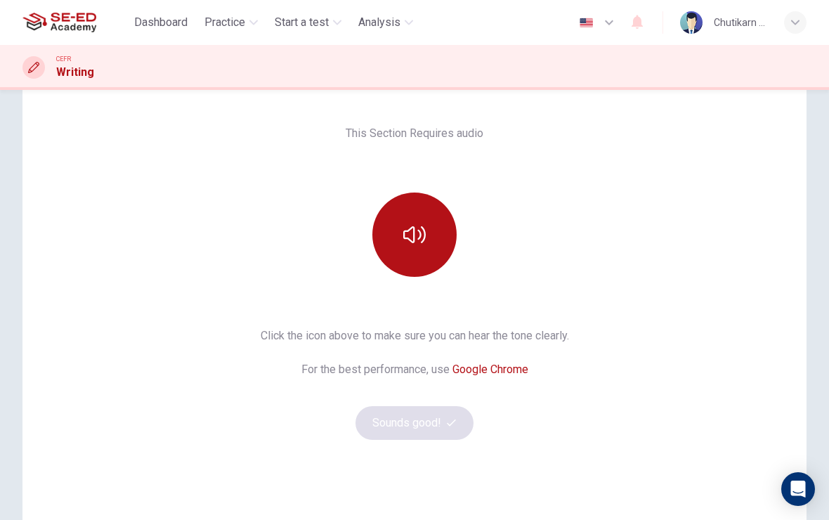
click at [425, 230] on icon "button" at bounding box center [414, 234] width 22 height 22
click at [426, 431] on button "Sounds good!" at bounding box center [415, 423] width 118 height 34
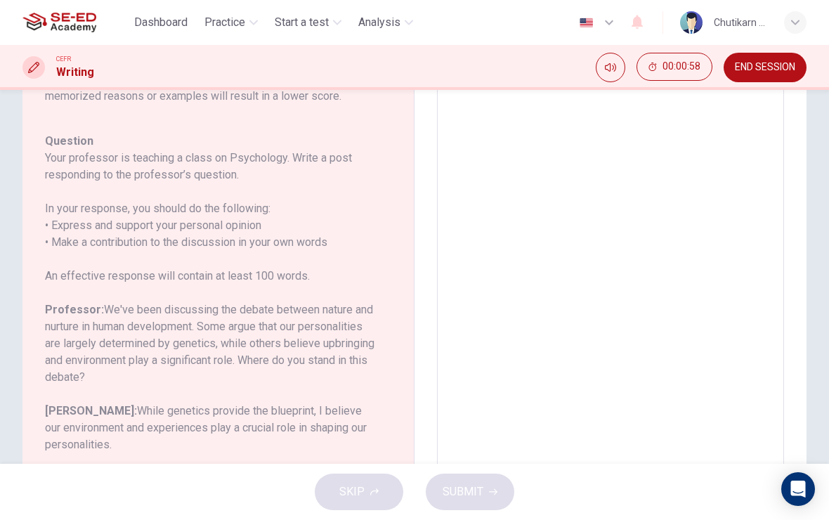
scroll to position [173, 0]
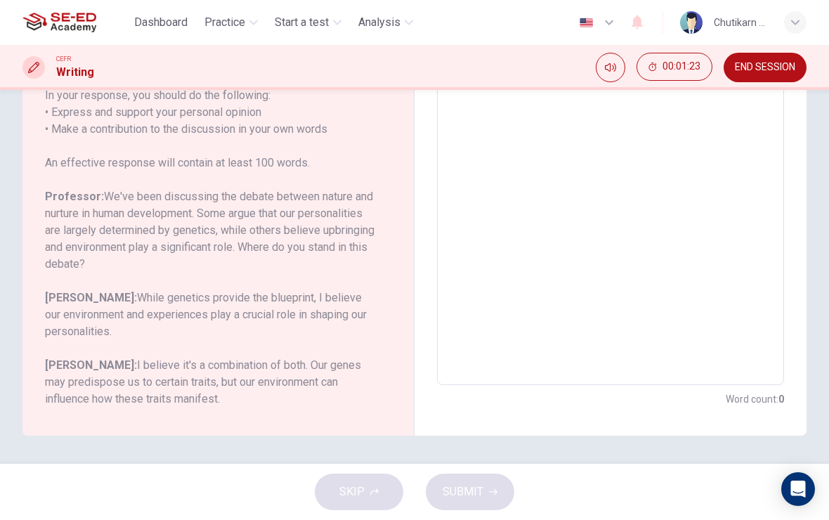
click at [311, 366] on h6 "[PERSON_NAME]: I believe it's a combination of both. Our genes may predispose u…" at bounding box center [210, 382] width 330 height 51
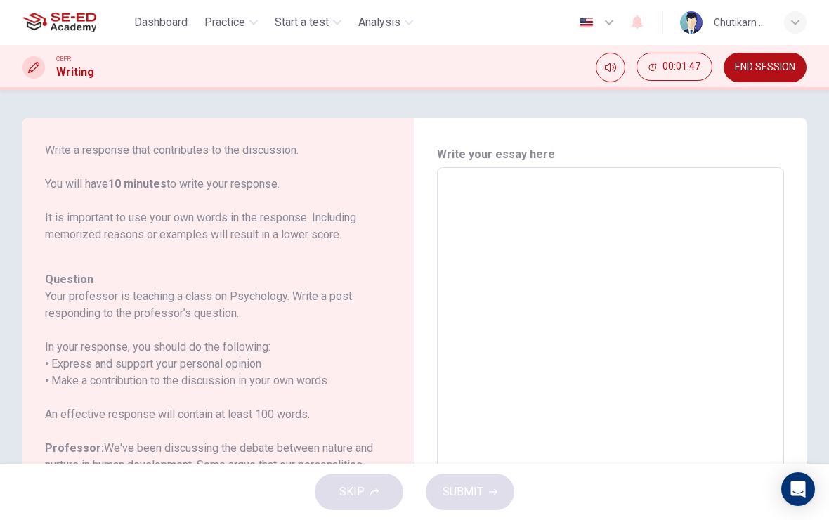
scroll to position [0, 0]
click at [509, 208] on textarea at bounding box center [610, 402] width 327 height 446
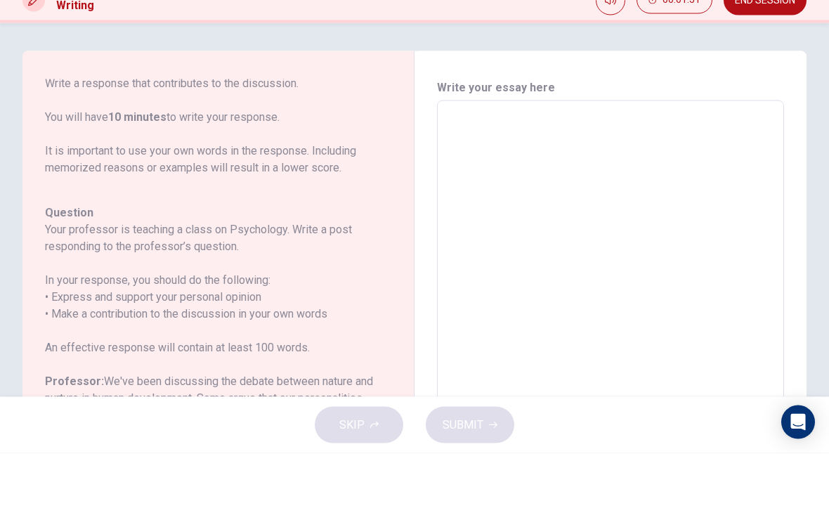
type textarea "I"
type textarea "x"
type textarea "I"
type textarea "x"
type textarea "I t"
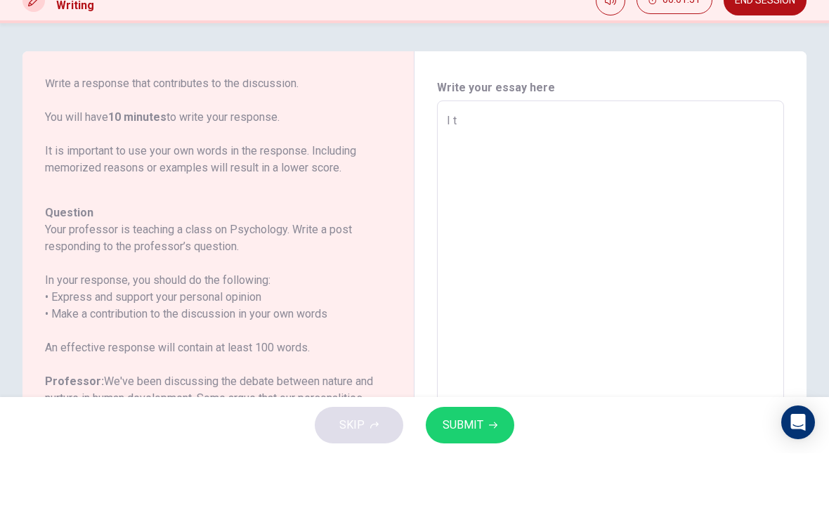
type textarea "x"
type textarea "I th"
type textarea "x"
type textarea "I thi"
type textarea "x"
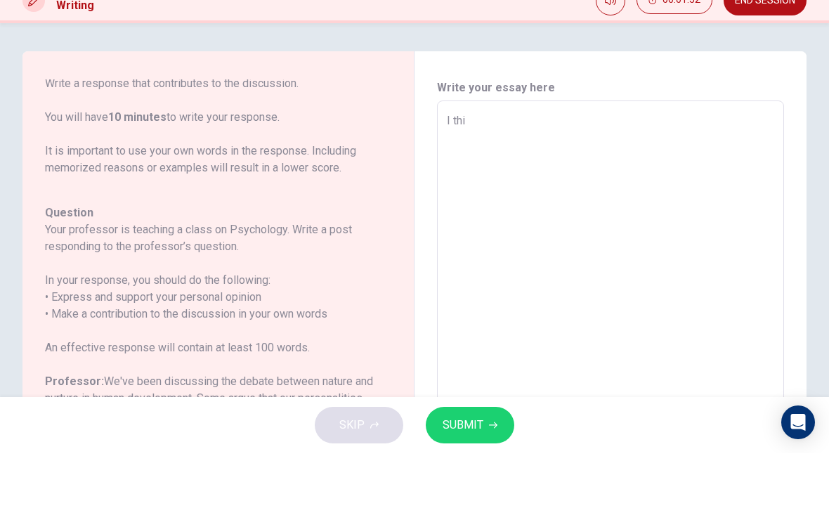
type textarea "I thin"
type textarea "x"
type textarea "I think"
type textarea "x"
type textarea "I think"
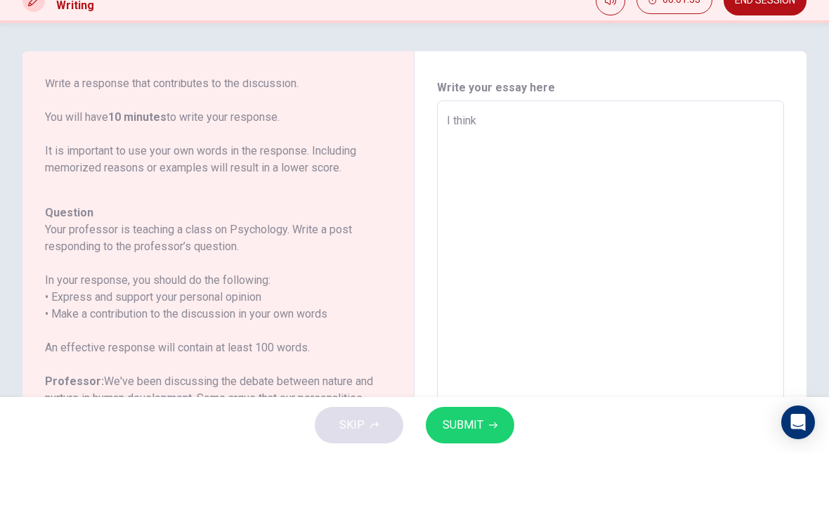
type textarea "x"
type textarea "I think g"
type textarea "x"
type textarea "I think ge"
type textarea "x"
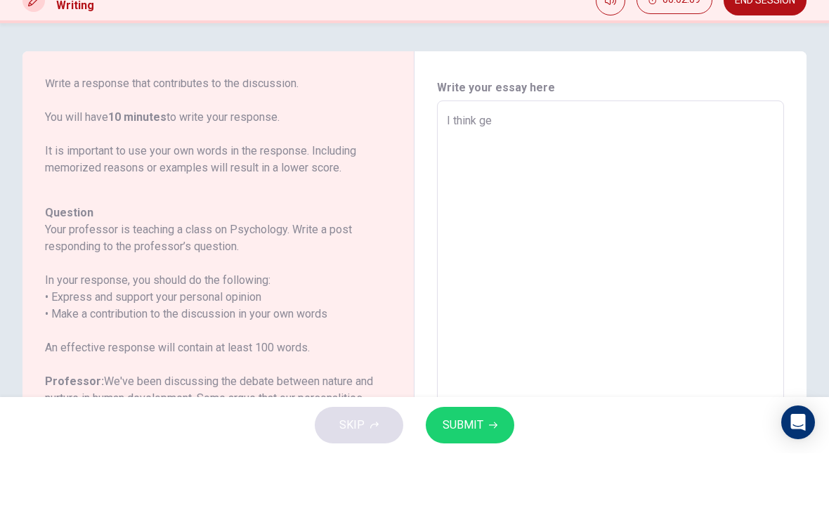
type textarea "I think gen"
type textarea "x"
type textarea "I think [PERSON_NAME]"
type textarea "x"
type textarea "I think genat"
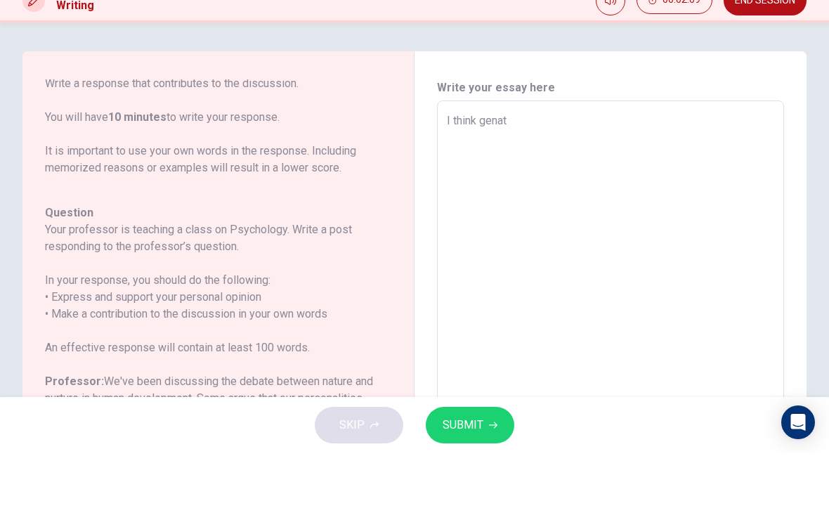
type textarea "x"
type textarea "I think genati"
type textarea "x"
type textarea "I think genatic"
type textarea "x"
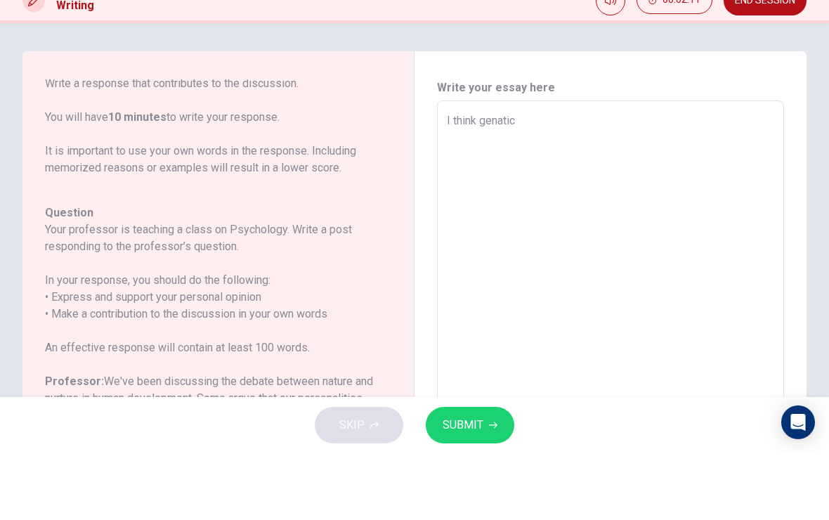
type textarea "I think genatic"
type textarea "x"
click at [507, 179] on textarea "I think genatic" at bounding box center [610, 402] width 327 height 446
type textarea "I think genatic"
type textarea "x"
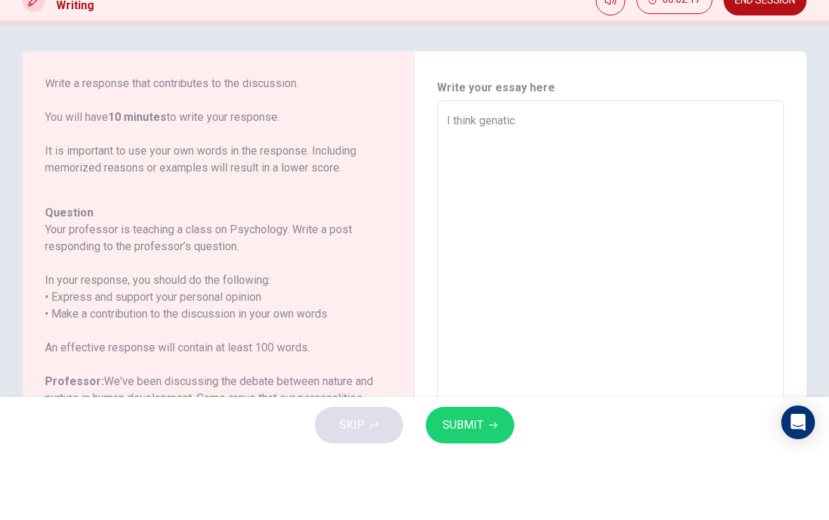
type textarea "I think genati"
type textarea "x"
type textarea "I think genat"
type textarea "x"
type textarea "I think [PERSON_NAME]"
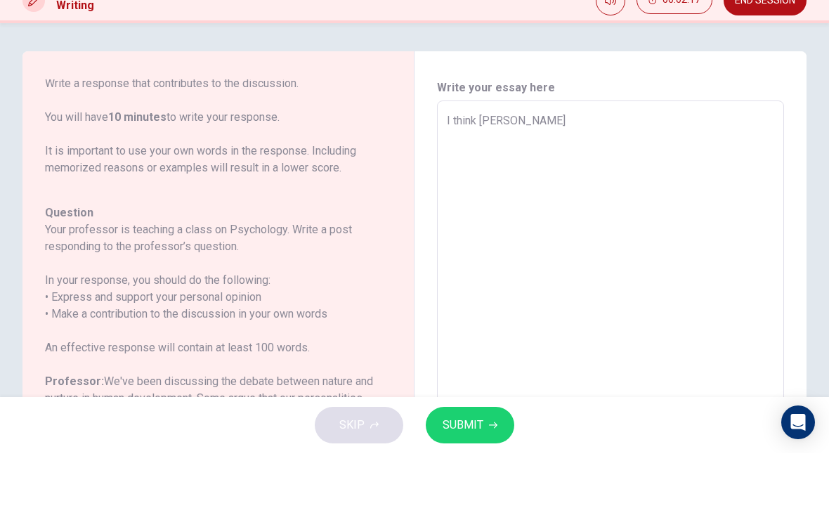
type textarea "x"
type textarea "I think gen"
type textarea "x"
type textarea "I think gene"
type textarea "x"
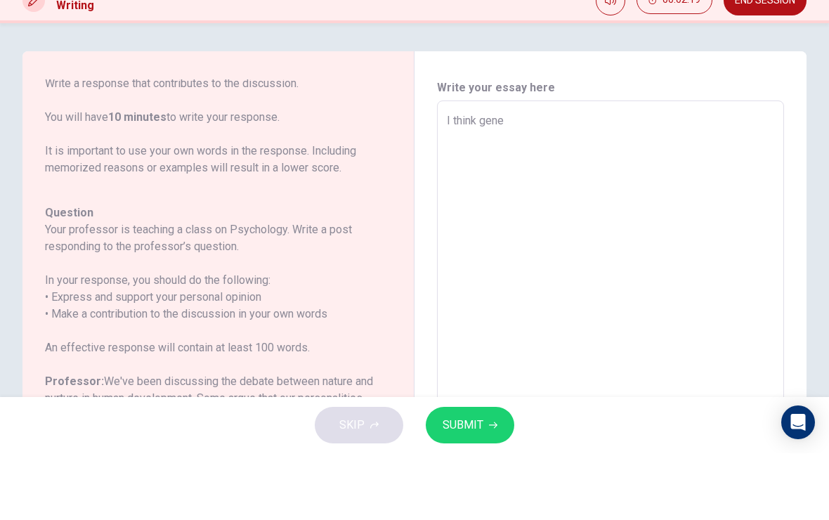
type textarea "I think genet"
type textarea "x"
type textarea "I think geneti"
type textarea "x"
type textarea "I think genetic"
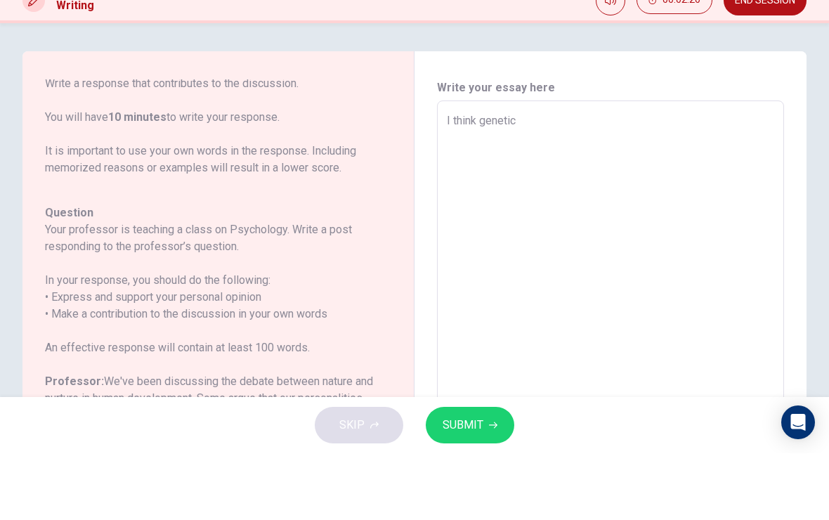
type textarea "x"
type textarea "I think genetic"
type textarea "x"
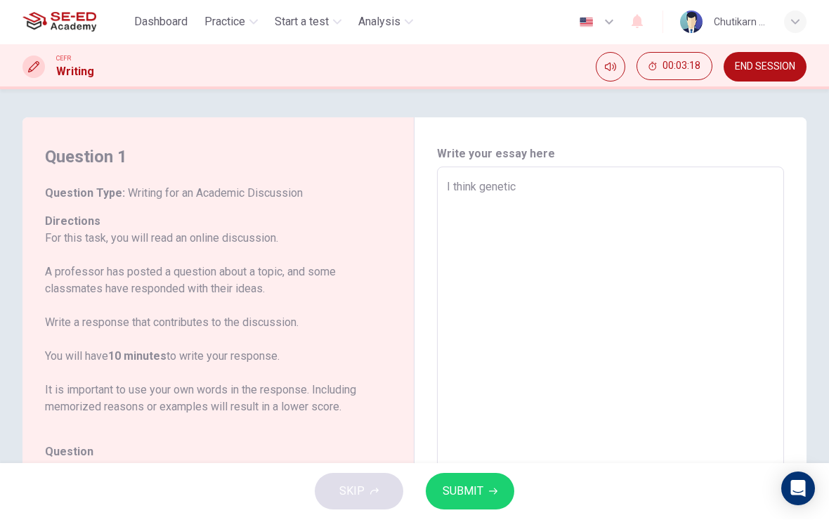
click at [546, 185] on textarea "I think genetic" at bounding box center [610, 402] width 327 height 446
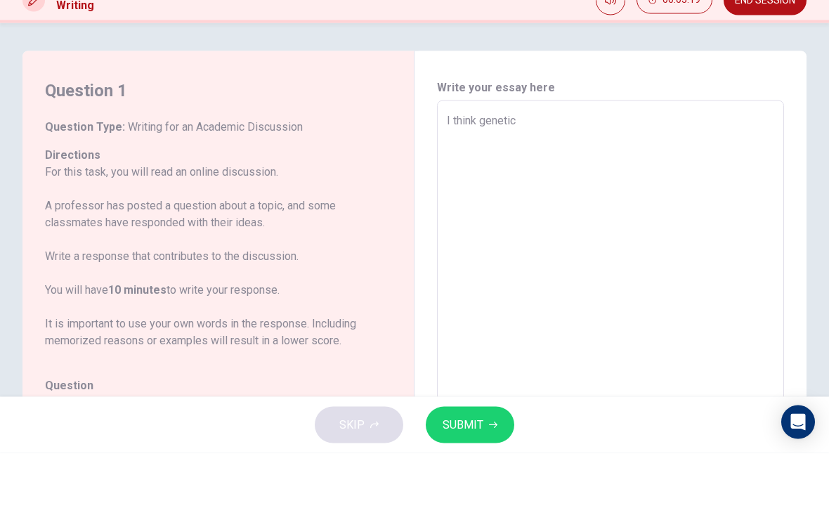
type textarea "I think genetic i"
type textarea "x"
type textarea "I think genetic in"
type textarea "x"
type textarea "I think genetic inv"
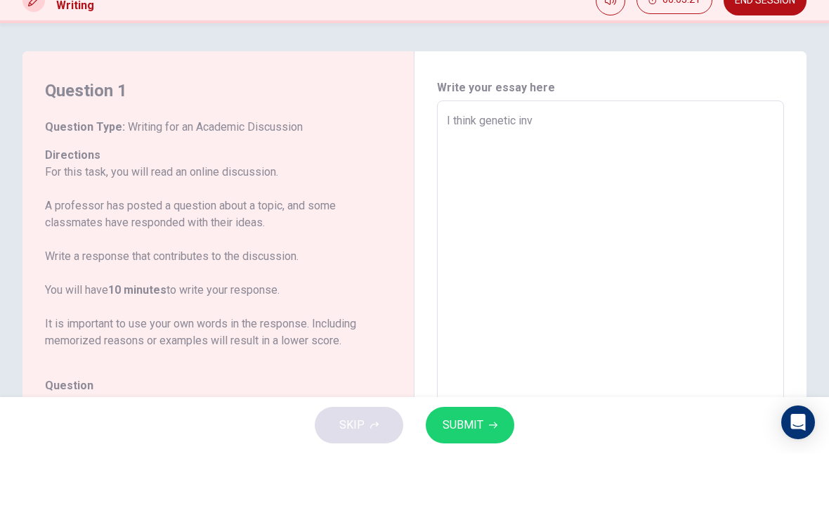
type textarea "x"
type textarea "I think genetic invi"
type textarea "x"
type textarea "I think genetic inv"
type textarea "x"
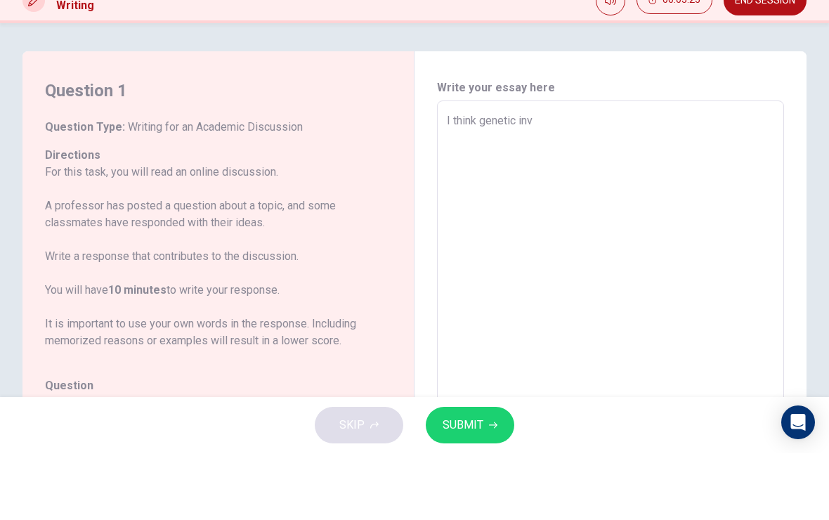
type textarea "I think genetic invo"
type textarea "x"
type textarea "I think genetic invol"
type textarea "x"
type textarea "I think genetic involv"
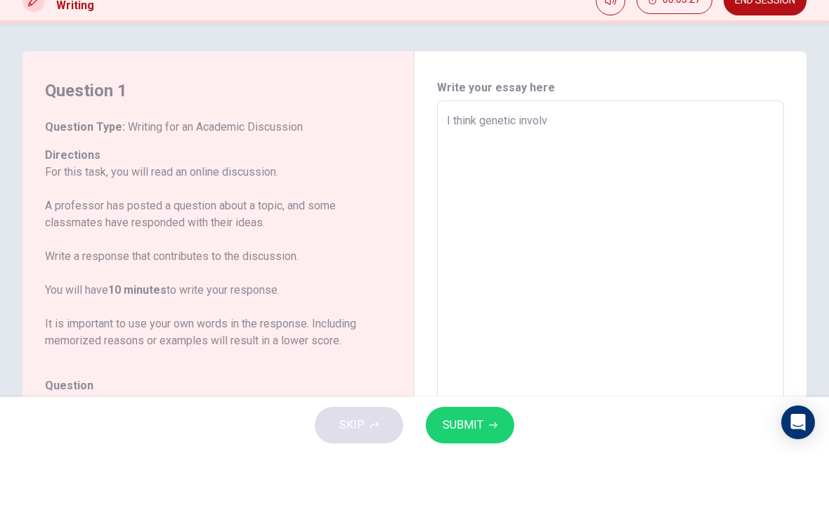
type textarea "x"
type textarea "I think genetic involve"
type textarea "x"
type textarea "I think genetic involves"
type textarea "x"
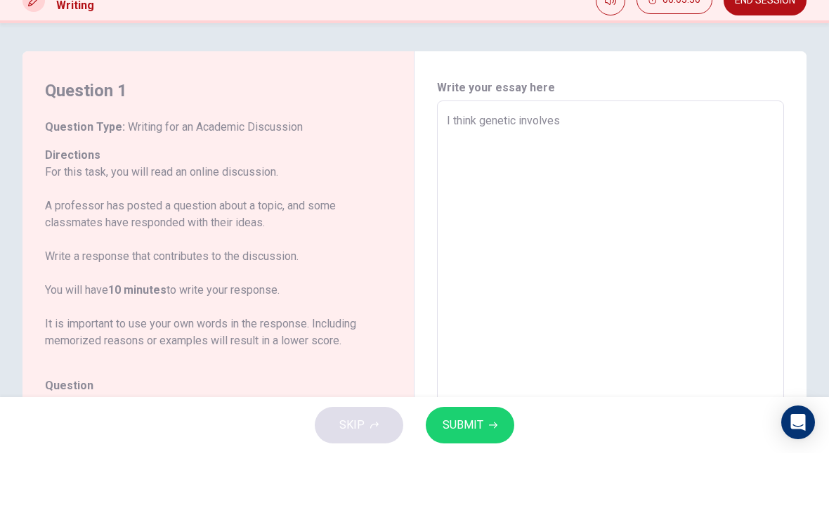
type textarea "I think genetic involves"
type textarea "x"
type textarea "I think genetic involves t"
type textarea "x"
type textarea "I think genetic involves th"
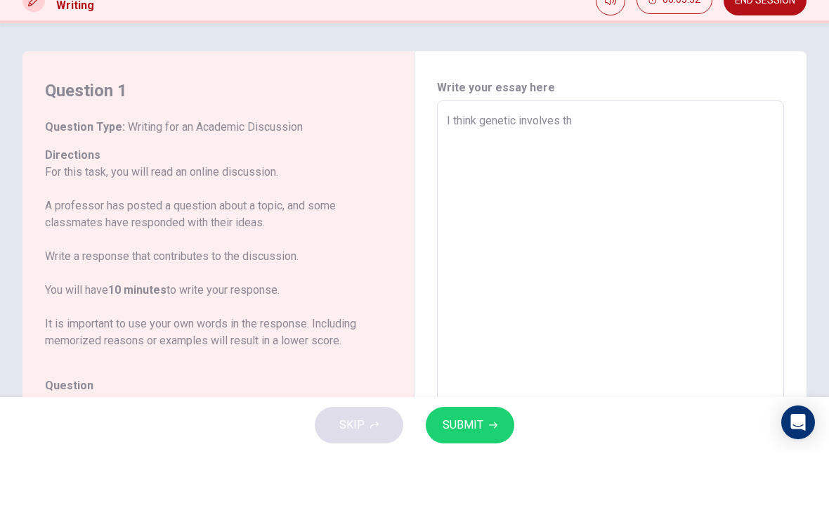
type textarea "x"
type textarea "I think genetic involves tho"
type textarea "x"
type textarea "I think genetic involves thou"
type textarea "x"
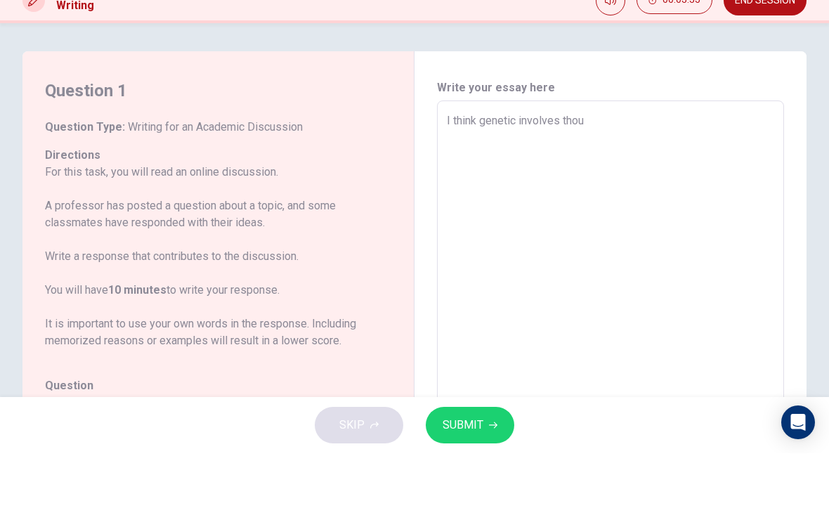
type textarea "I think genetic involves thoug"
type textarea "x"
type textarea "I think genetic involves though"
type textarea "x"
type textarea "I think genetic involves thought"
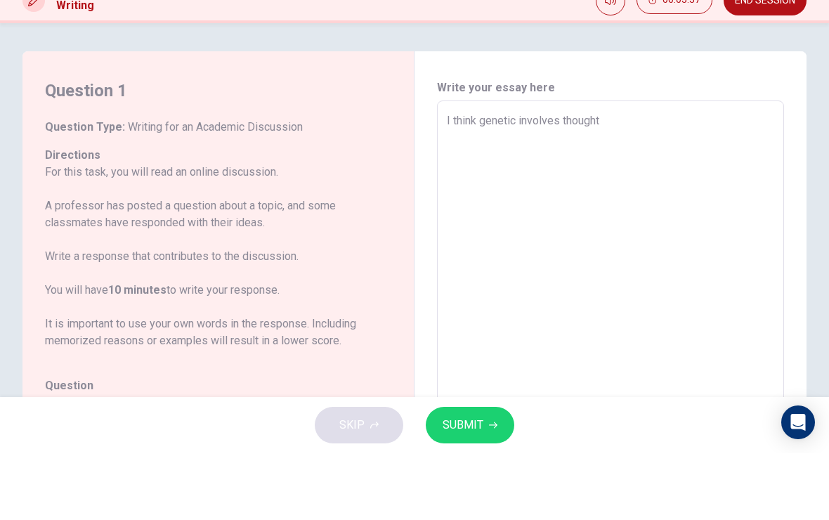
type textarea "x"
type textarea "I think genetic involves thoughts"
type textarea "x"
type textarea "I think genetic involves thoughts,"
type textarea "x"
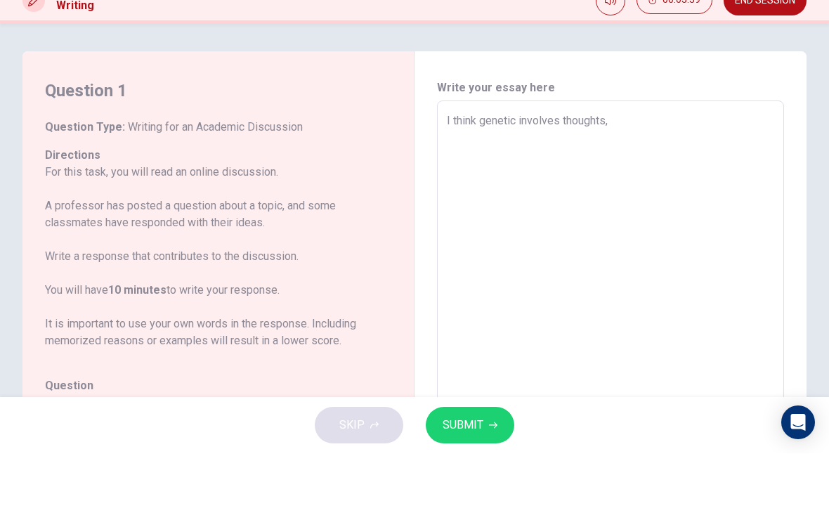
type textarea "I think genetic involves thoughts,"
type textarea "x"
type textarea "I think genetic involves thoughts, b"
type textarea "x"
type textarea "I think genetic involves thoughts, be"
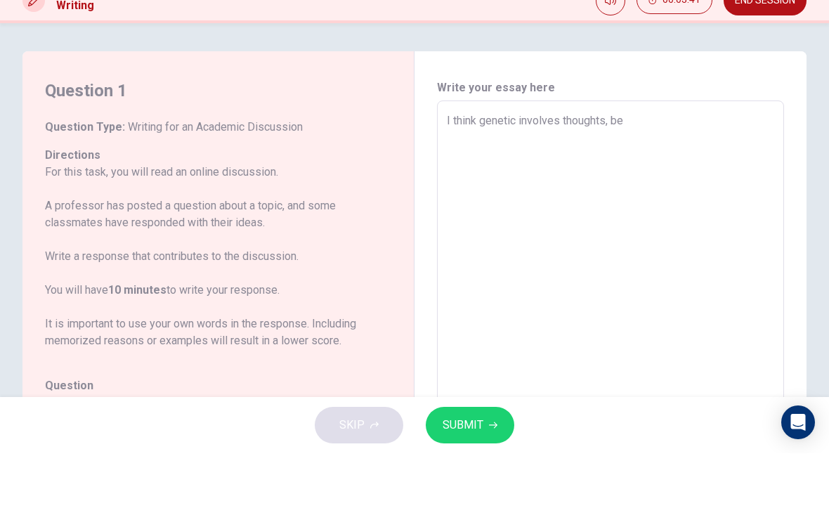
type textarea "x"
type textarea "I think genetic involves thoughts, beh"
type textarea "x"
type textarea "I think genetic involves thoughts, beha"
type textarea "x"
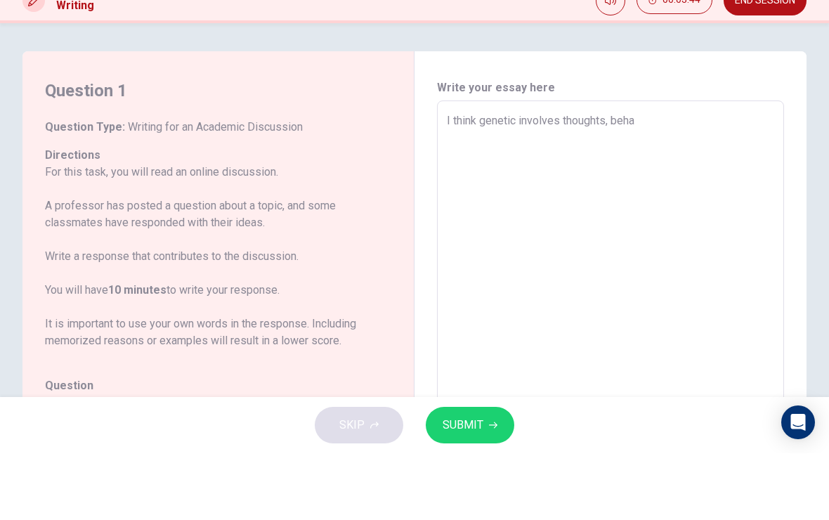
type textarea "I think genetic involves thoughts, behav"
type textarea "x"
type textarea "I think genetic involves thoughts, behavi"
type textarea "x"
type textarea "I think genetic involves thoughts, behavio"
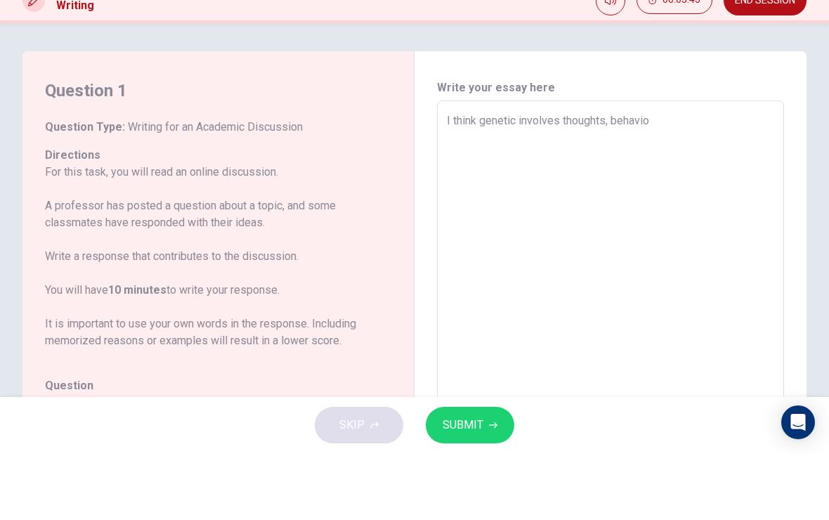
type textarea "x"
type textarea "I think genetic involves thoughts, behavior"
type textarea "x"
type textarea "I think genetic involves thoughts, behaviors"
type textarea "x"
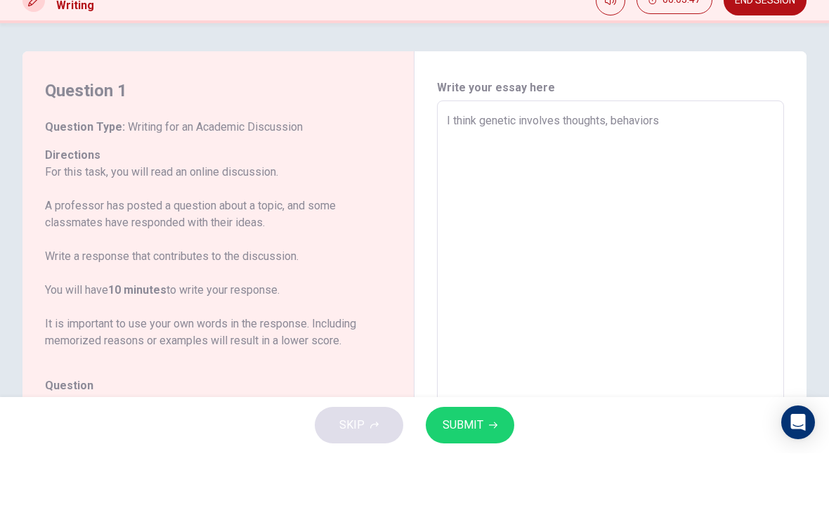
type textarea "I think genetic involves thoughts, behaviors"
type textarea "x"
type textarea "I think genetic involves thoughts, behaviors o"
type textarea "x"
type textarea "I think genetic involves thoughts, behaviors of"
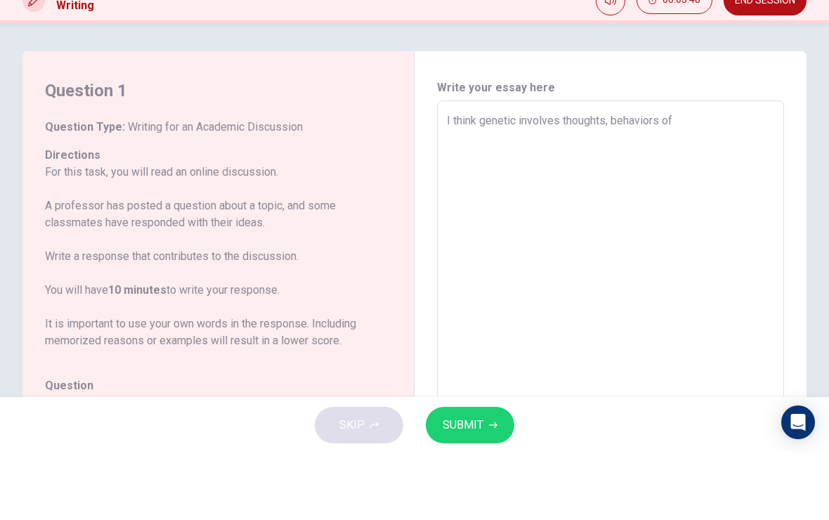
type textarea "x"
type textarea "I think genetic involves thoughts, behaviors of"
type textarea "x"
type textarea "I think genetic involves thoughts, behaviors of h"
type textarea "x"
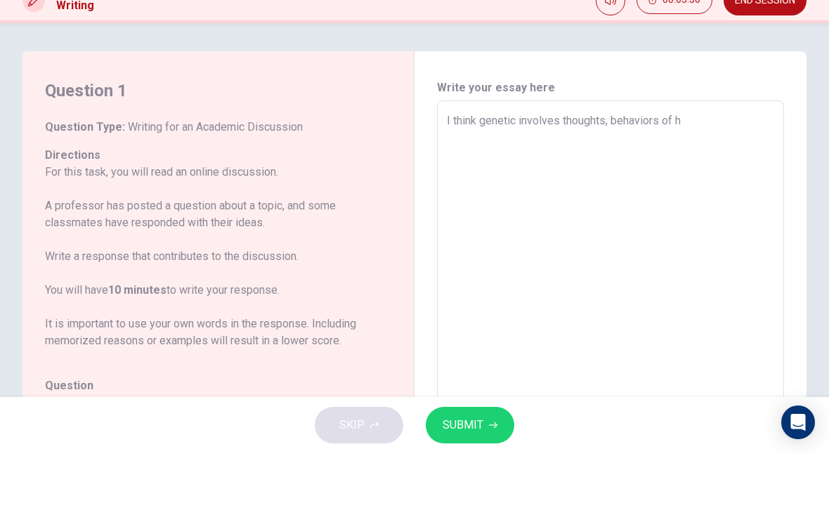
type textarea "I think genetic involves thoughts, behaviors of hu"
type textarea "x"
type textarea "I think genetic involves thoughts, behaviors of hum"
type textarea "x"
type textarea "I think genetic involves thoughts, behaviors of huma"
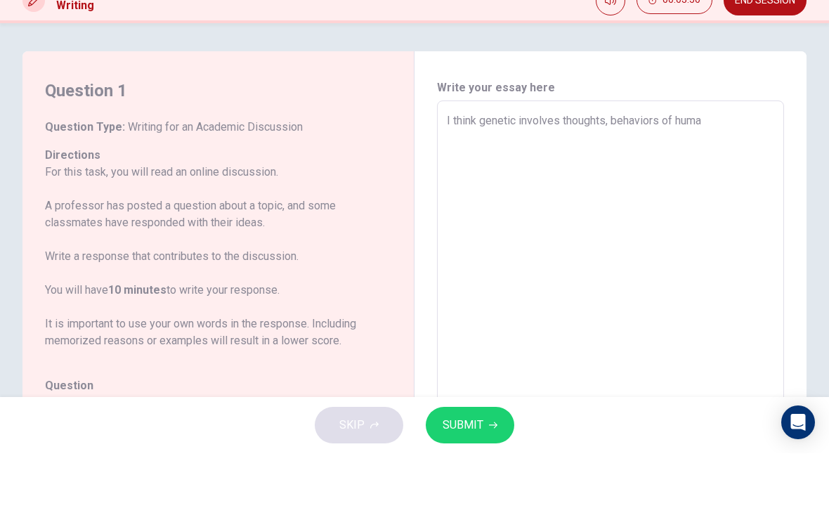
type textarea "x"
type textarea "I think genetic involves thoughts, behaviors of humam"
type textarea "x"
type textarea "I think genetic involves thoughts, behaviors of huma"
type textarea "x"
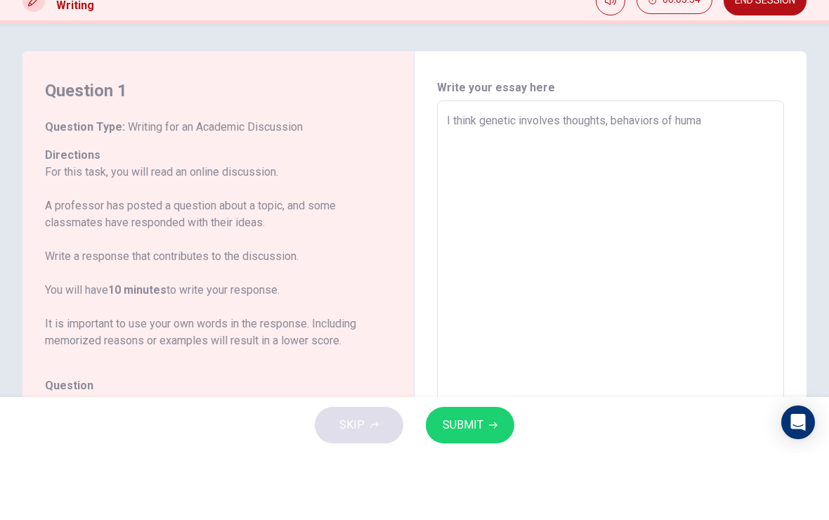
type textarea "I think genetic involves thoughts, behaviors of human"
type textarea "x"
type textarea "I think genetic involves thoughts, behaviors of human,"
type textarea "x"
type textarea "I think genetic involves thoughts, behaviors of human,"
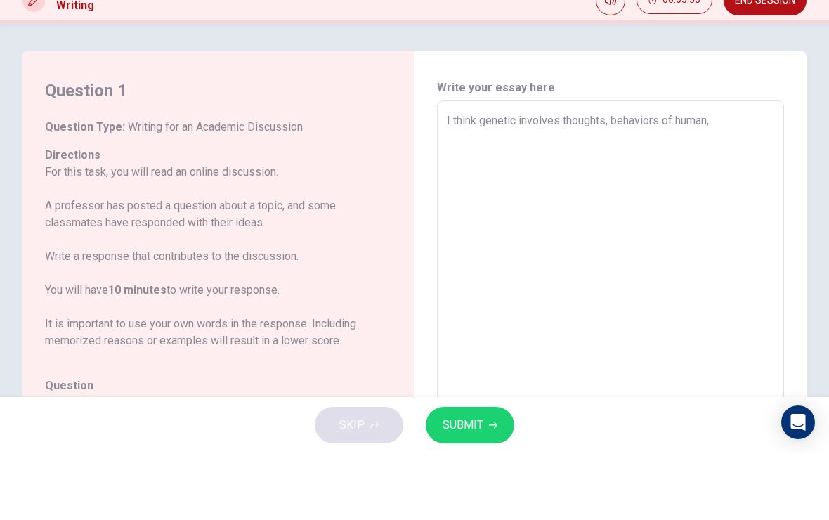
type textarea "x"
type textarea "I think genetic involves thoughts, behaviors of human, e"
type textarea "x"
type textarea "I think genetic involves thoughts, behaviors of human, ex"
type textarea "x"
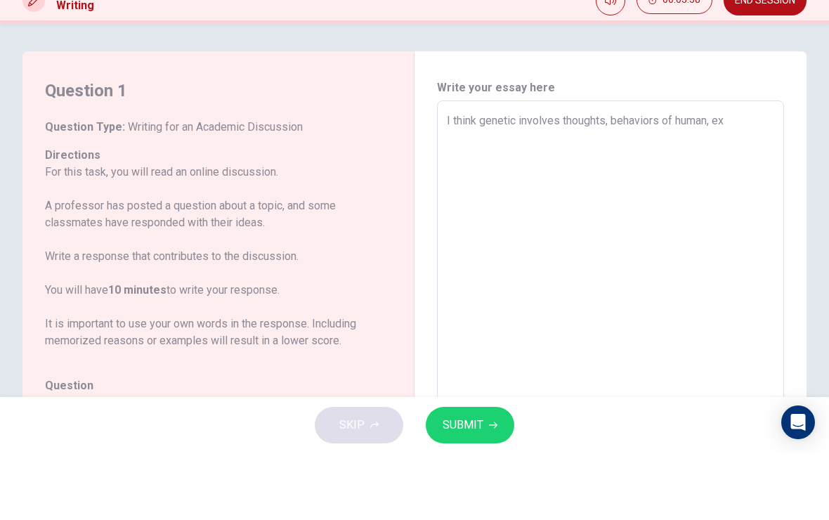
type textarea "I think genetic involves thoughts, behaviors of human, exp"
type textarea "x"
type textarea "I think genetic involves thoughts, behaviors of human, expr"
type textarea "x"
type textarea "I think genetic involves thoughts, behaviors of human, expre"
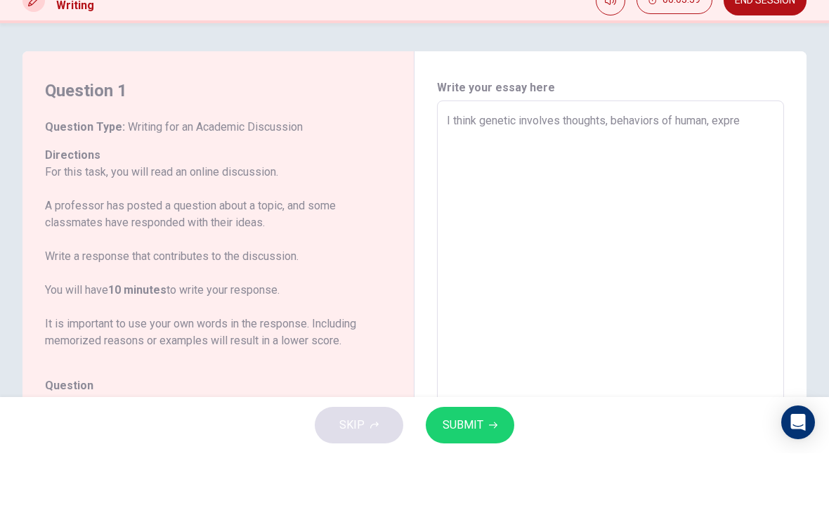
type textarea "x"
type textarea "I think genetic involves thoughts, behaviors of human, expres"
type textarea "x"
type textarea "I think genetic involves thoughts, behaviors of human, express"
type textarea "x"
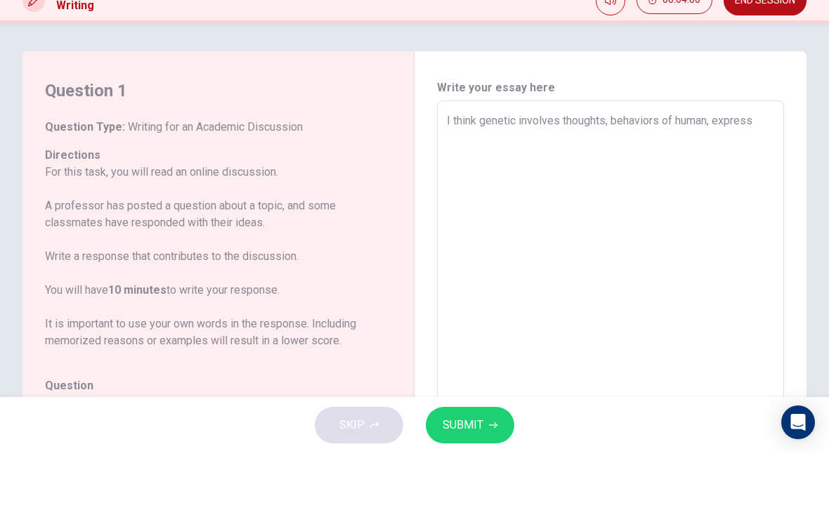
type textarea "I think genetic involves thoughts, behaviors of human, expressi"
type textarea "x"
type textarea "I think genetic involves thoughts, behaviors of human, expressio"
type textarea "x"
type textarea "I think genetic involves thoughts, behaviors of human, expression"
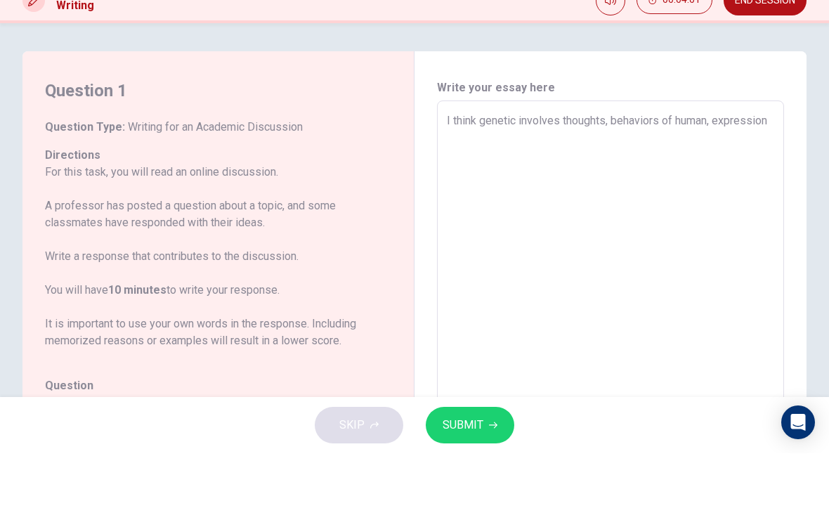
type textarea "x"
type textarea "I think genetic involves thoughts, behaviors of human, expression"
type textarea "x"
type textarea "I think genetic involves thoughts, behaviors of human, expression a"
type textarea "x"
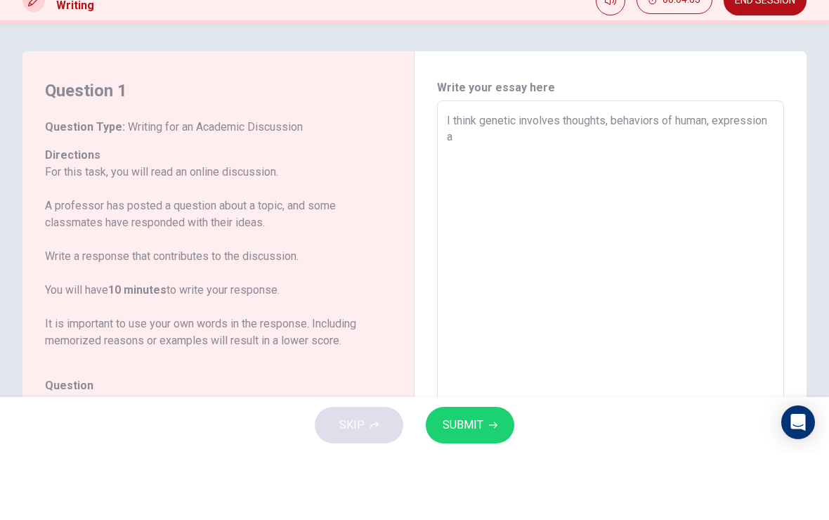
type textarea "I think genetic involves thoughts, behaviors of human, expression an"
type textarea "x"
type textarea "I think genetic involves thoughts, behaviors of human, expression and"
type textarea "x"
type textarea "I think genetic involves thoughts, behaviors of human, expression and"
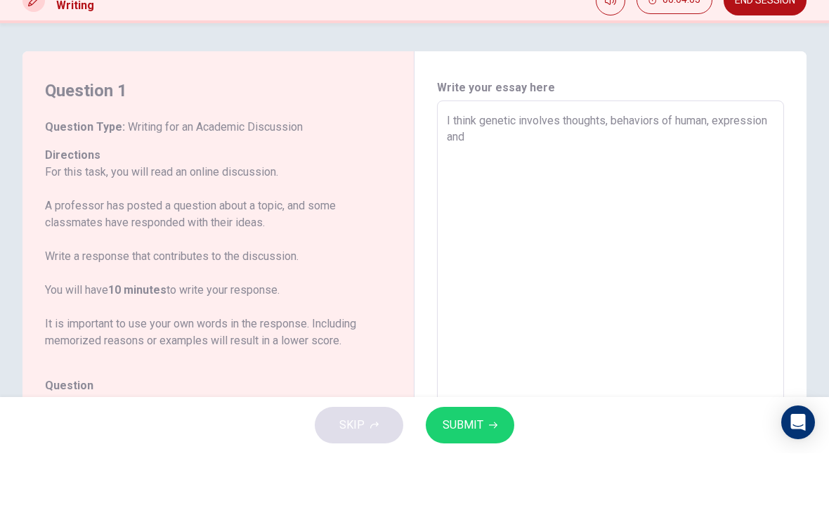
type textarea "x"
type textarea "I think genetic involves thoughts, behaviors of human, expression and i"
type textarea "x"
type textarea "I think genetic involves thoughts, behaviors of human, expression and id"
type textarea "x"
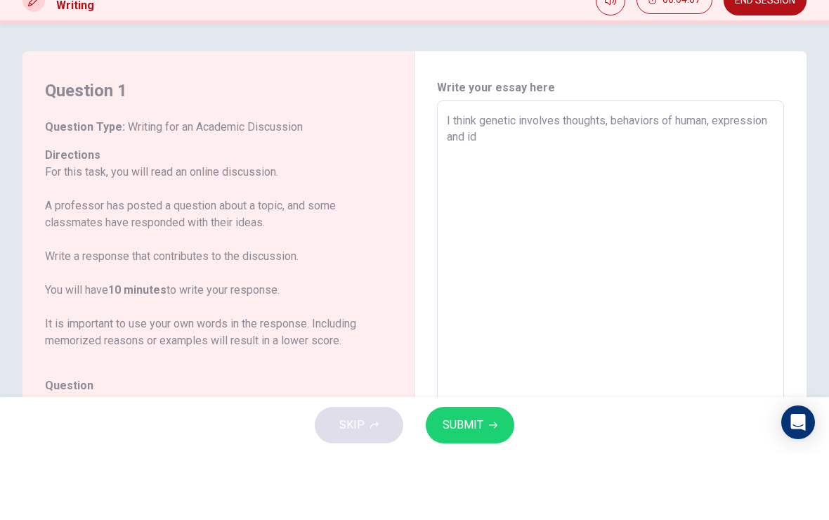
type textarea "I think genetic involves thoughts, behaviors of human, expression and ide"
type textarea "x"
type textarea "I think genetic involves thoughts, behaviors of human, expression and iden"
type textarea "x"
type textarea "I think genetic involves thoughts, behaviors of human, expression and ident"
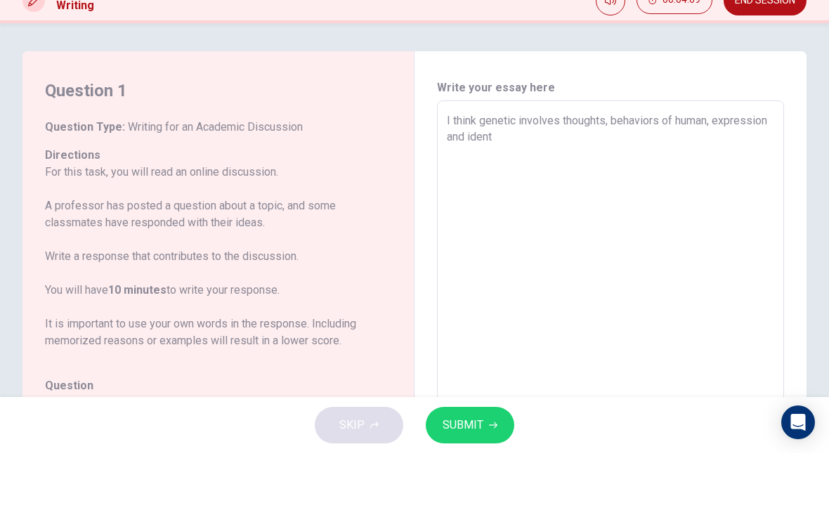
type textarea "x"
type textarea "I think genetic involves thoughts, behaviors of human, expression and identi"
type textarea "x"
type textarea "I think genetic involves thoughts, behaviors of human, expression and identit"
type textarea "x"
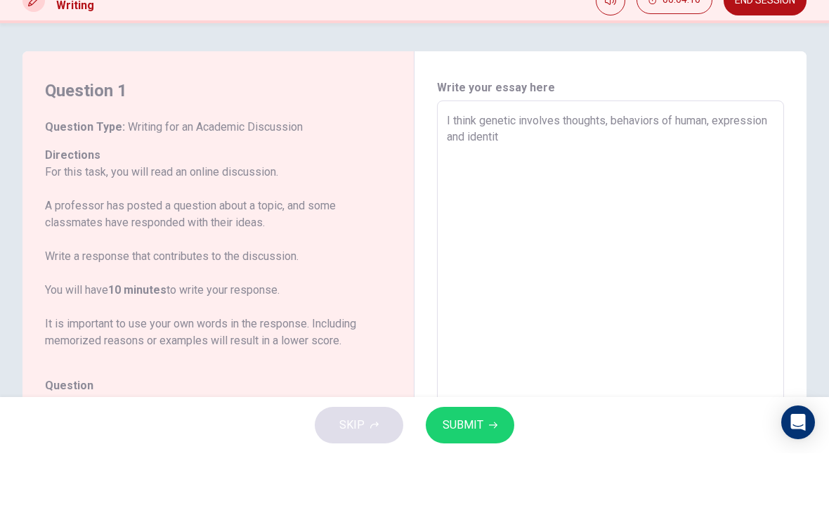
type textarea "I think genetic involves thoughts, behaviors of human, expression and identity"
type textarea "x"
type textarea "I think genetic involves thoughts, behaviors of human, expression and identity"
type textarea "x"
type textarea "I think genetic involves thoughts, behaviors of human, expression and identity o"
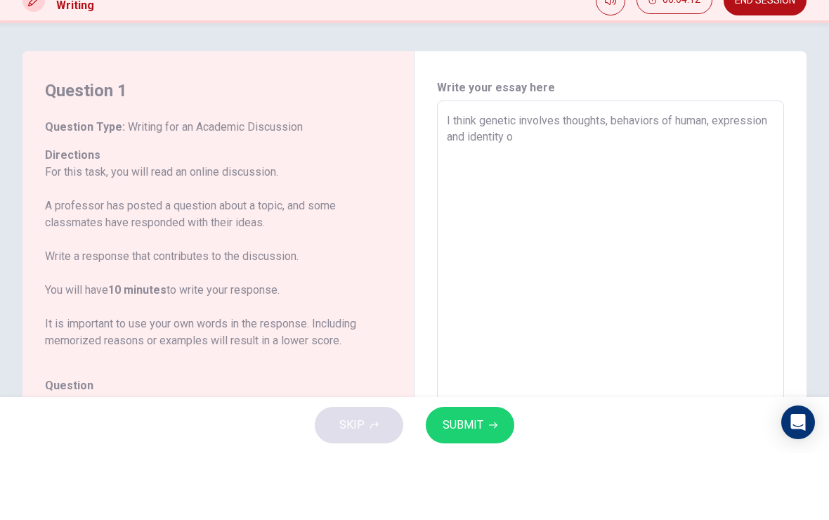
type textarea "x"
type textarea "I think genetic involves thoughts, behaviors of human, expression and identity …"
type textarea "x"
type textarea "I think genetic involves thoughts, behaviors of human, expression and identity …"
type textarea "x"
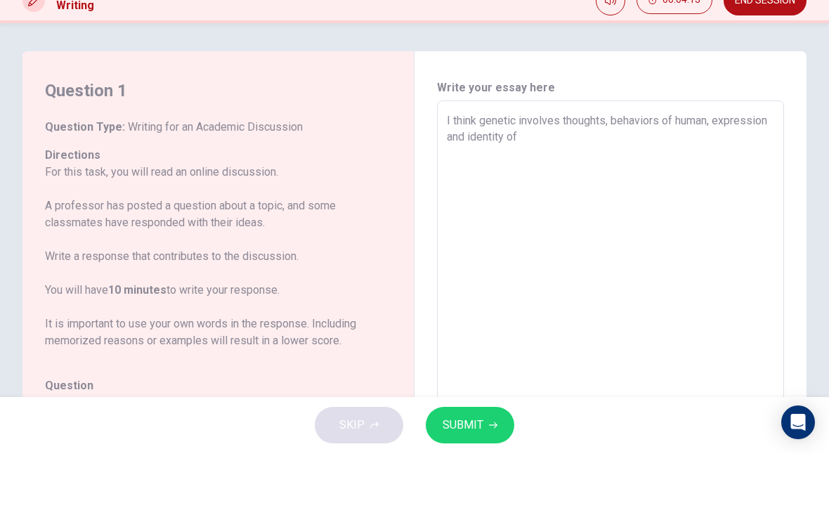
type textarea "I think genetic involves thoughts, behaviors of human, expression and identity …"
type textarea "x"
type textarea "I think genetic involves thoughts, behaviors of human, expression and identity …"
type textarea "x"
type textarea "I think genetic involves thoughts, behaviors of human, expression and identity …"
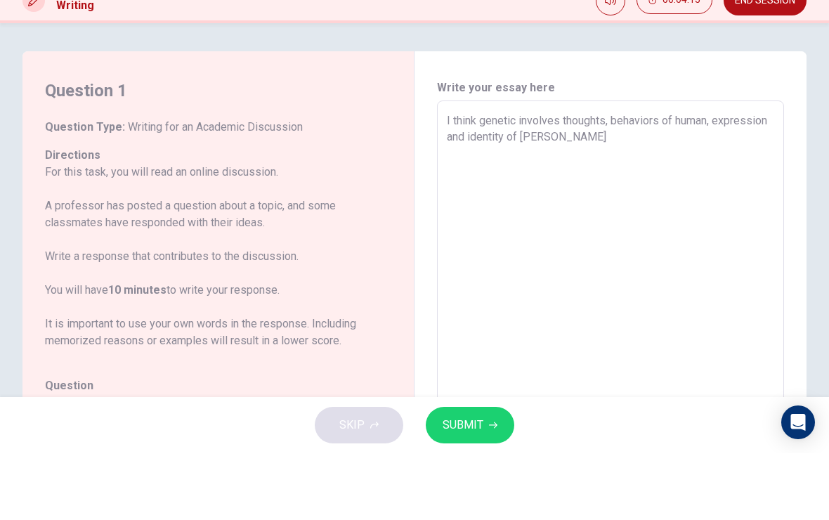
type textarea "x"
type textarea "I think genetic involves thoughts, behaviors of human, expression and identity …"
type textarea "x"
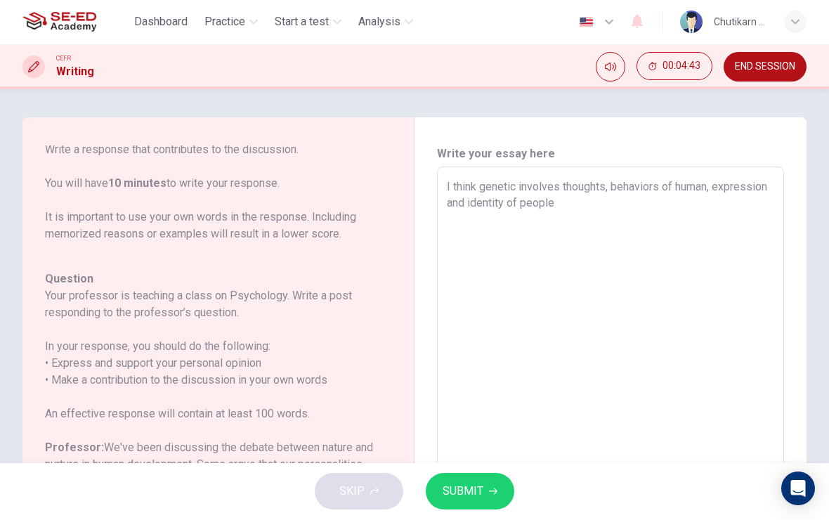
scroll to position [173, 0]
click at [633, 210] on textarea "I think genetic involves thoughts, behaviors of human, expression and identity …" at bounding box center [610, 402] width 327 height 446
click at [666, 222] on textarea "I think genetic involves thoughts, behaviors of human, expression and identity …" at bounding box center [610, 402] width 327 height 446
click at [663, 223] on textarea "I think genetic involves thoughts, behaviors of human, expression and identity …" at bounding box center [610, 402] width 327 height 446
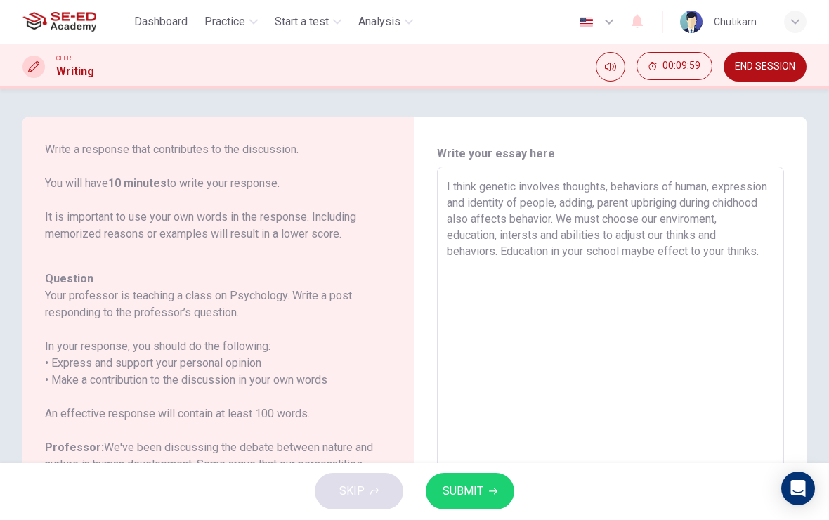
scroll to position [-1, 0]
click at [507, 269] on textarea "I think genetic involves thoughts, behaviors of human, expression and identity …" at bounding box center [610, 402] width 327 height 446
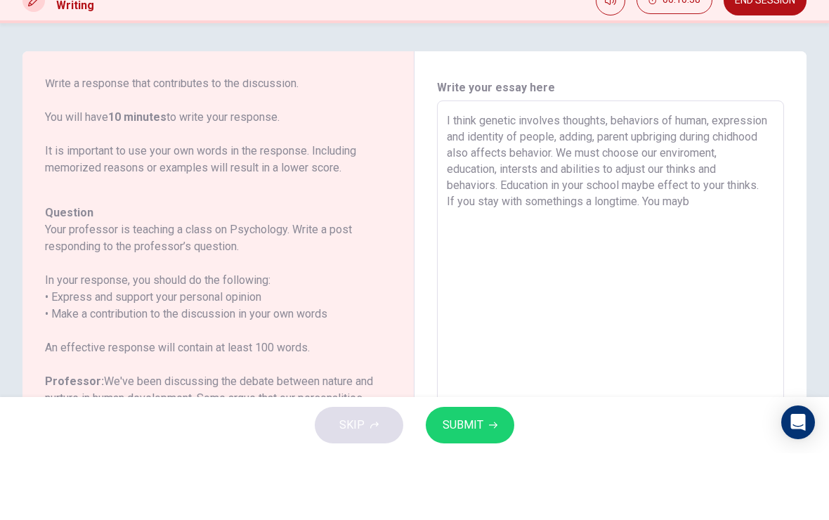
click at [63, 197] on div "Question Type : Writing for an Academic Discussion Directions For this task, yo…" at bounding box center [210, 336] width 330 height 646
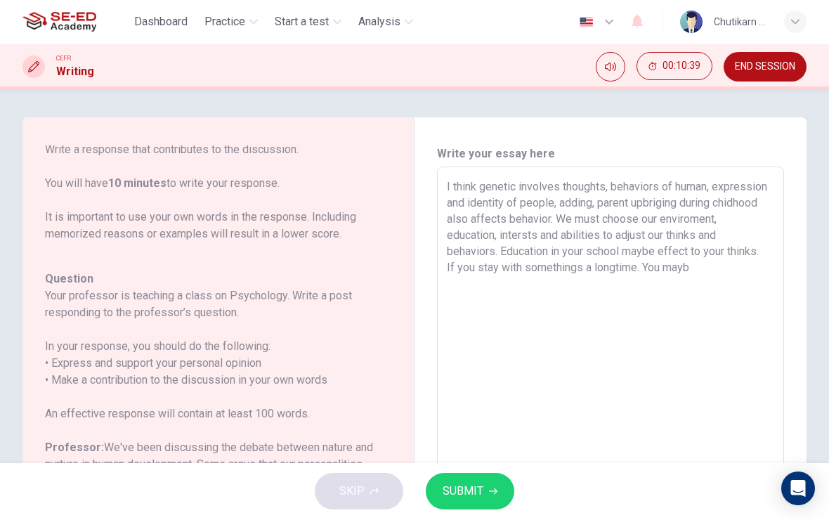
click at [750, 277] on textarea "I think genetic involves thoughts, behaviors of human, expression and identity …" at bounding box center [610, 402] width 327 height 446
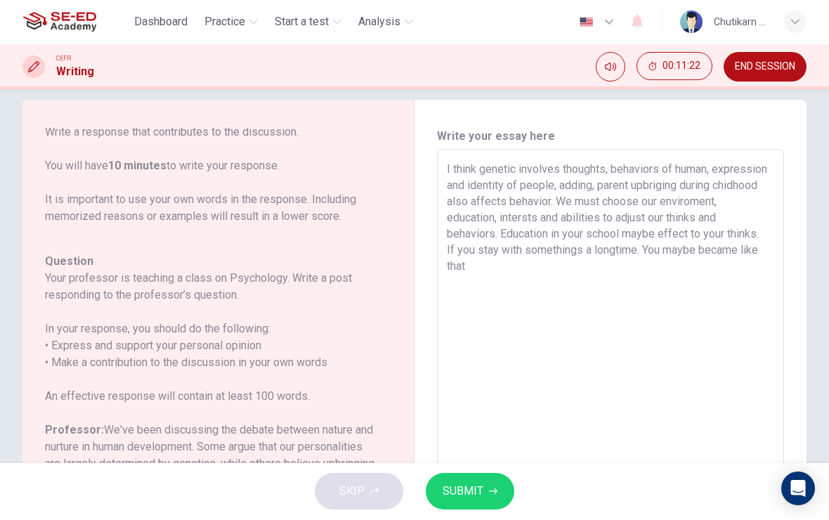
scroll to position [18, 0]
click at [547, 274] on textarea "I think genetic involves thoughts, behaviors of human, expression and identity …" at bounding box center [610, 384] width 327 height 446
click at [724, 260] on textarea "I think genetic involves thoughts, behaviors of human, expression and identity …" at bounding box center [610, 384] width 327 height 446
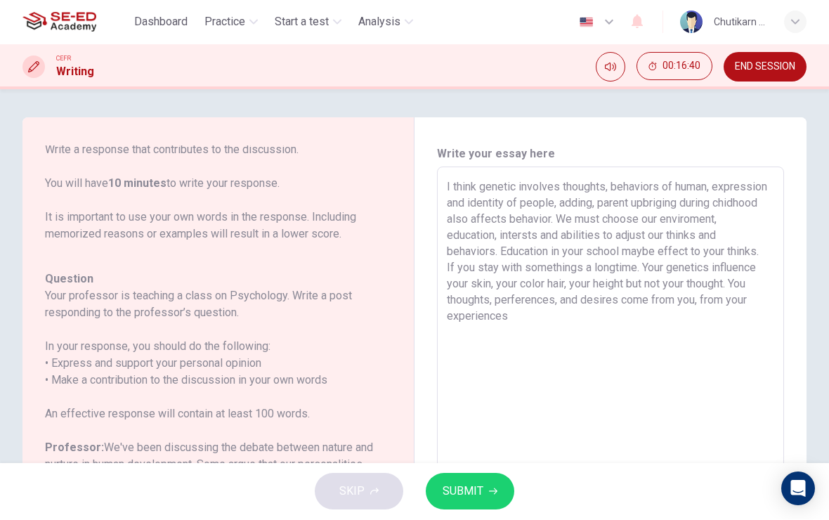
scroll to position [0, 0]
click at [594, 325] on textarea "I think genetic involves thoughts, behaviors of human, expression and identity …" at bounding box center [610, 402] width 327 height 446
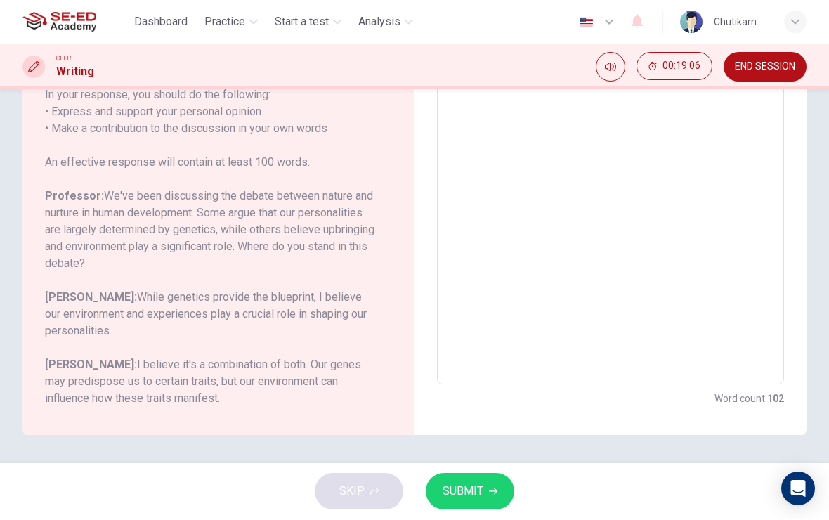
scroll to position [252, 0]
click at [516, 105] on textarea "I think genetic involves thoughts, behaviors of human, expression and identity …" at bounding box center [610, 151] width 327 height 446
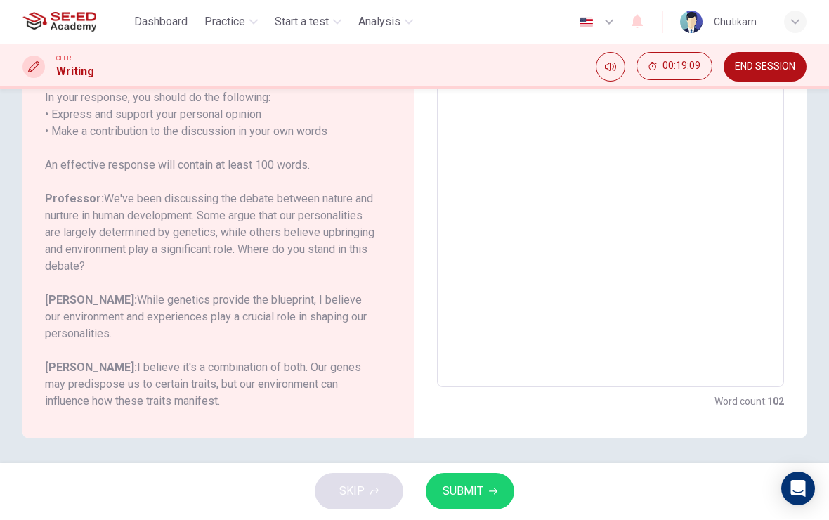
click at [493, 491] on icon "button" at bounding box center [493, 492] width 8 height 6
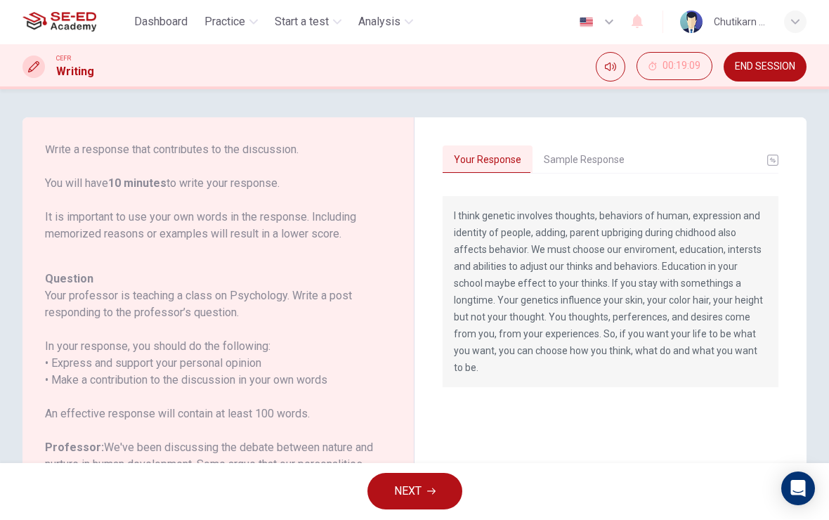
scroll to position [0, 0]
click at [428, 492] on icon "button" at bounding box center [431, 492] width 8 height 8
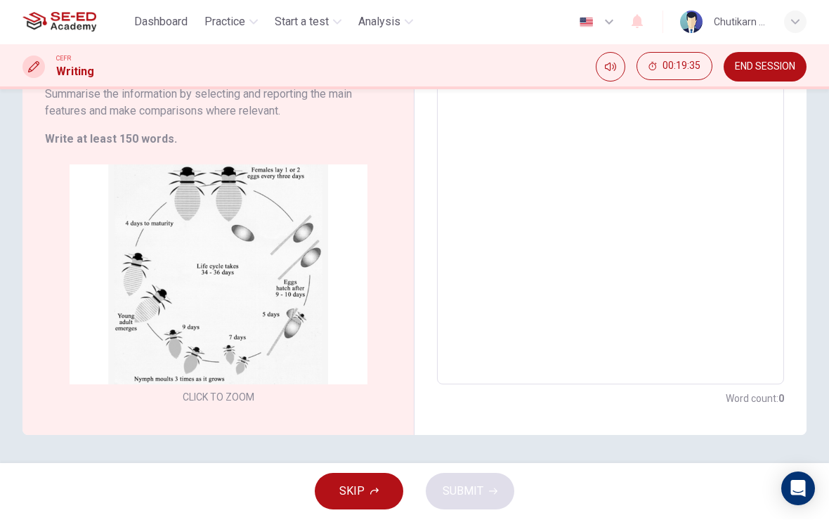
scroll to position [200, 0]
click at [770, 66] on span "END SESSION" at bounding box center [765, 67] width 60 height 11
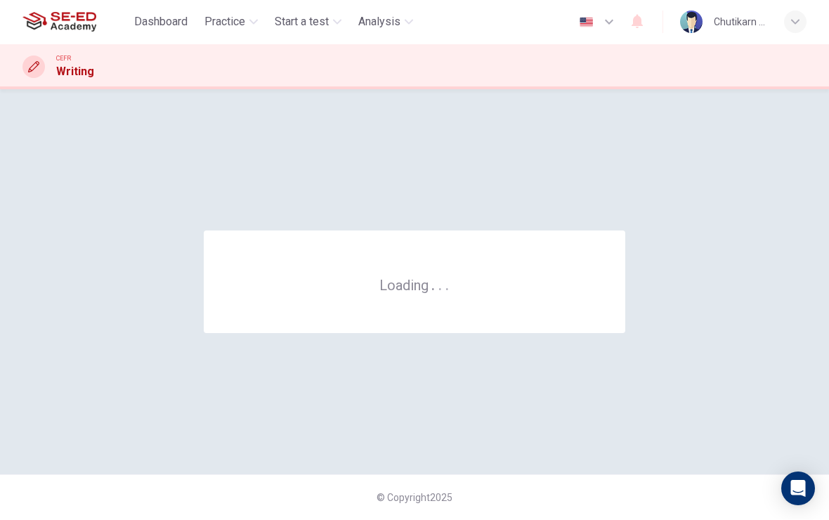
scroll to position [0, 0]
